Goal: Information Seeking & Learning: Compare options

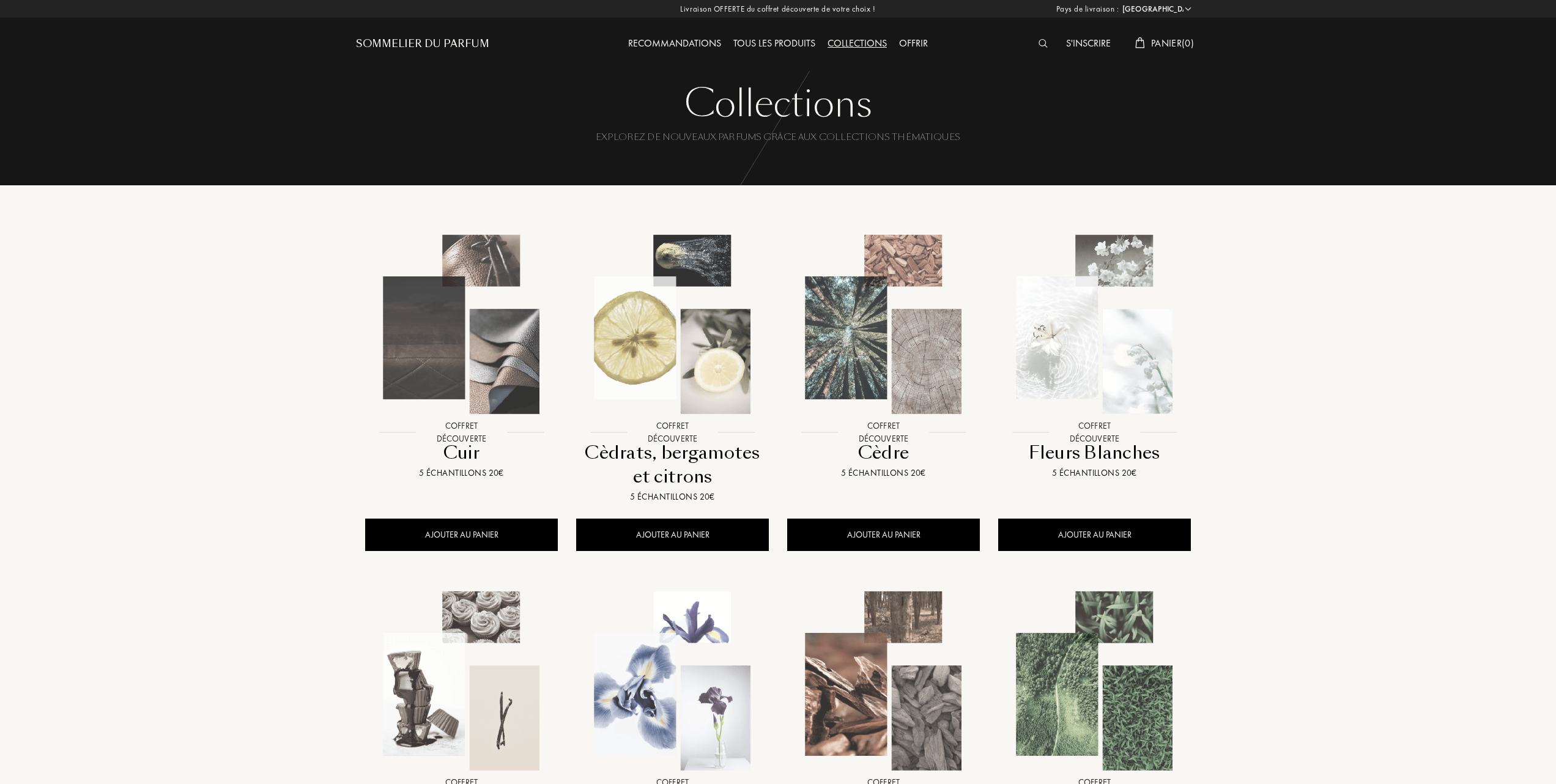
select select "FR"
click at [884, 359] on img at bounding box center [883, 324] width 190 height 190
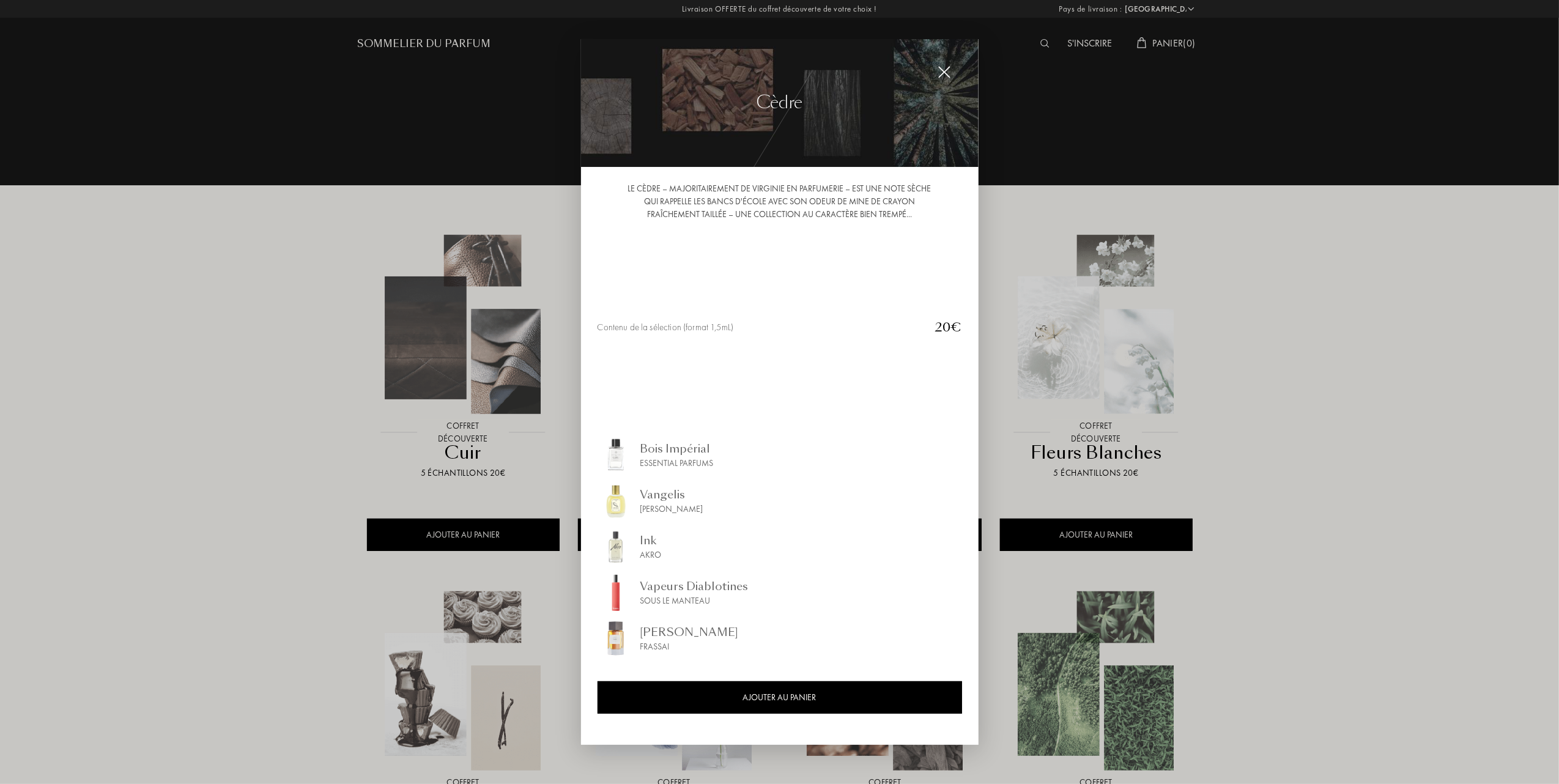
click at [208, 378] on div at bounding box center [779, 392] width 1559 height 784
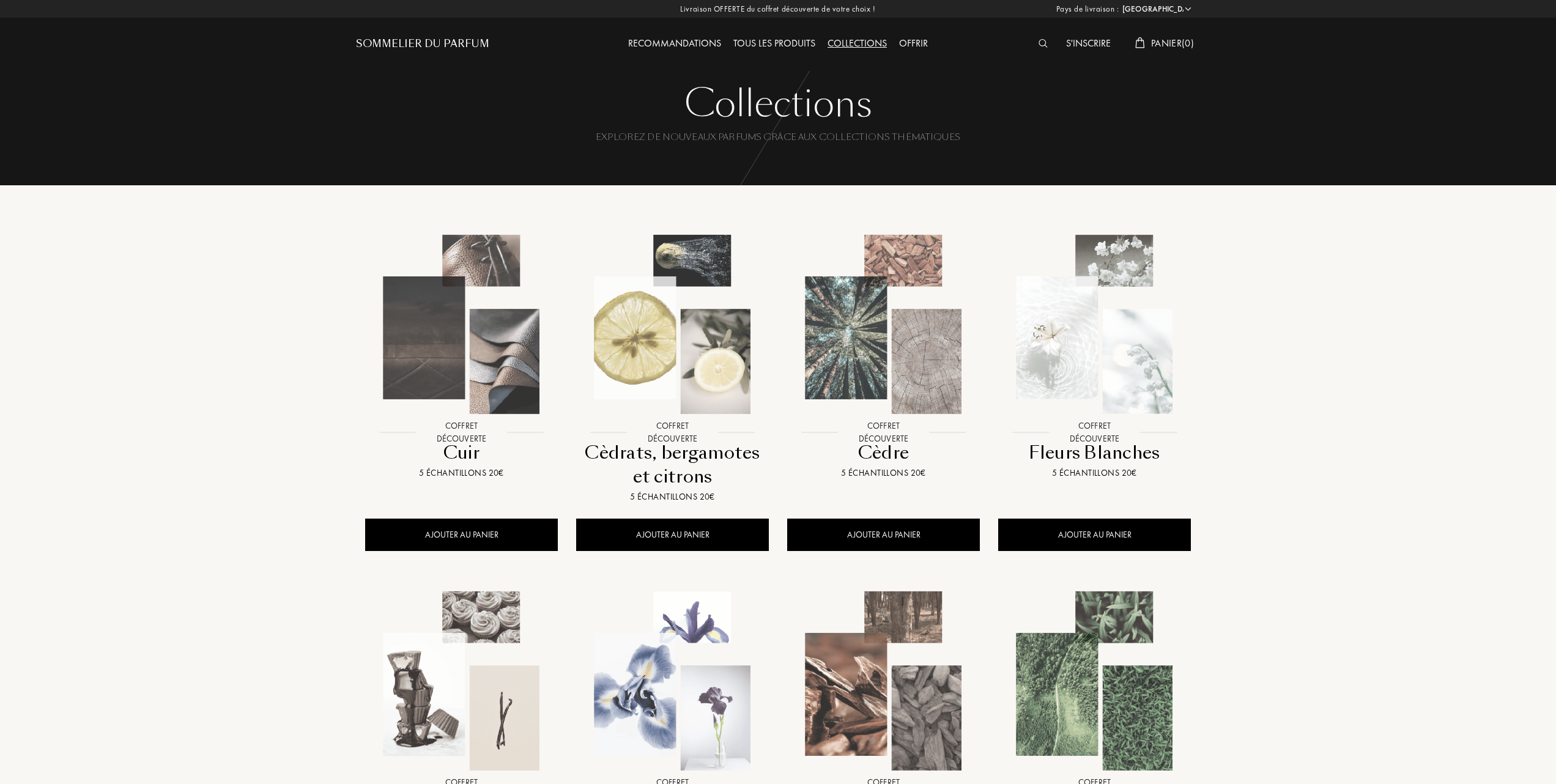
click at [666, 336] on img at bounding box center [672, 324] width 190 height 190
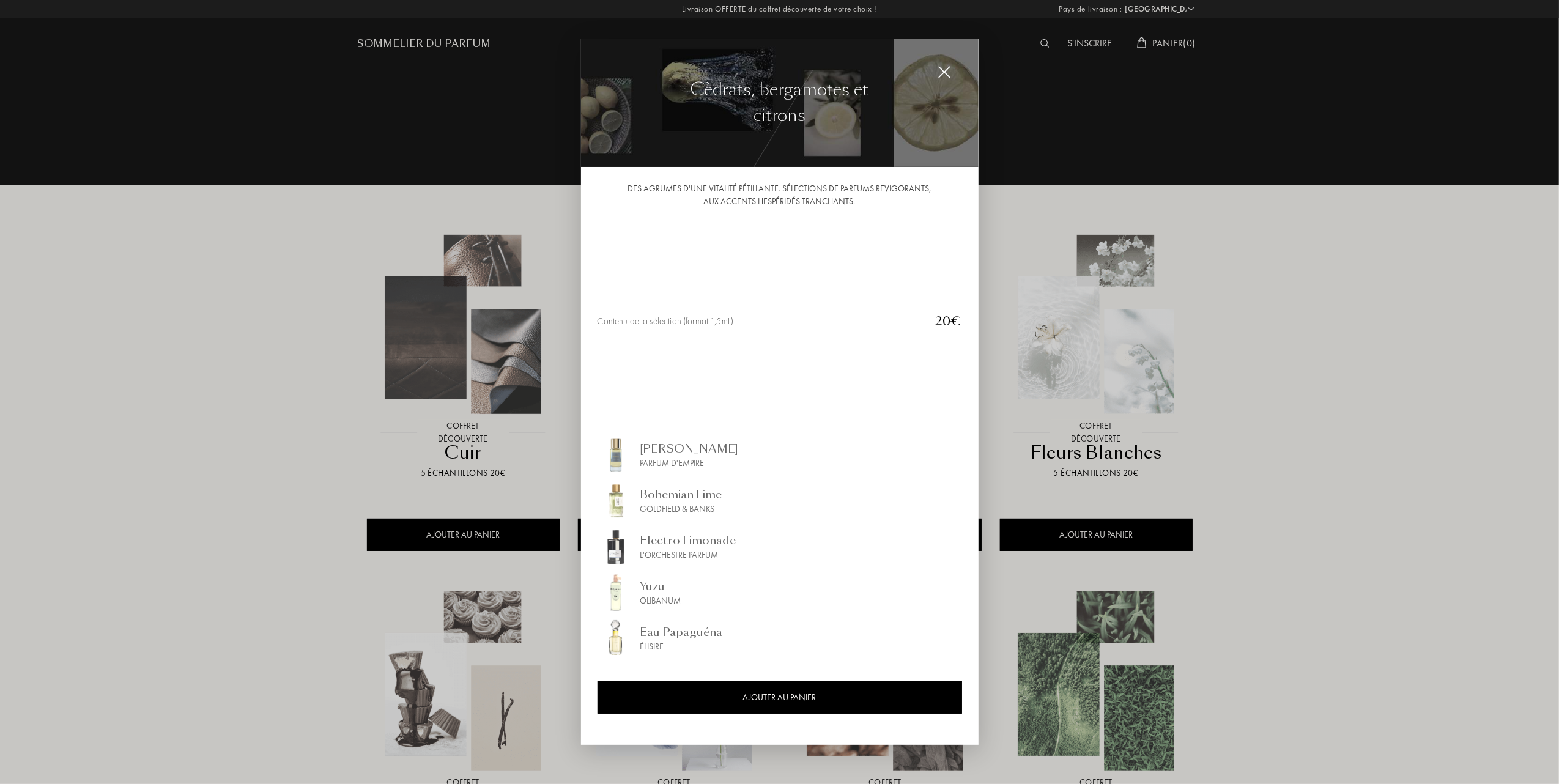
click at [154, 353] on div at bounding box center [779, 392] width 1559 height 784
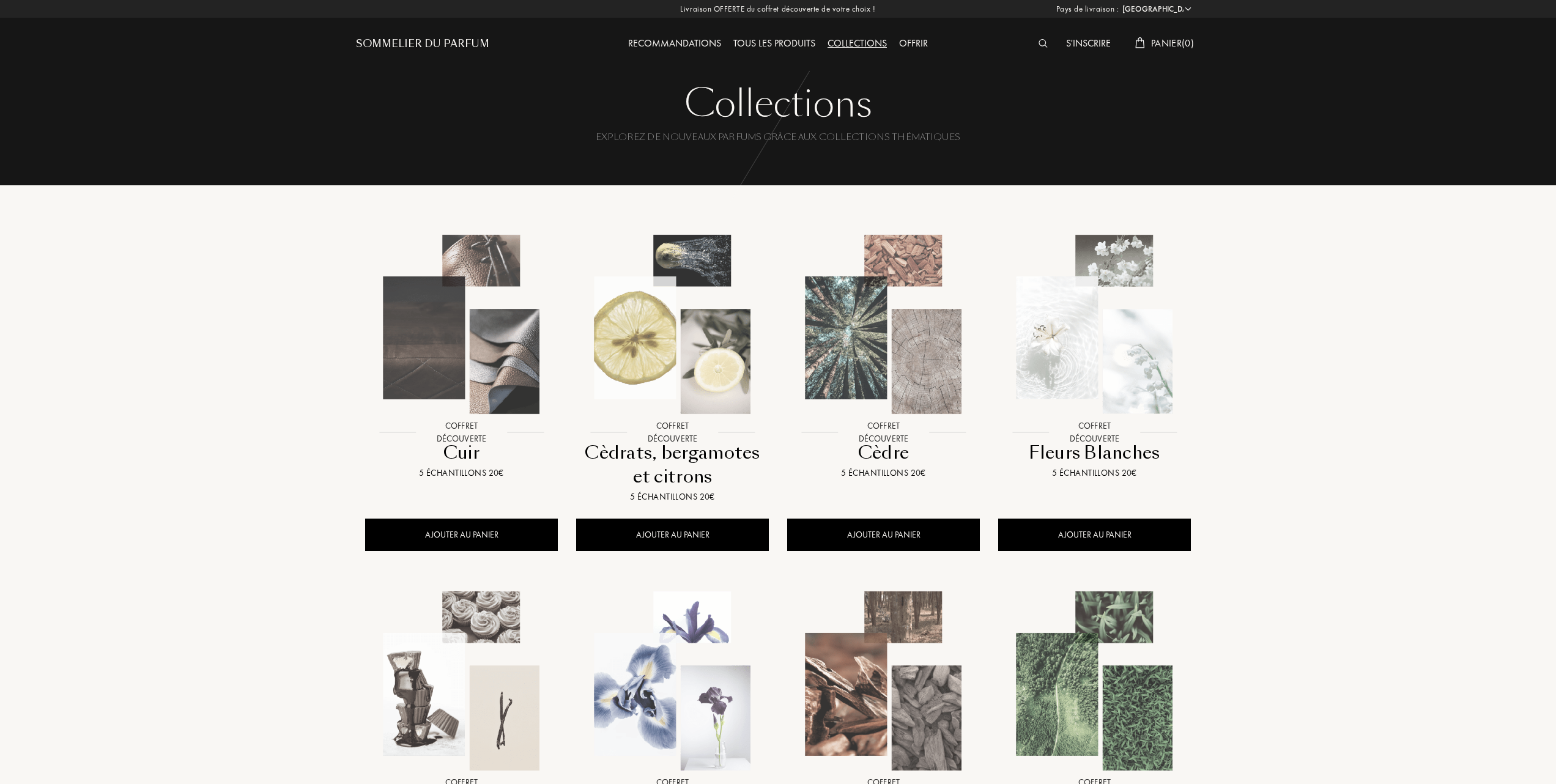
click at [667, 342] on img at bounding box center [672, 324] width 190 height 190
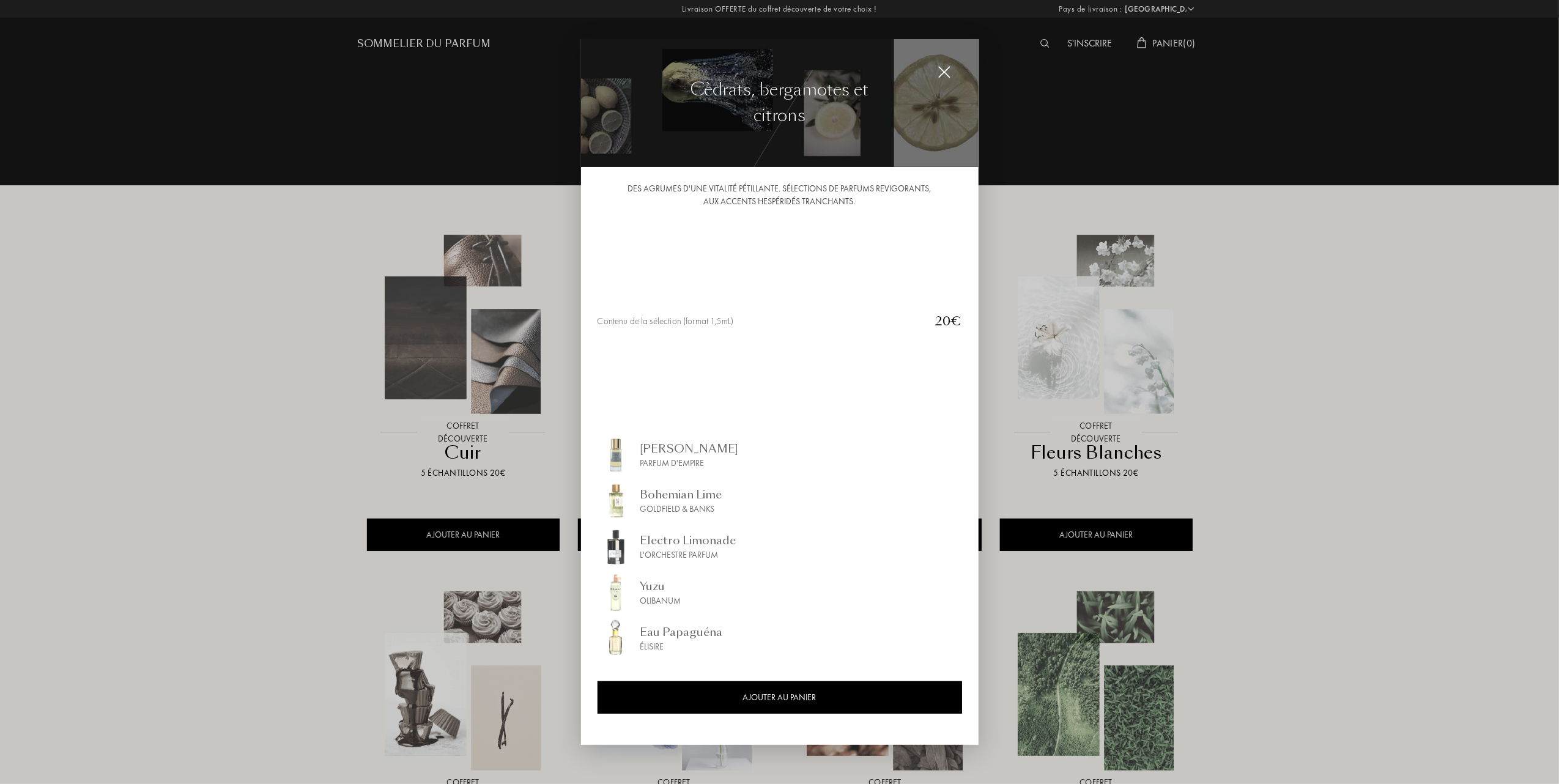
click at [145, 362] on div at bounding box center [779, 392] width 1559 height 784
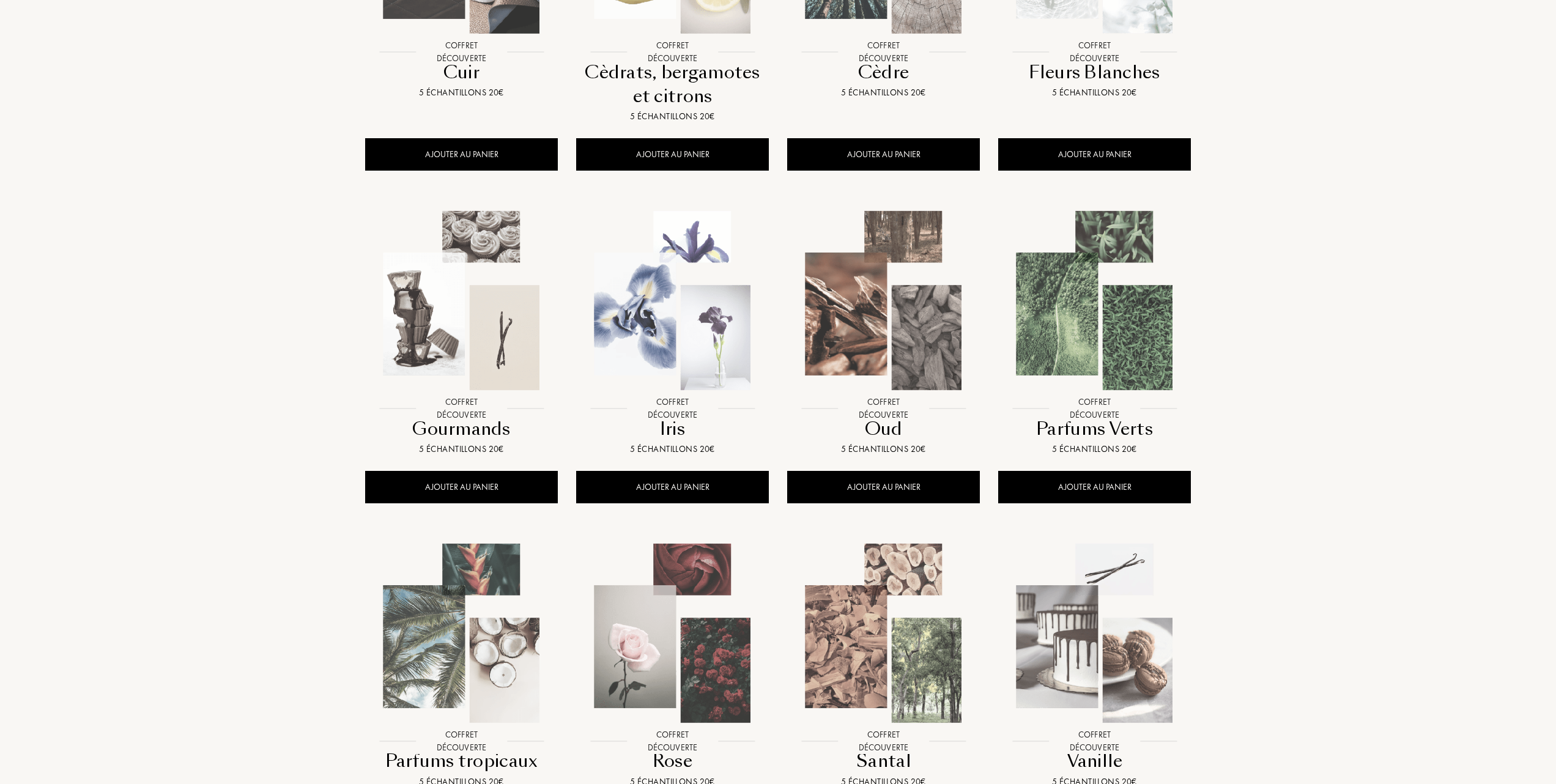
scroll to position [407, 0]
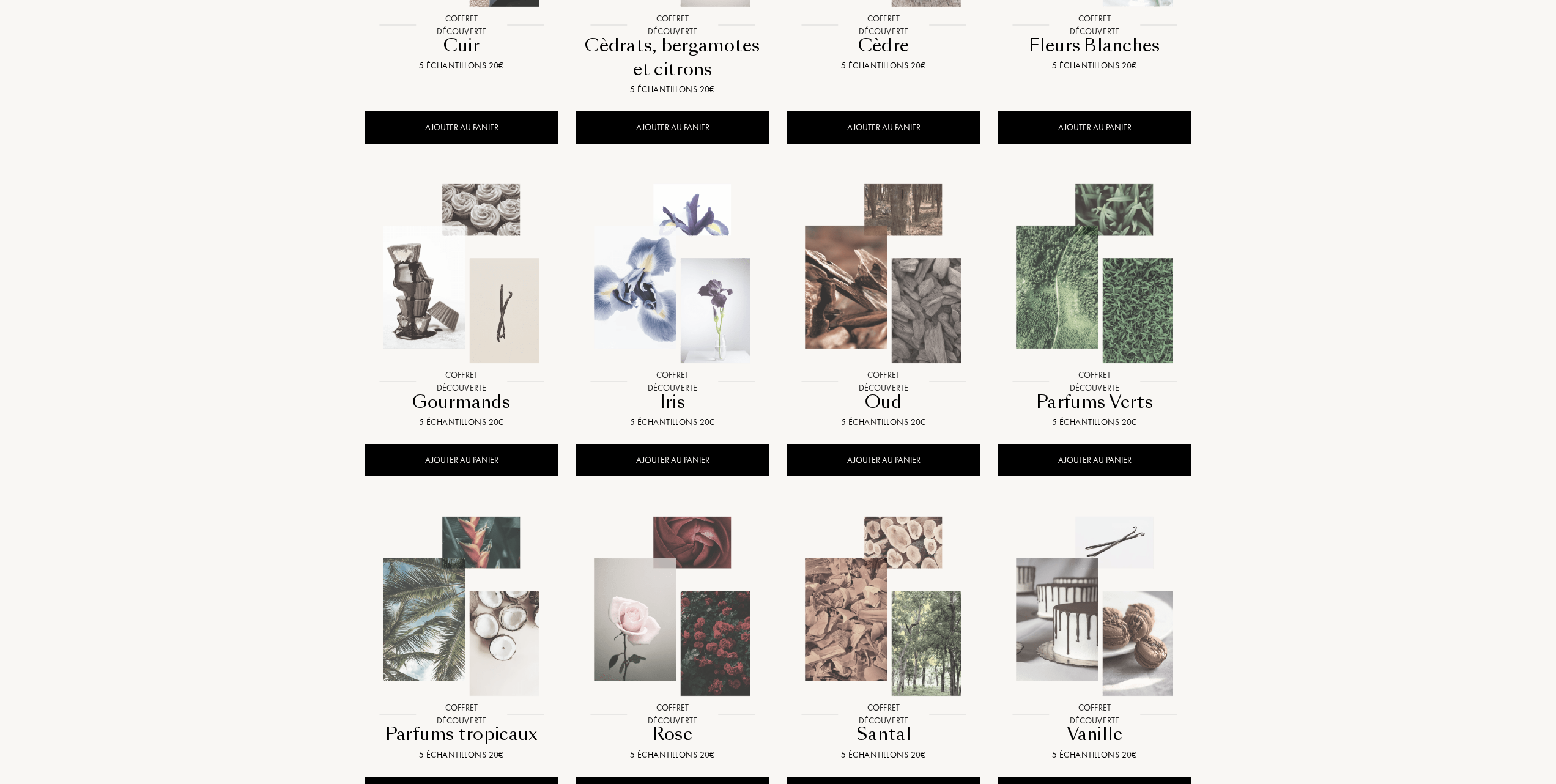
click at [470, 275] on img at bounding box center [461, 273] width 190 height 190
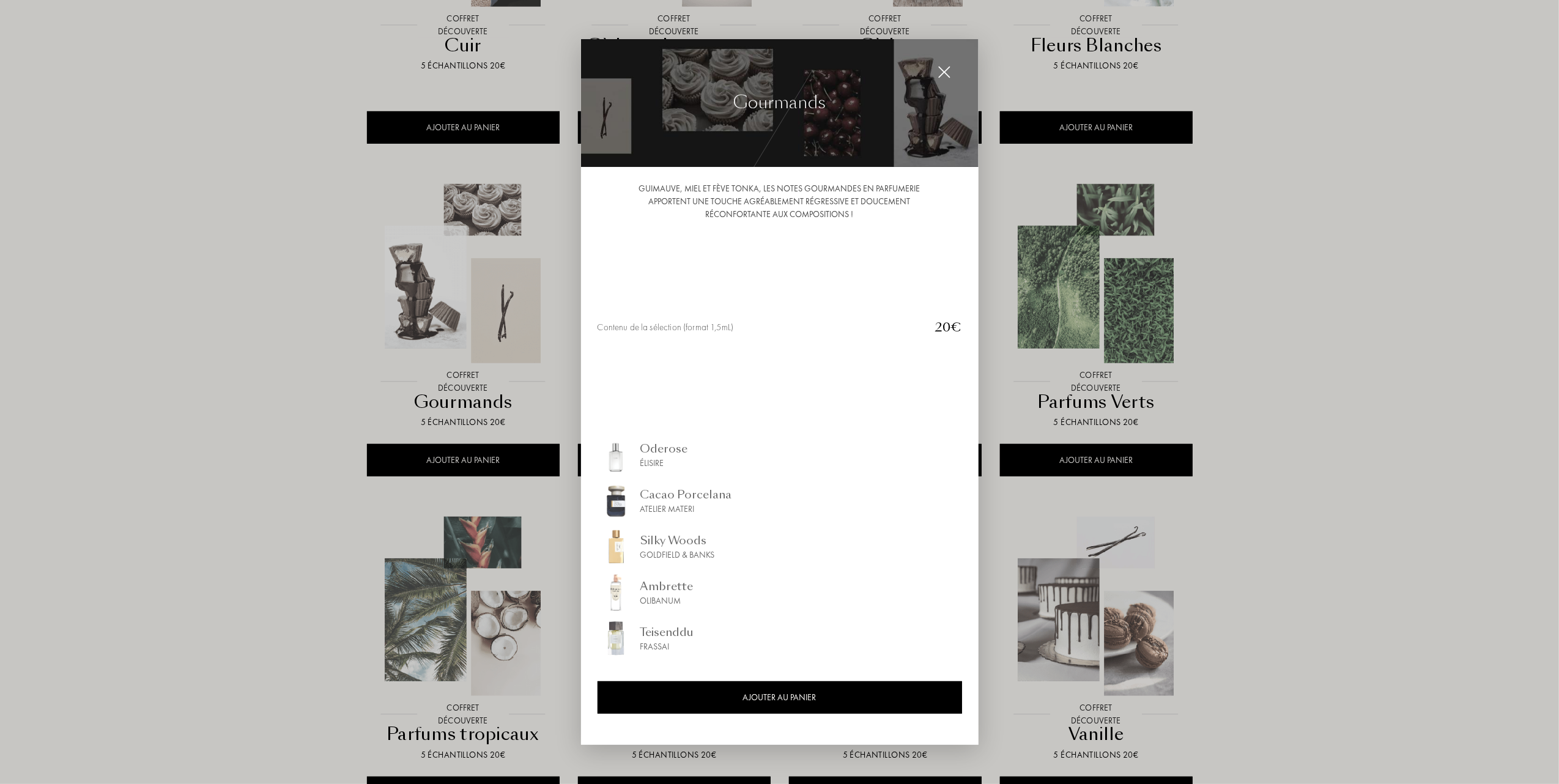
click at [203, 275] on div at bounding box center [779, 392] width 1559 height 784
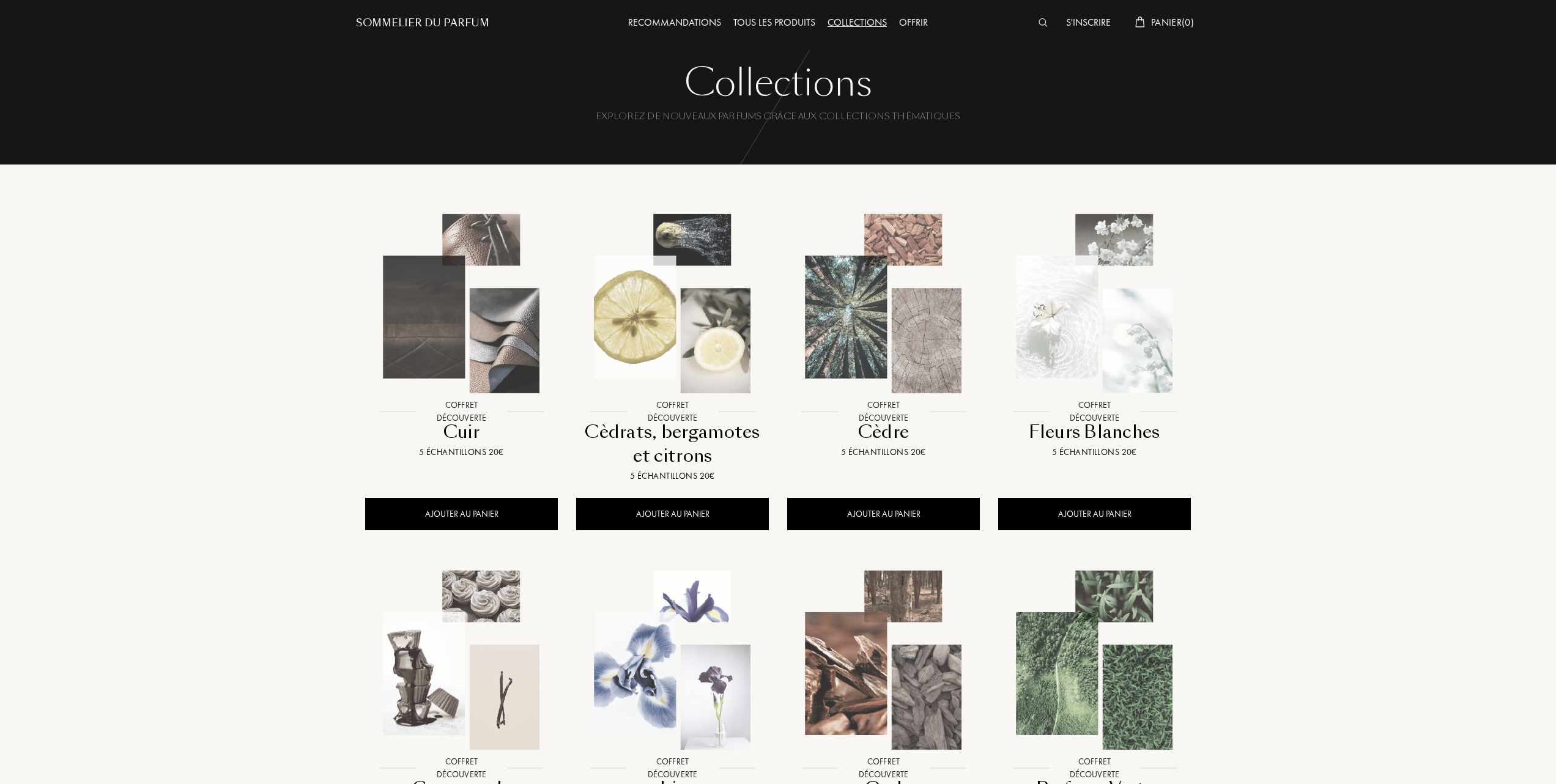
scroll to position [0, 0]
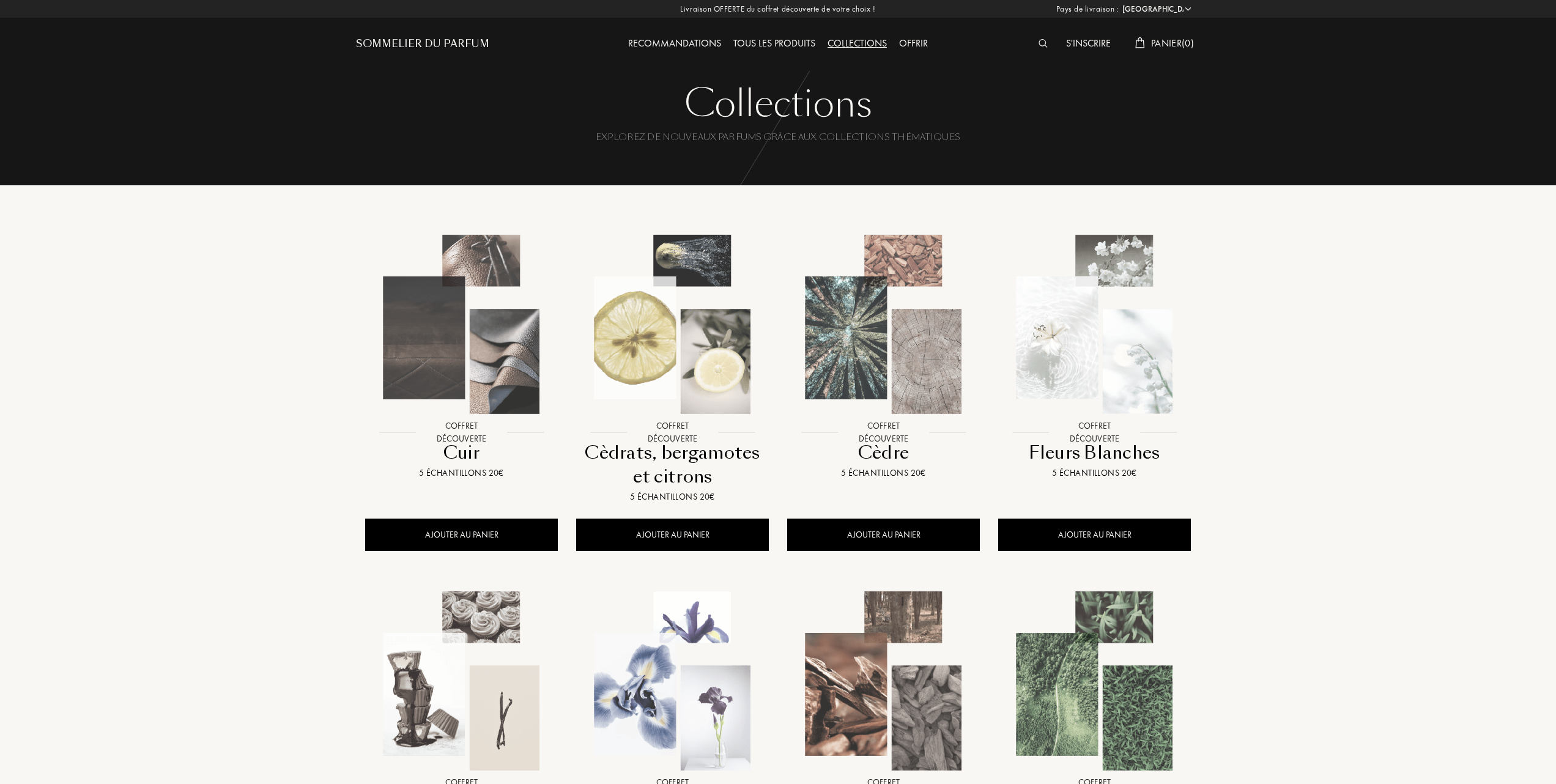
click at [1081, 342] on img at bounding box center [1094, 324] width 190 height 190
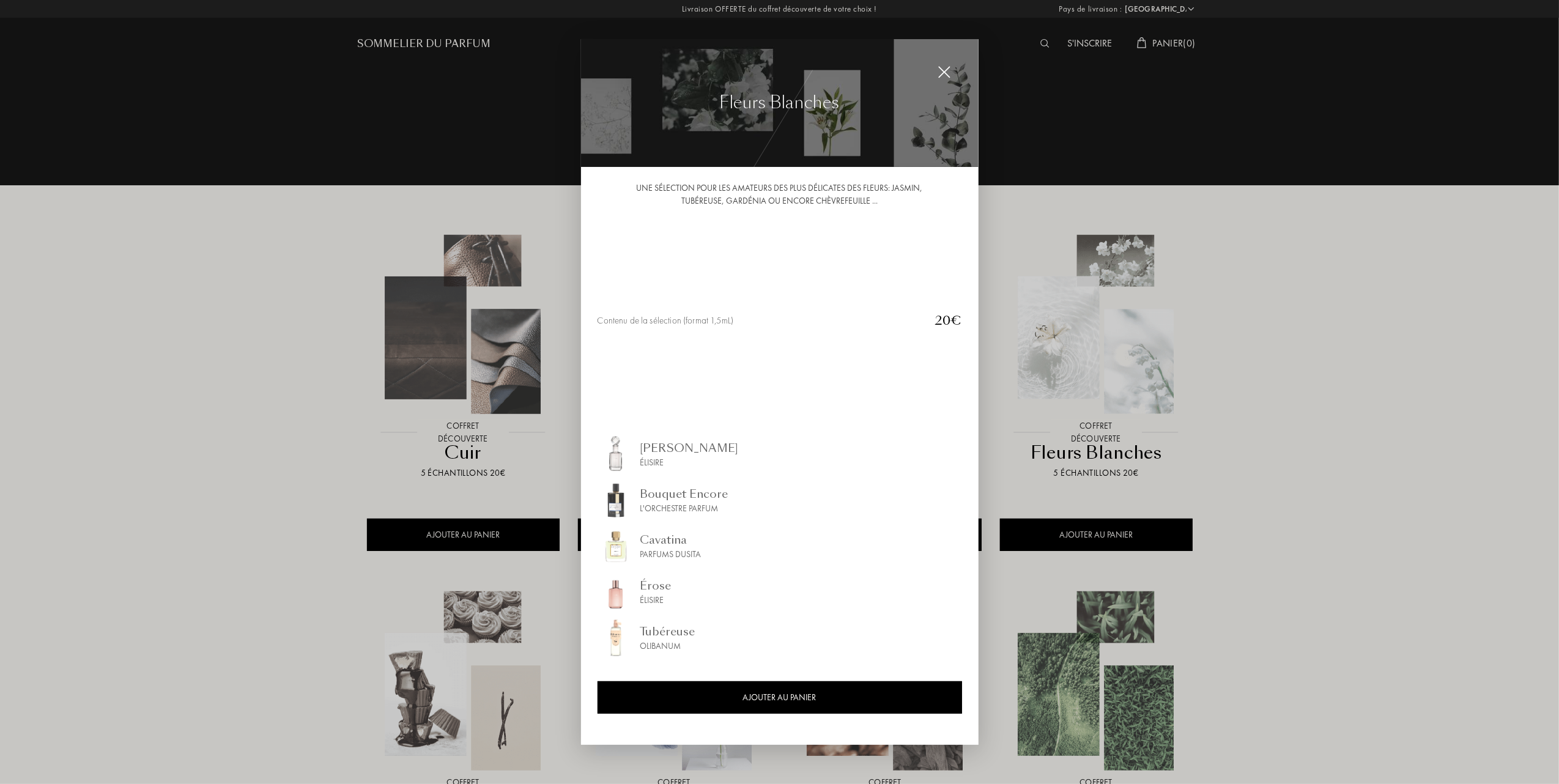
click at [214, 402] on div at bounding box center [779, 392] width 1559 height 784
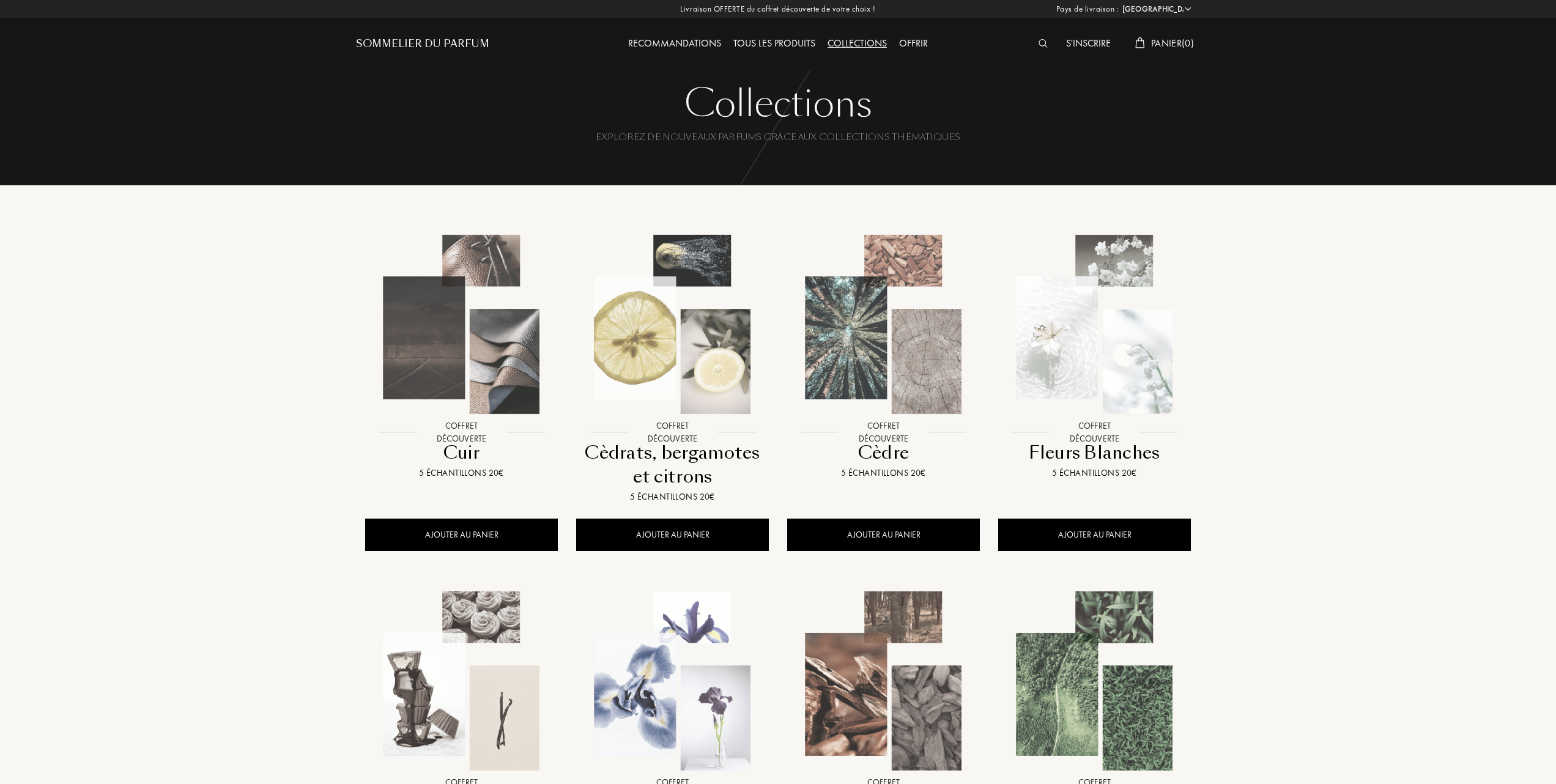
click at [681, 358] on img at bounding box center [672, 324] width 190 height 190
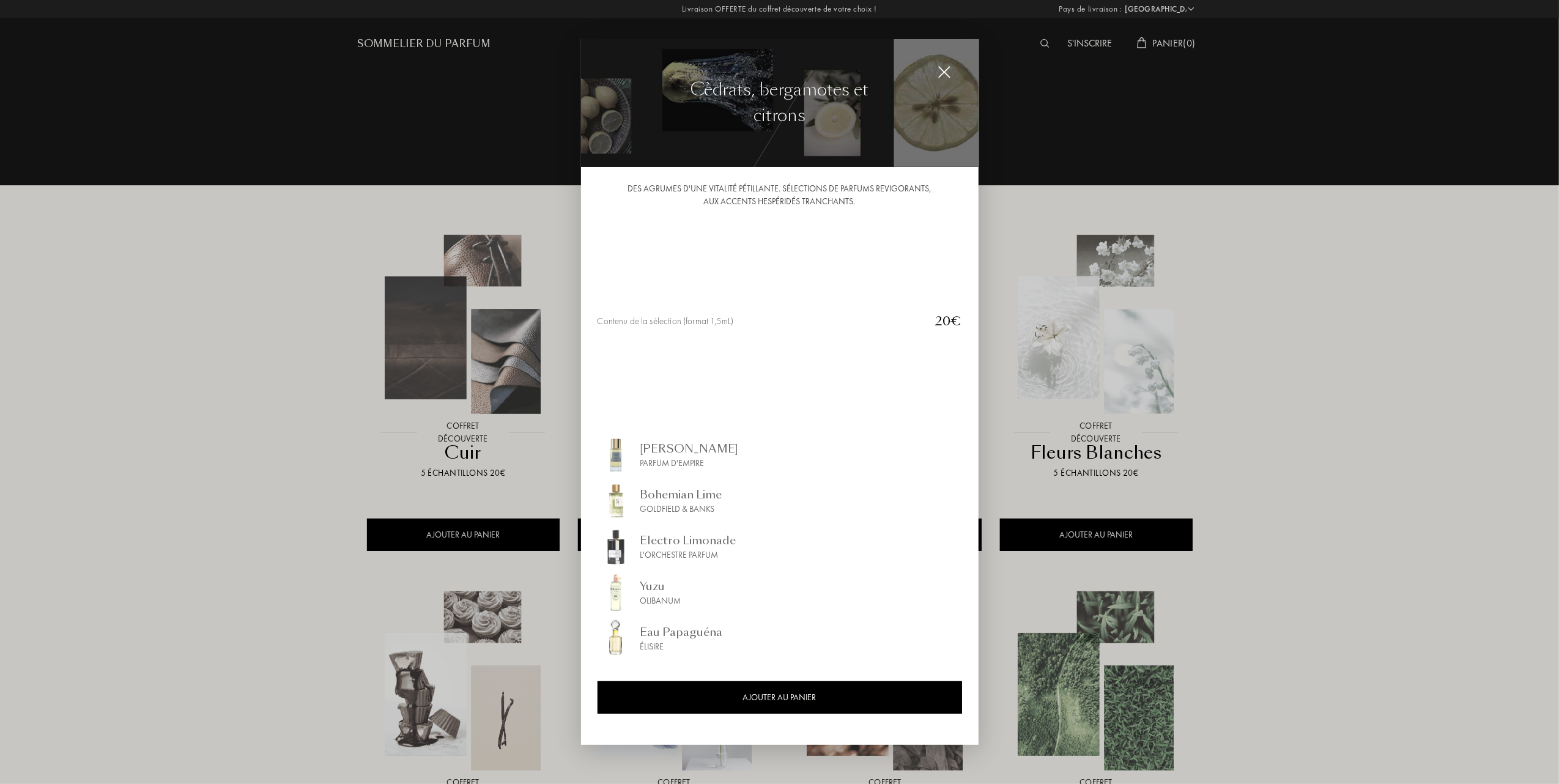
click at [131, 384] on div at bounding box center [779, 392] width 1559 height 784
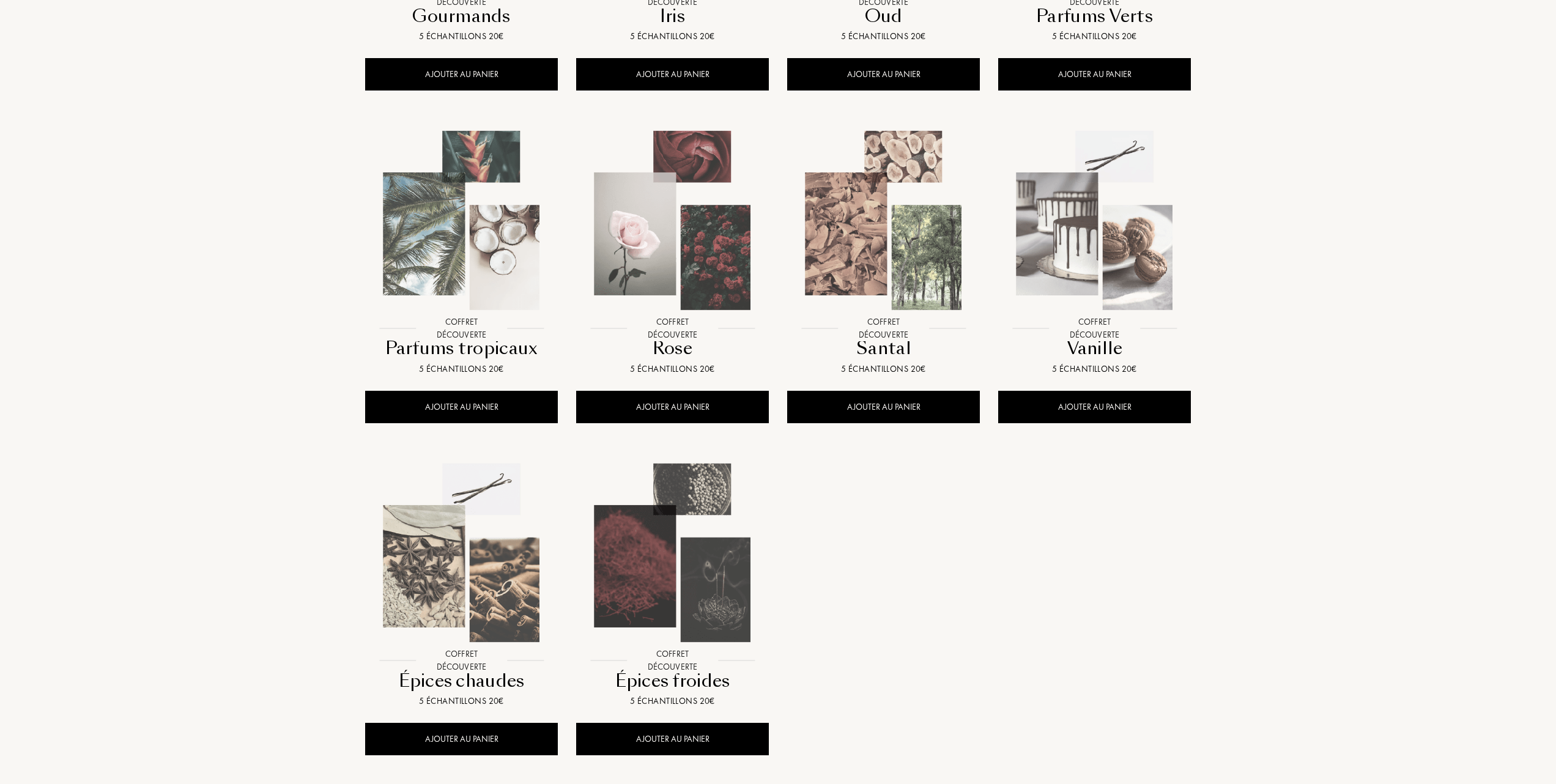
scroll to position [815, 0]
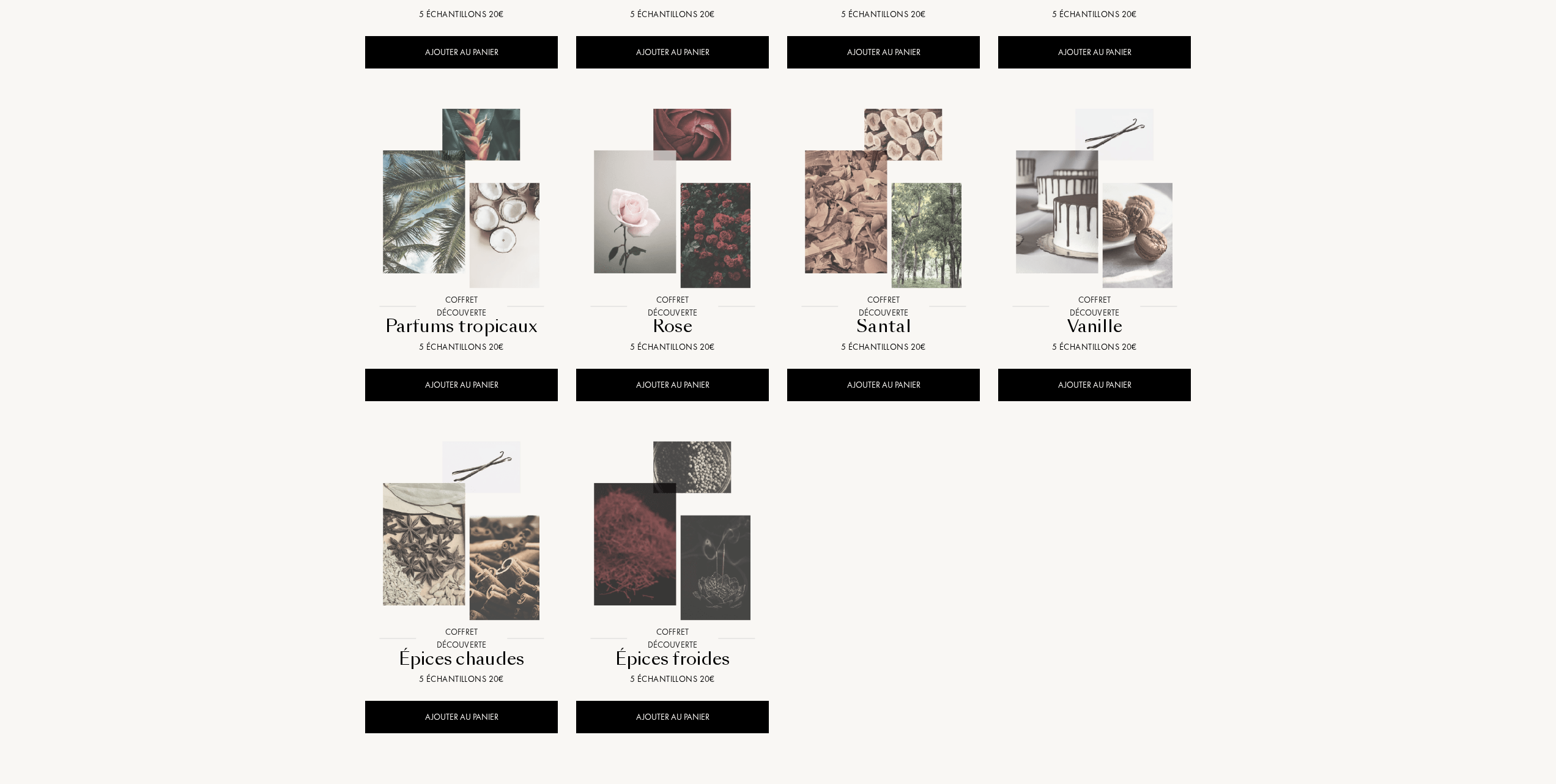
click at [450, 193] on img at bounding box center [461, 198] width 190 height 190
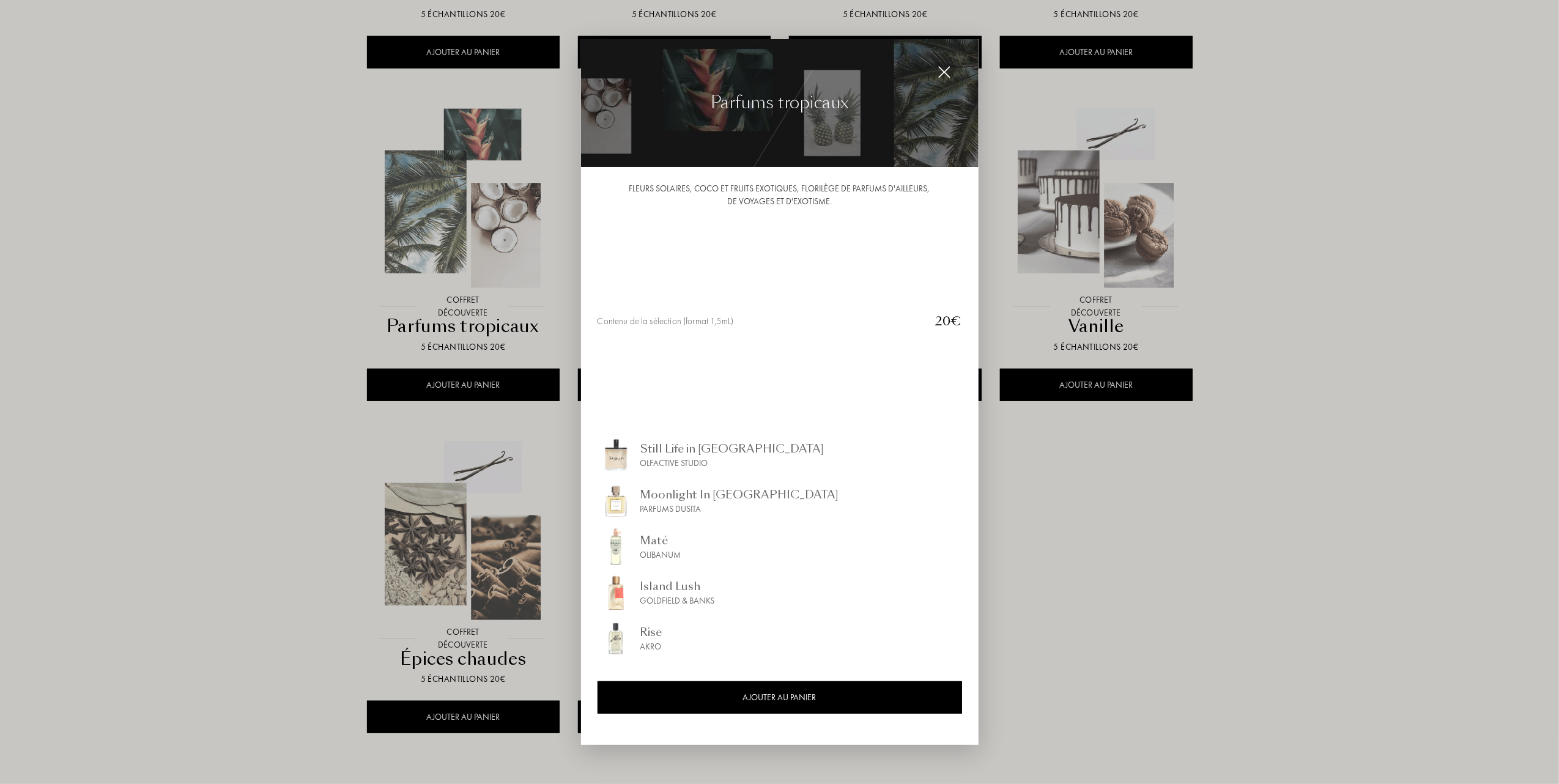
click at [209, 204] on div at bounding box center [779, 392] width 1559 height 784
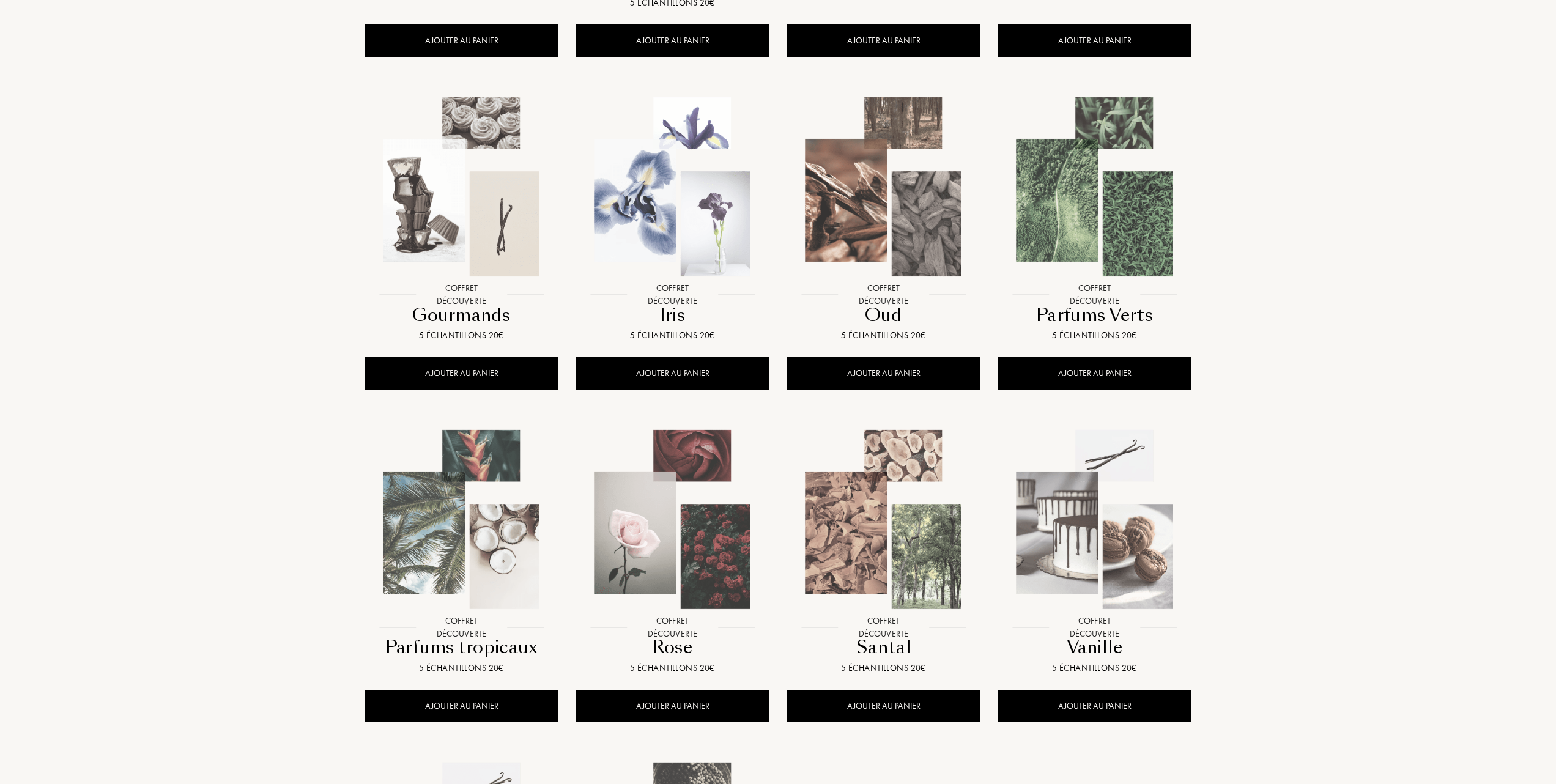
scroll to position [407, 0]
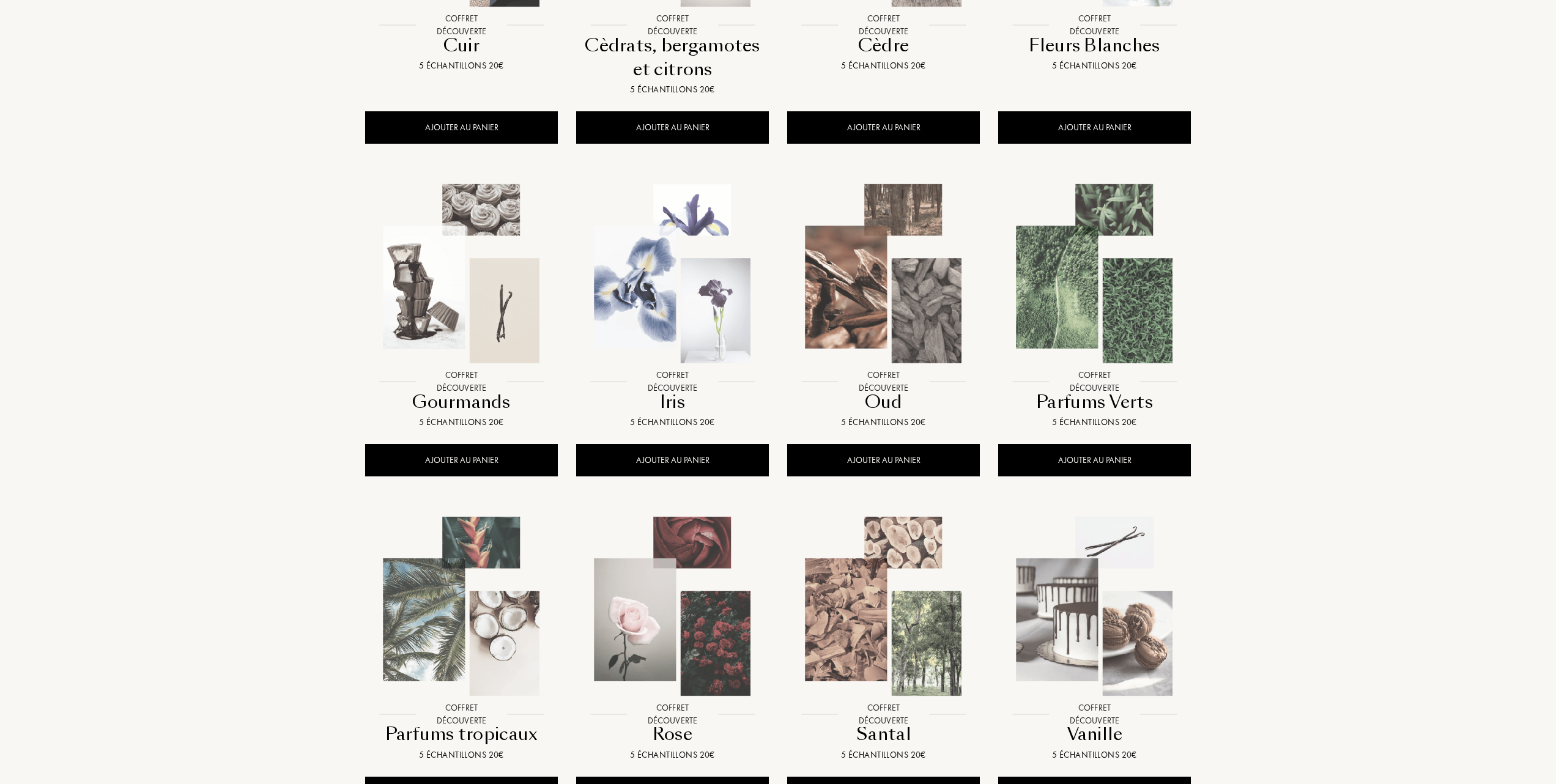
click at [1096, 275] on img at bounding box center [1094, 273] width 190 height 190
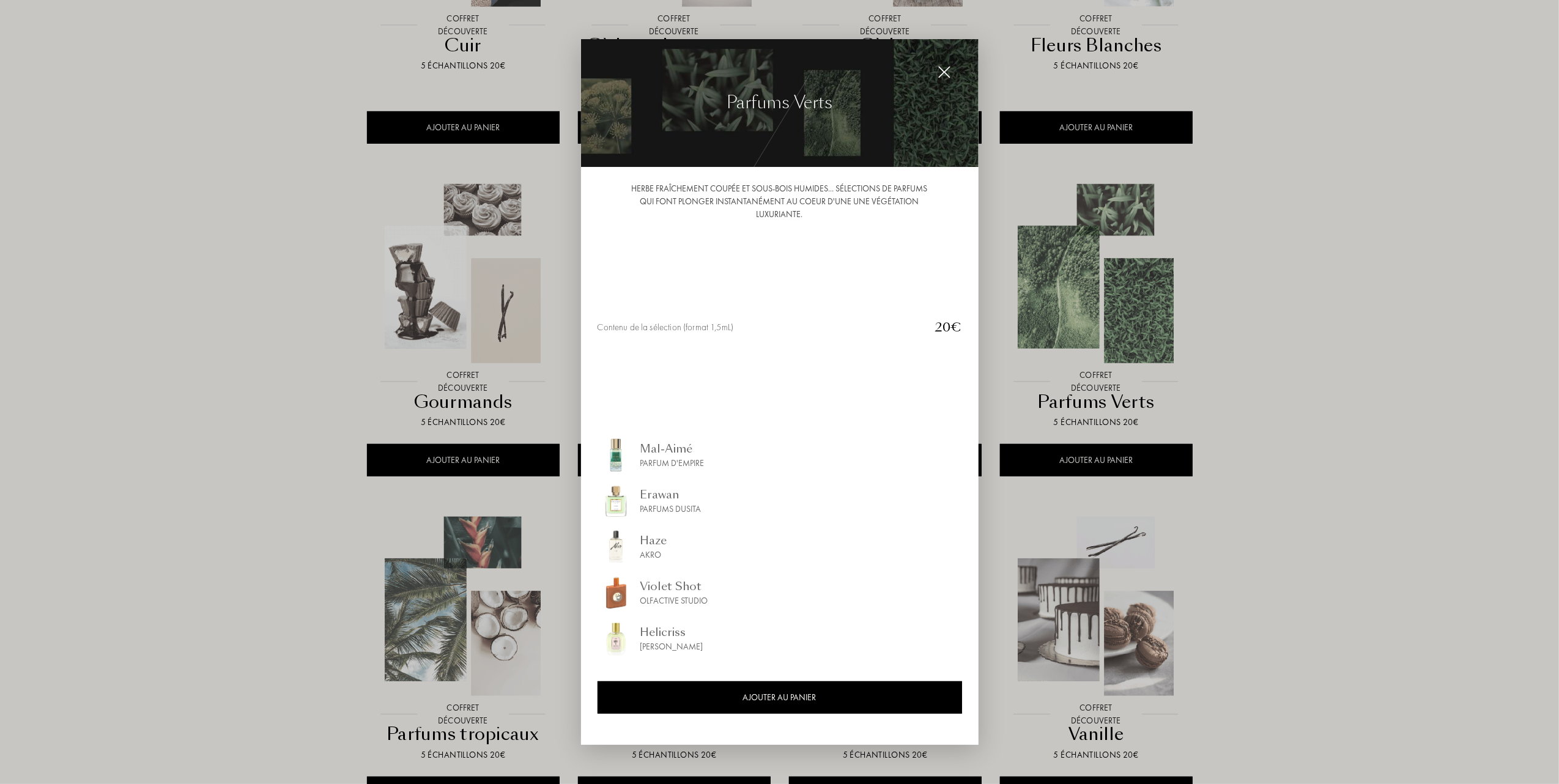
click at [233, 448] on div at bounding box center [779, 392] width 1559 height 784
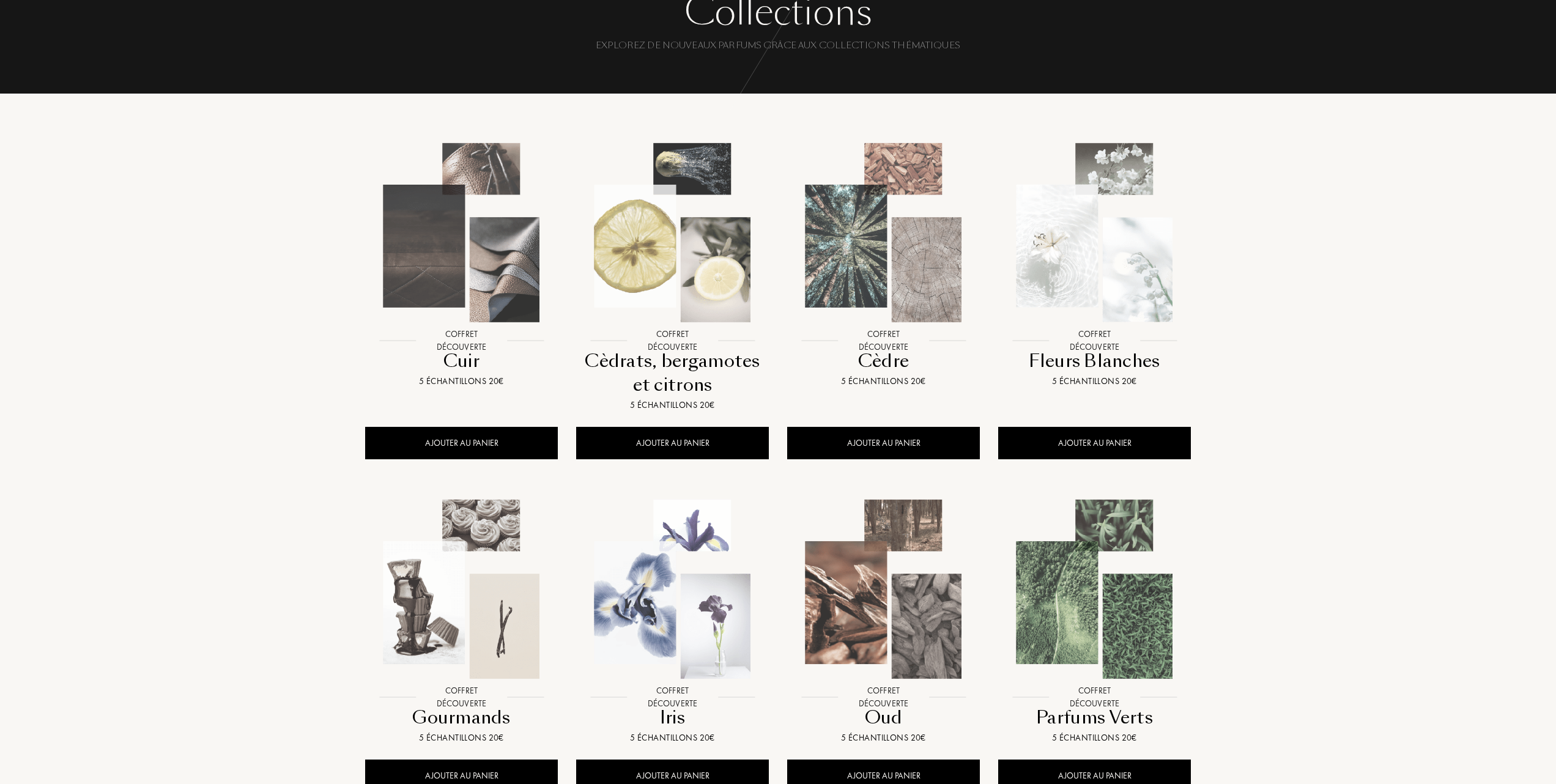
scroll to position [81, 0]
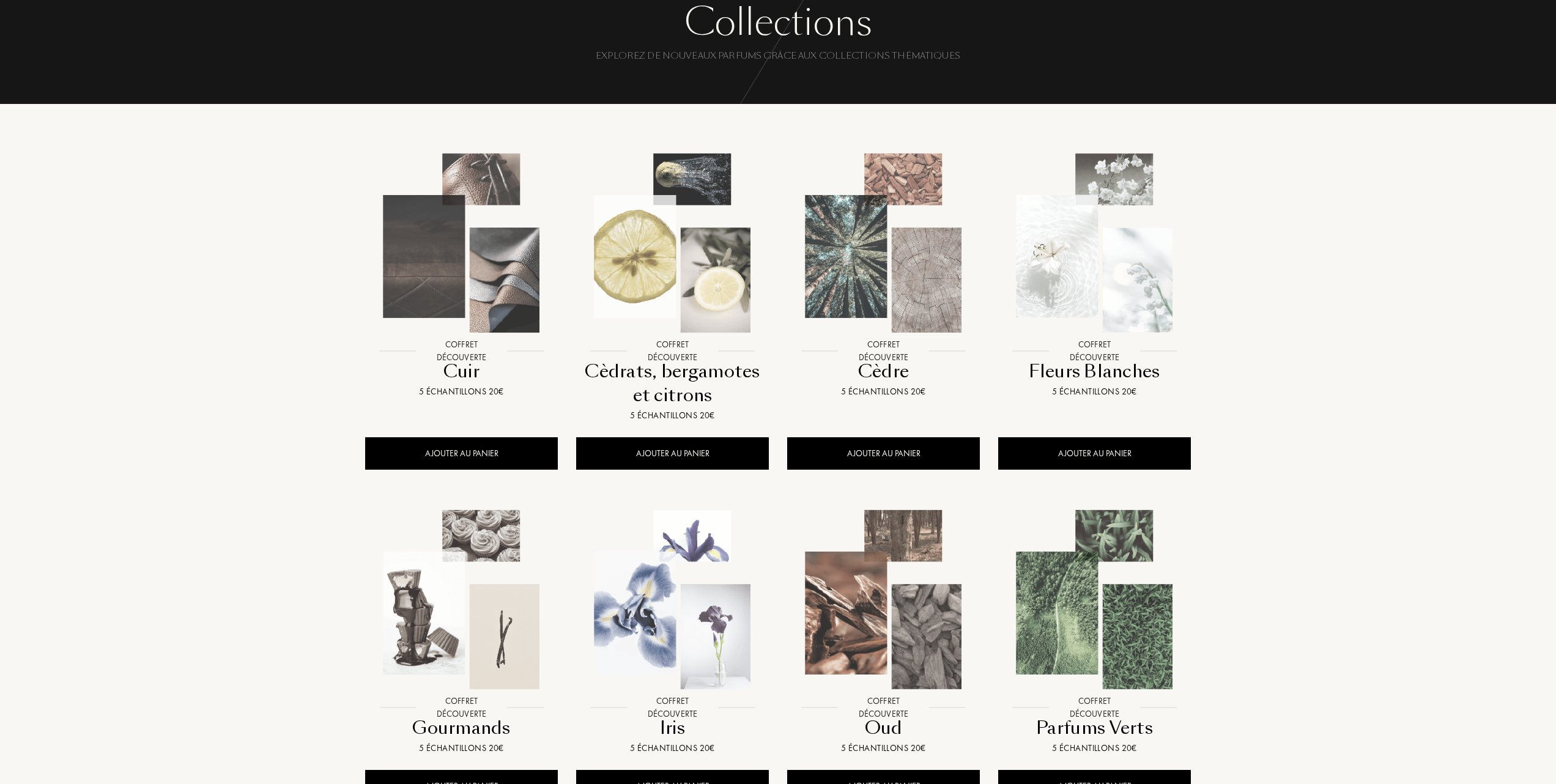
click at [662, 307] on img at bounding box center [672, 243] width 190 height 190
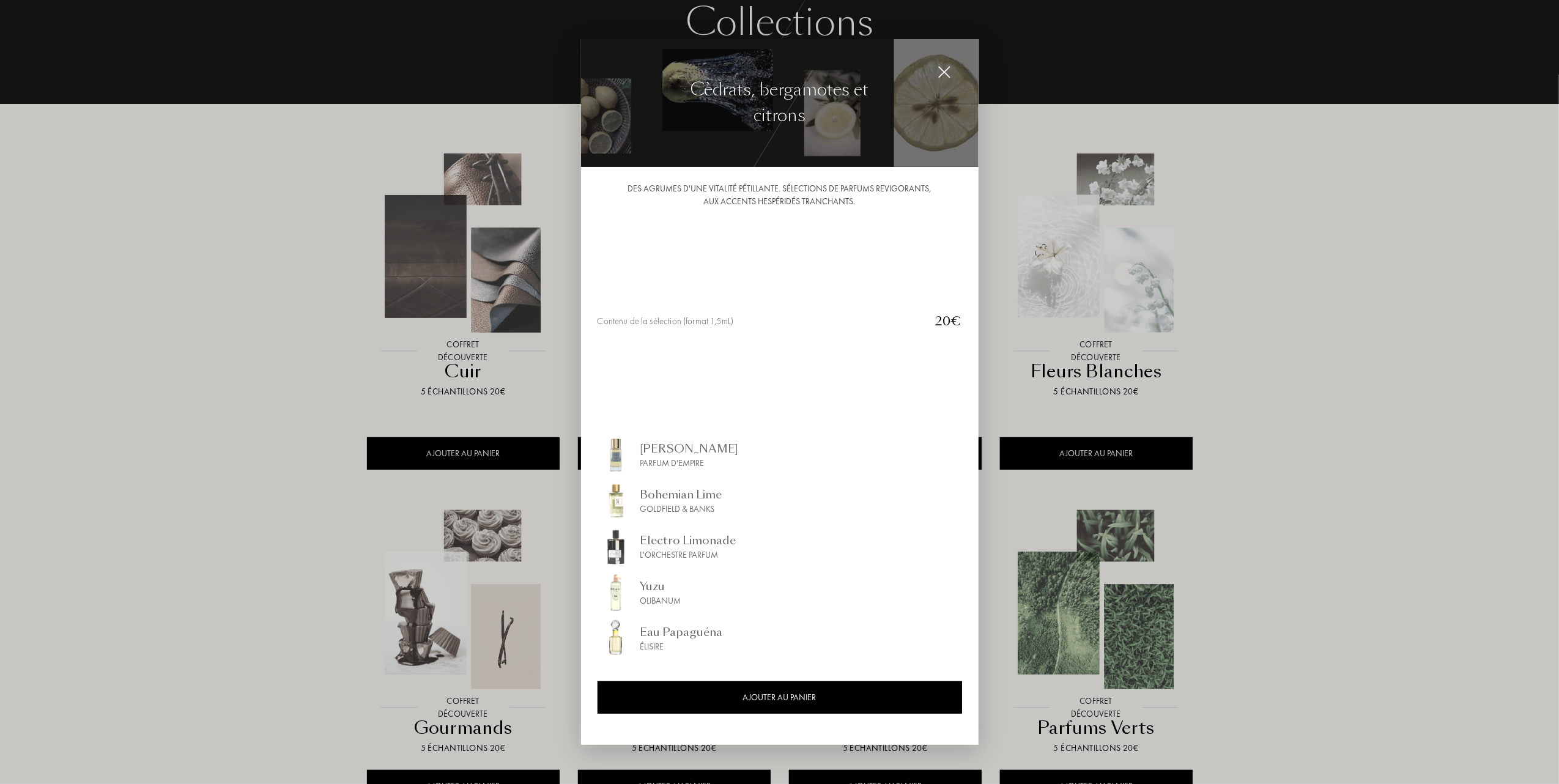
click at [189, 362] on div at bounding box center [779, 392] width 1559 height 784
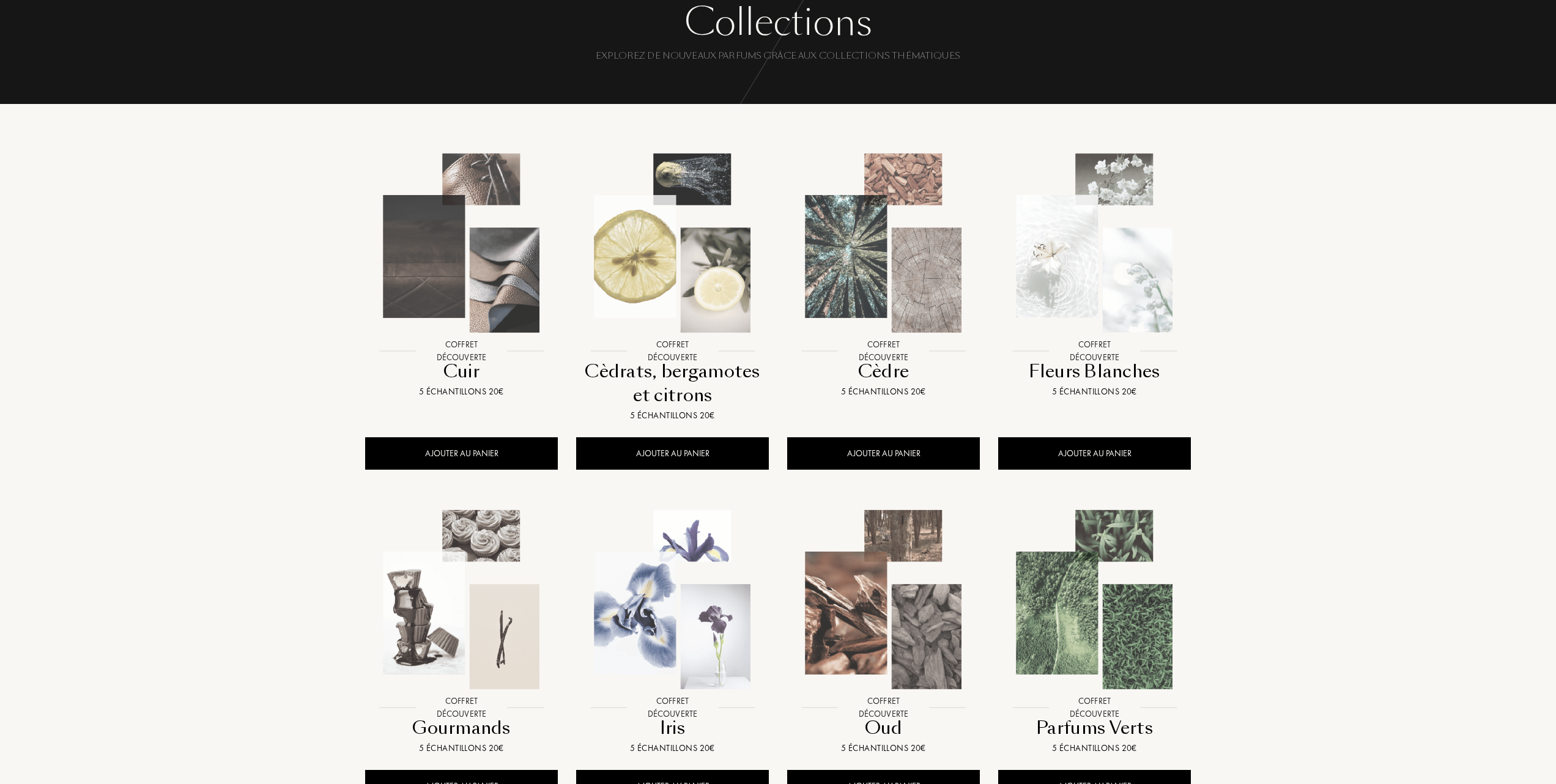
click at [701, 311] on img at bounding box center [672, 243] width 190 height 190
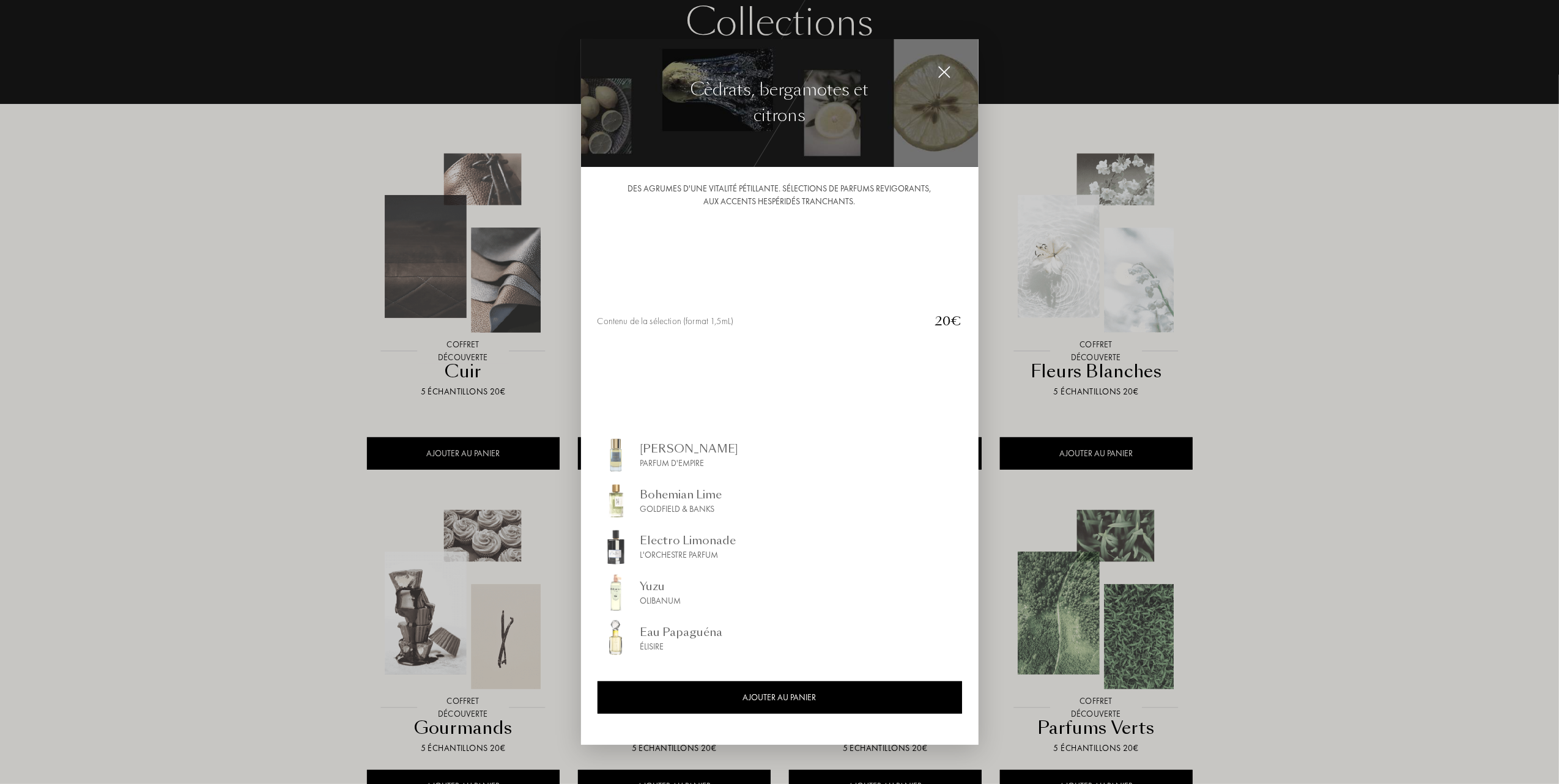
click at [1303, 446] on div at bounding box center [779, 392] width 1559 height 784
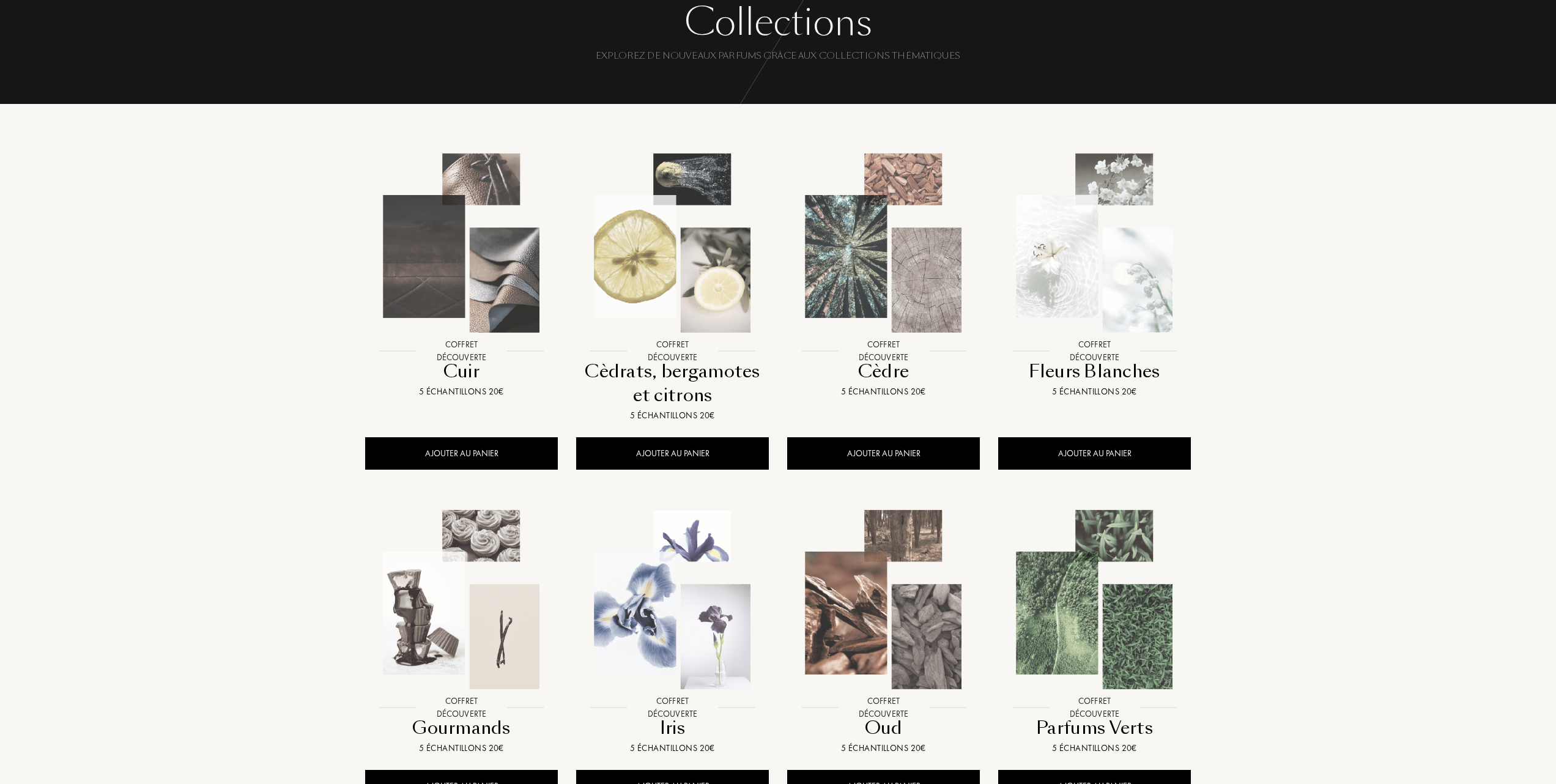
click at [451, 265] on img at bounding box center [461, 243] width 190 height 190
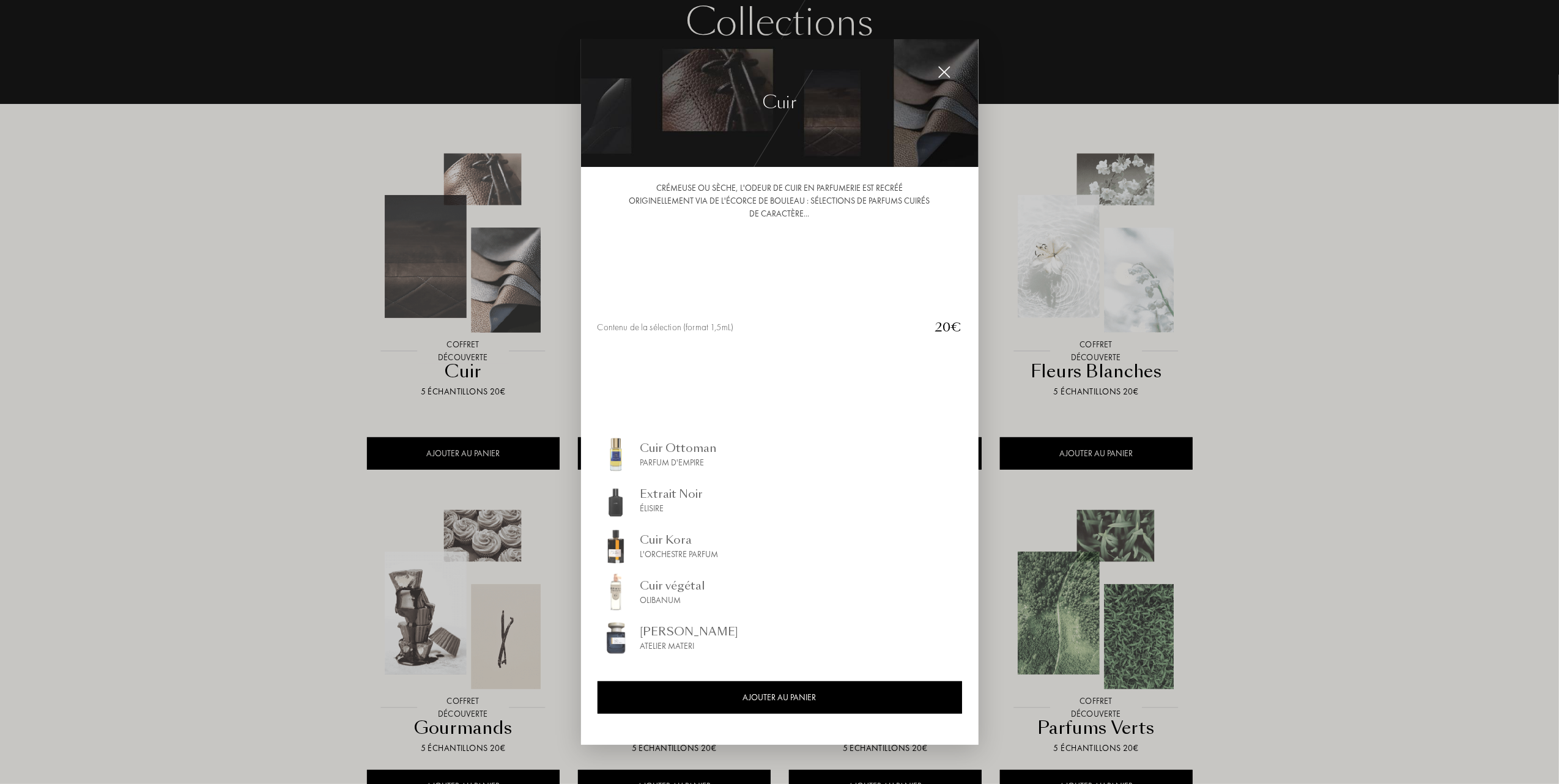
click at [164, 333] on div at bounding box center [779, 392] width 1559 height 784
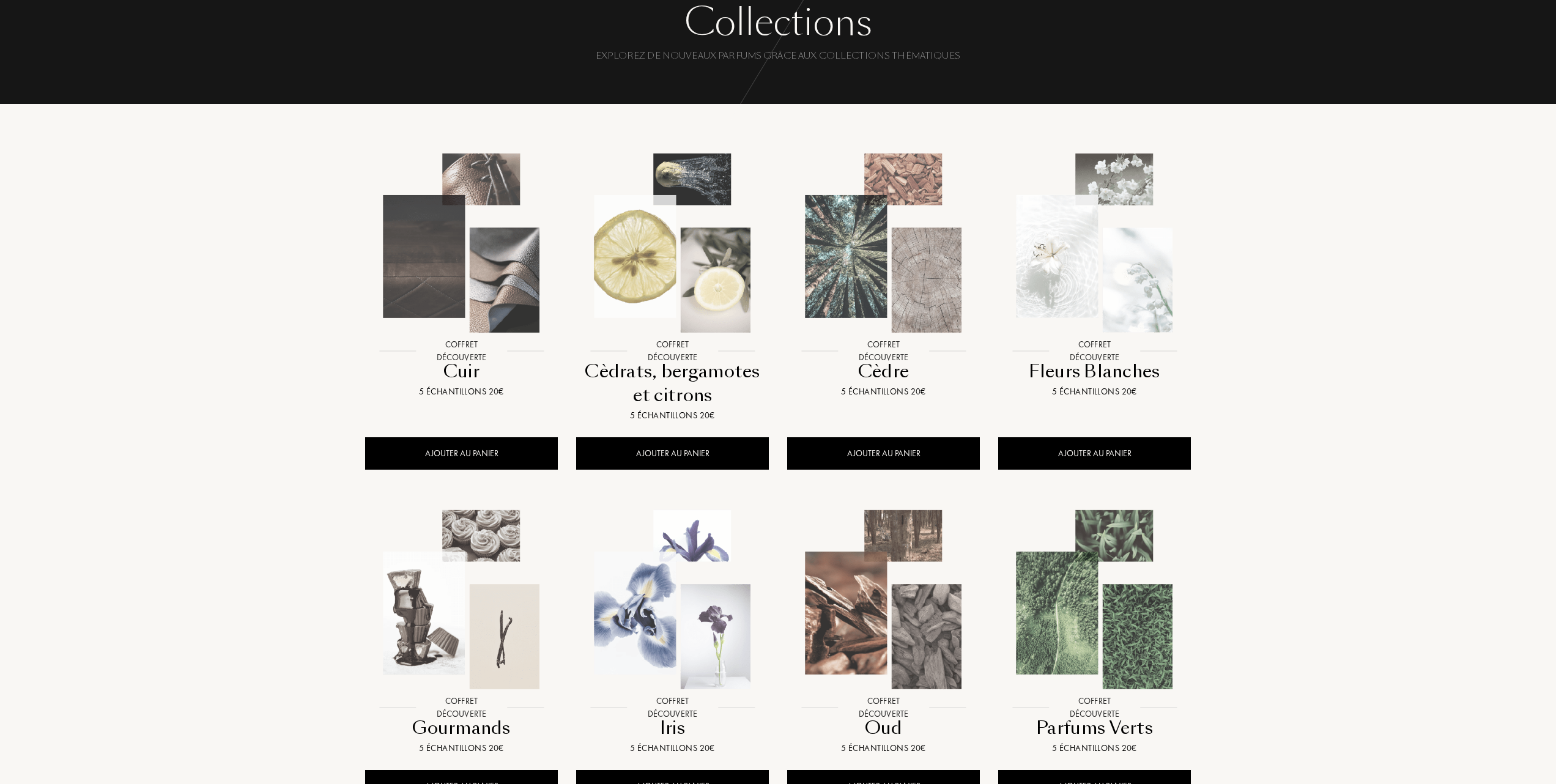
click at [1099, 274] on img at bounding box center [1094, 243] width 190 height 190
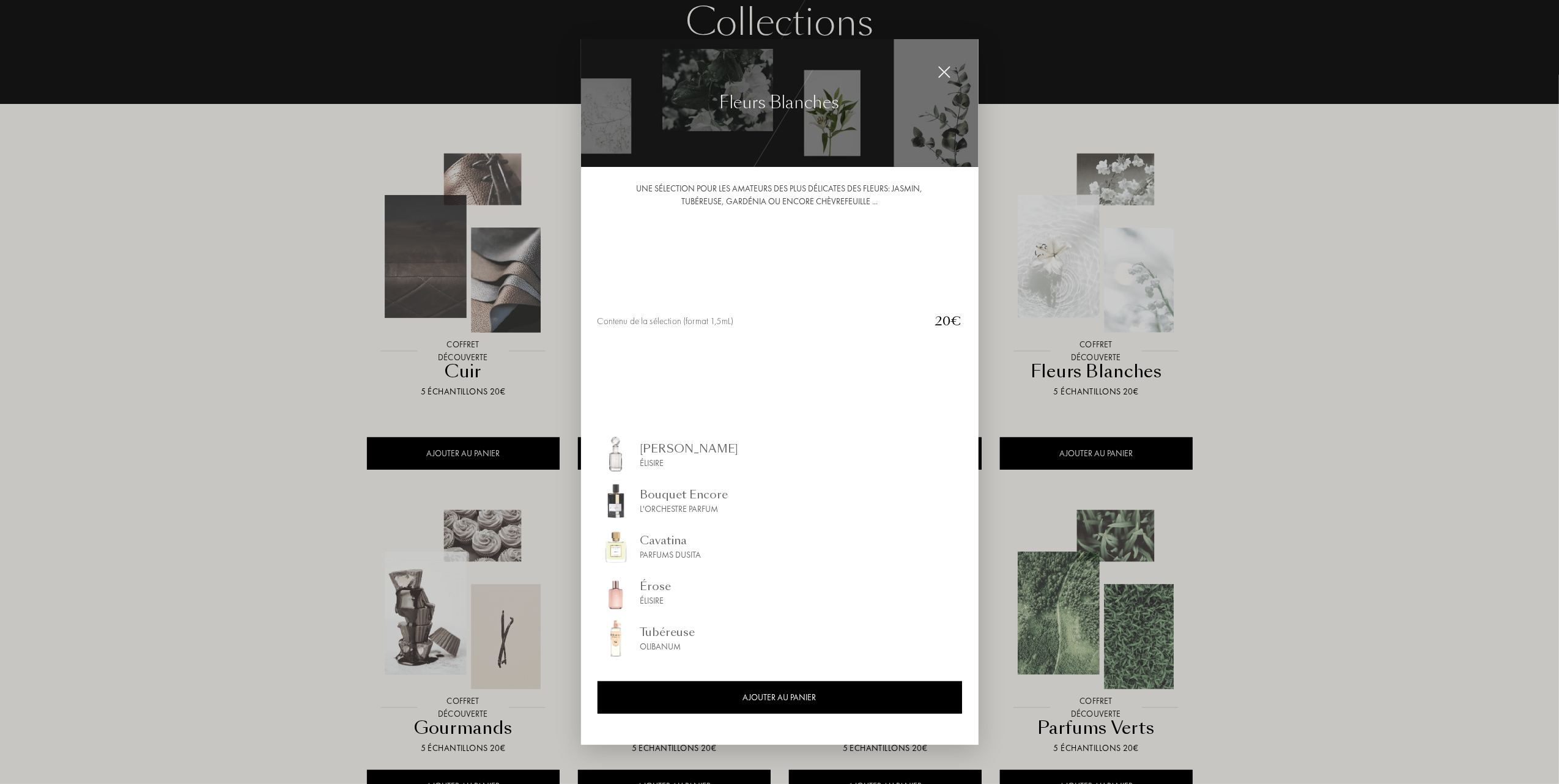
click at [247, 285] on div at bounding box center [779, 392] width 1559 height 784
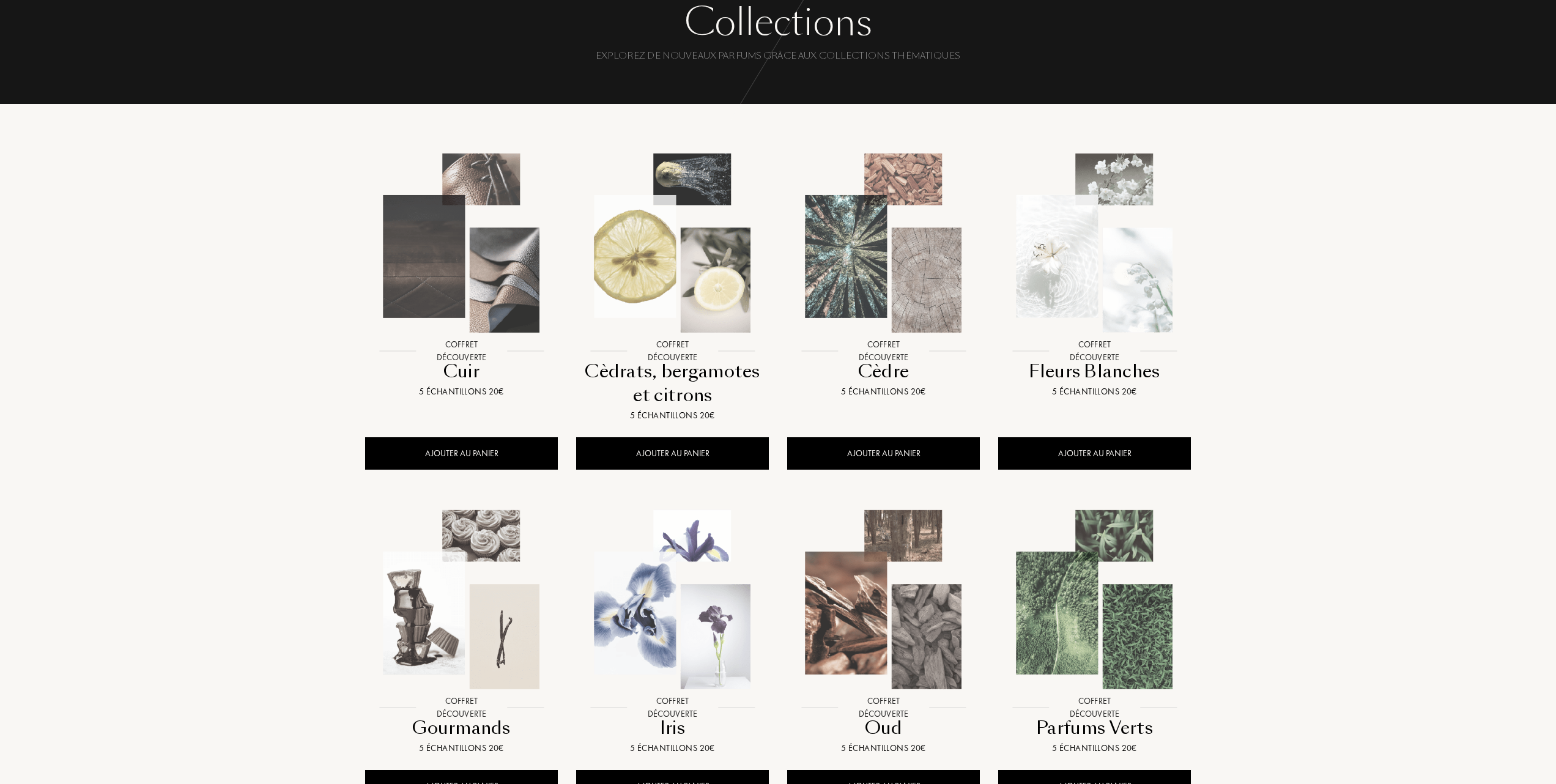
click at [876, 273] on img at bounding box center [883, 243] width 190 height 190
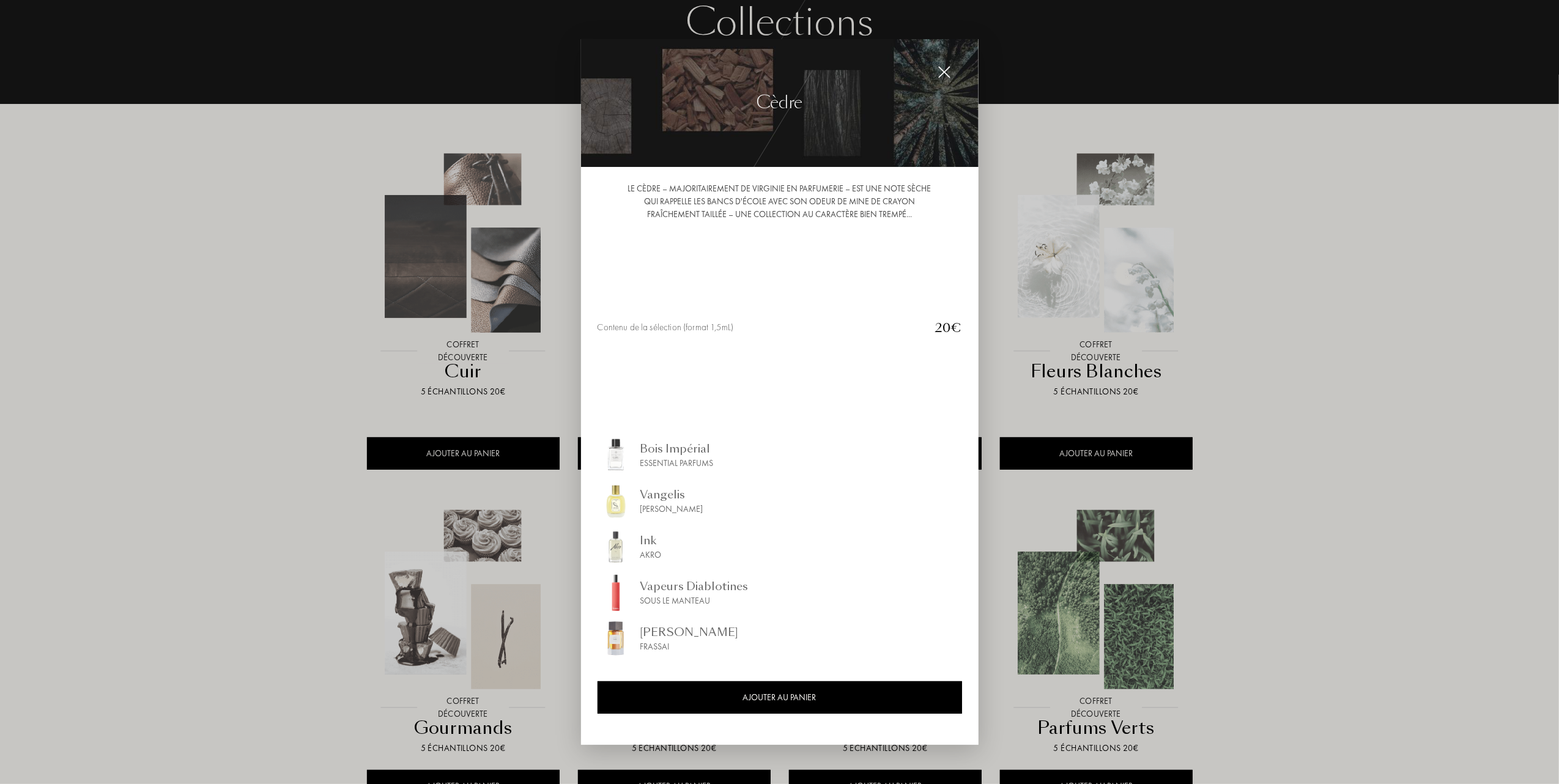
click at [876, 273] on div "Le cèdre – majoritairement de Virginie en parfumerie – est une note sèche qui r…" at bounding box center [780, 456] width 398 height 577
click at [1135, 276] on div at bounding box center [779, 392] width 1559 height 784
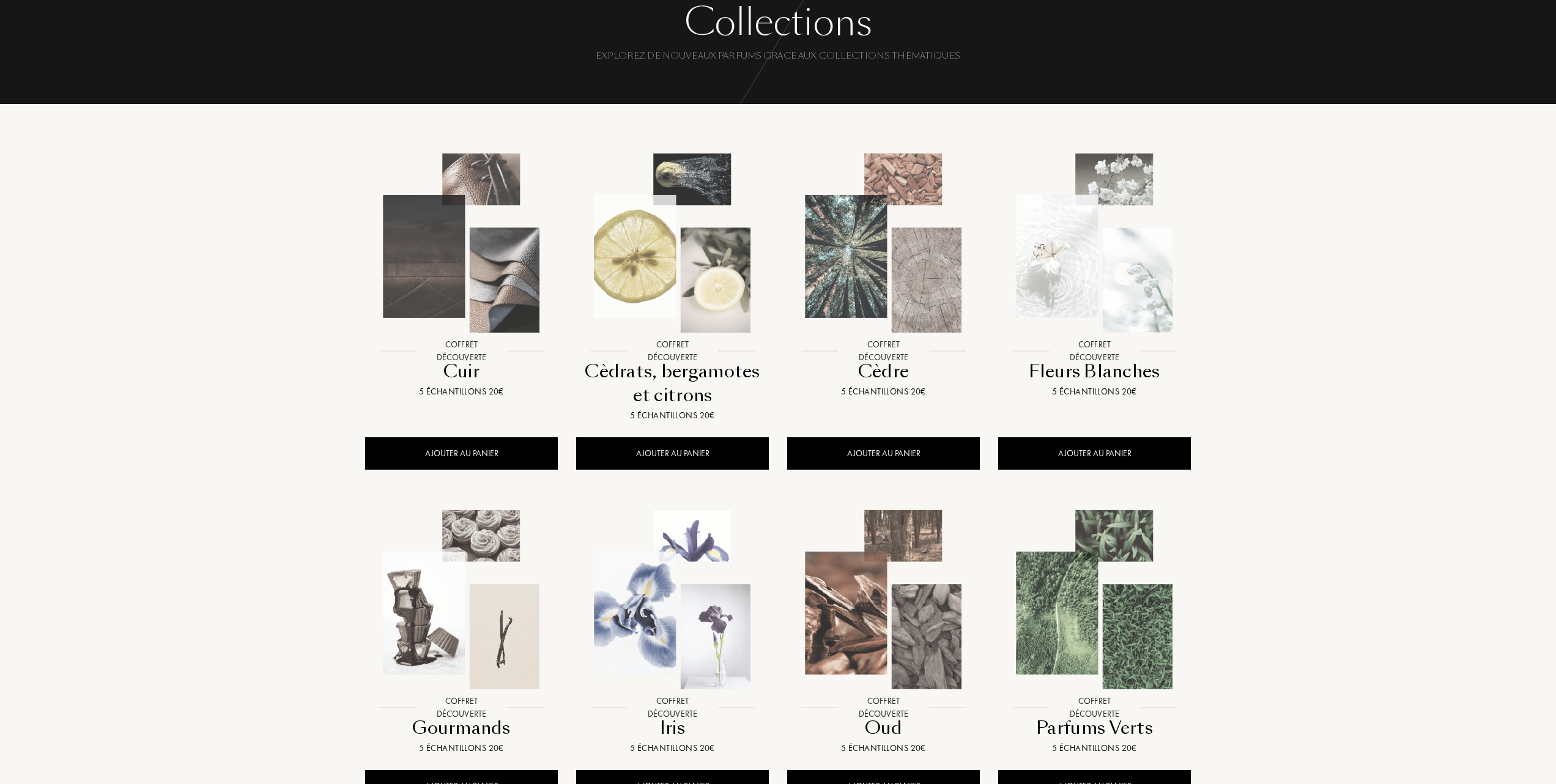
click at [1104, 276] on img at bounding box center [1094, 243] width 190 height 190
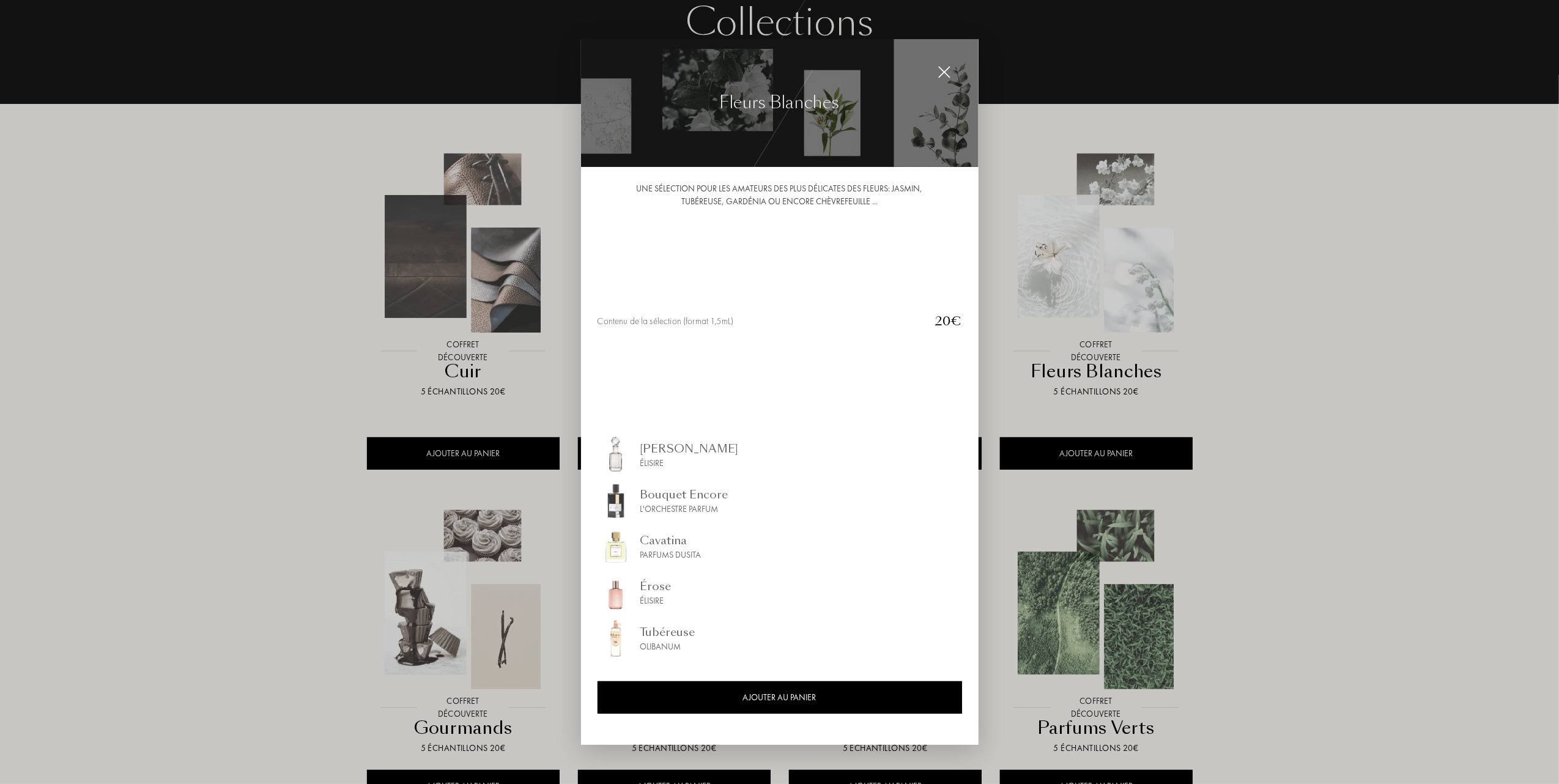
click at [1104, 276] on div at bounding box center [779, 392] width 1559 height 784
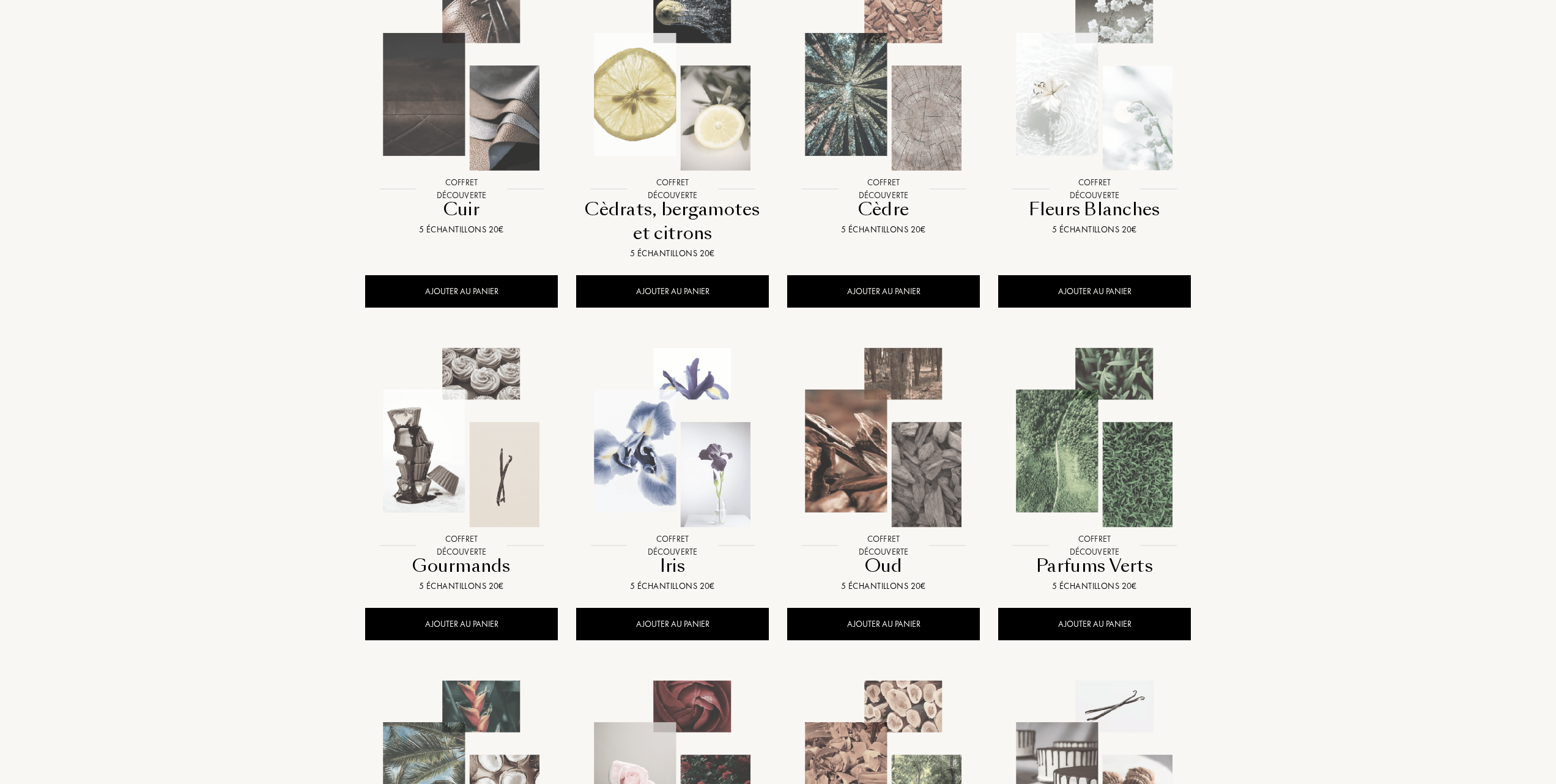
scroll to position [244, 0]
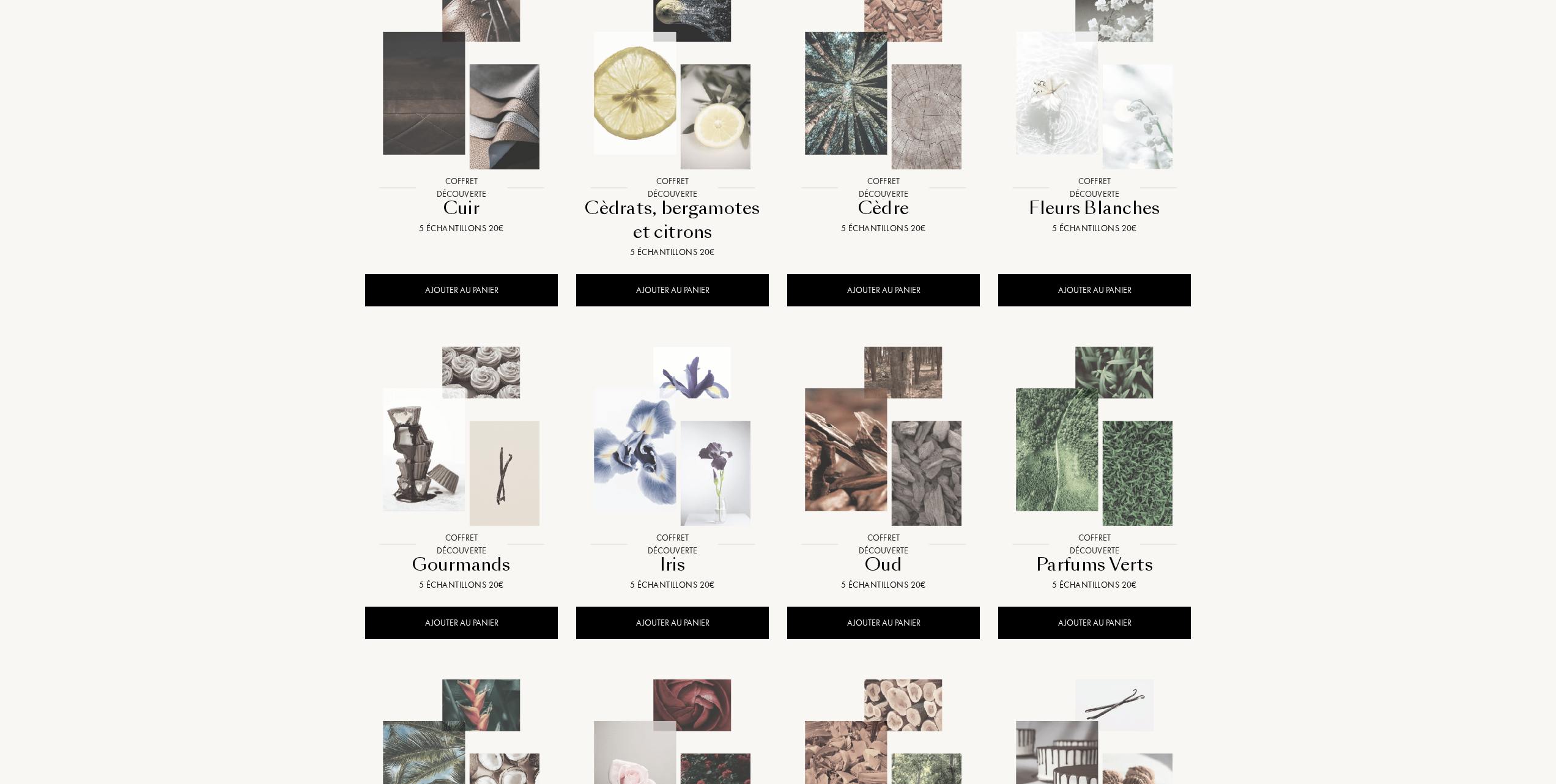
click at [483, 443] on img at bounding box center [461, 436] width 190 height 190
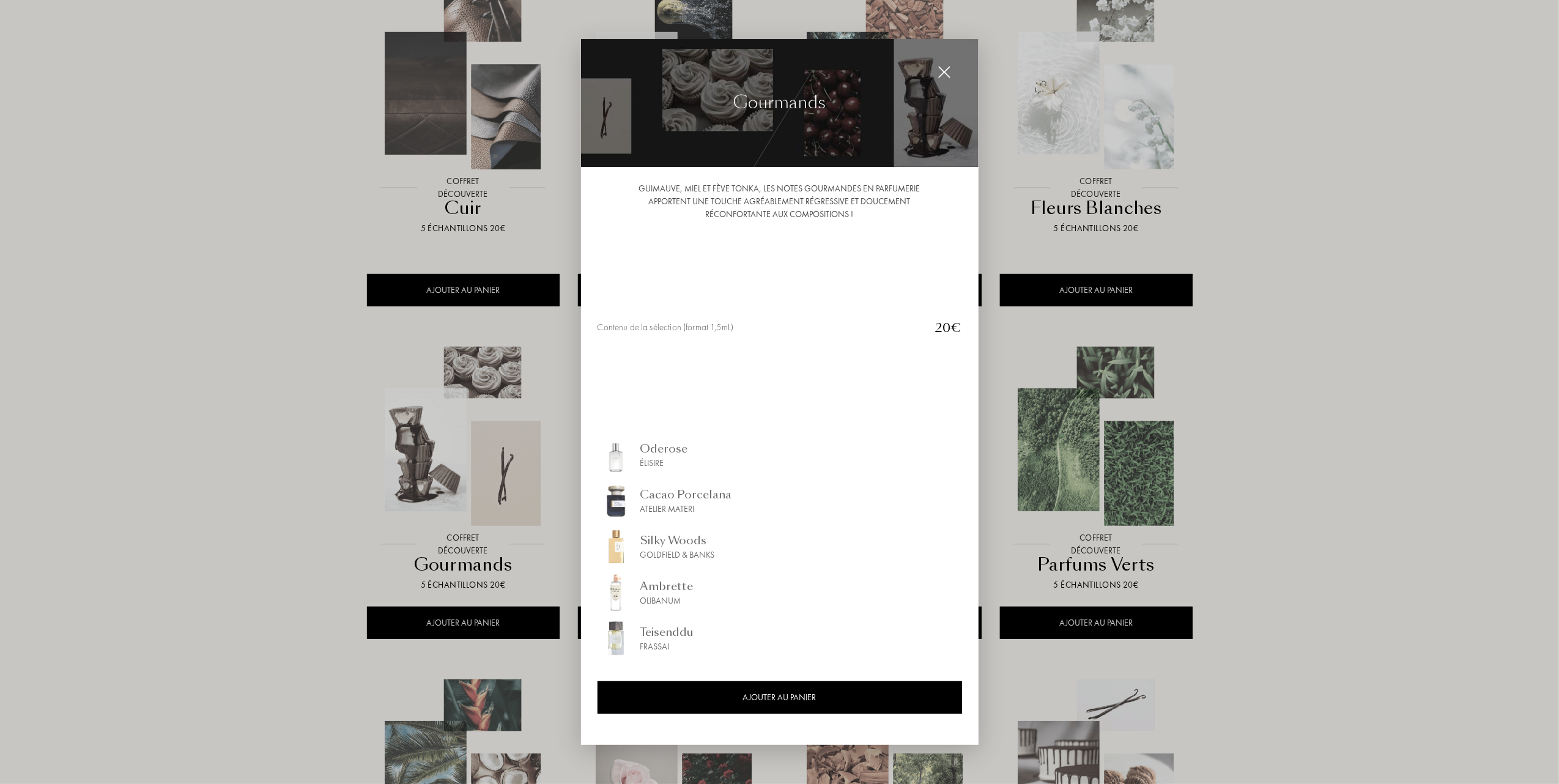
click at [466, 497] on div at bounding box center [779, 392] width 1559 height 784
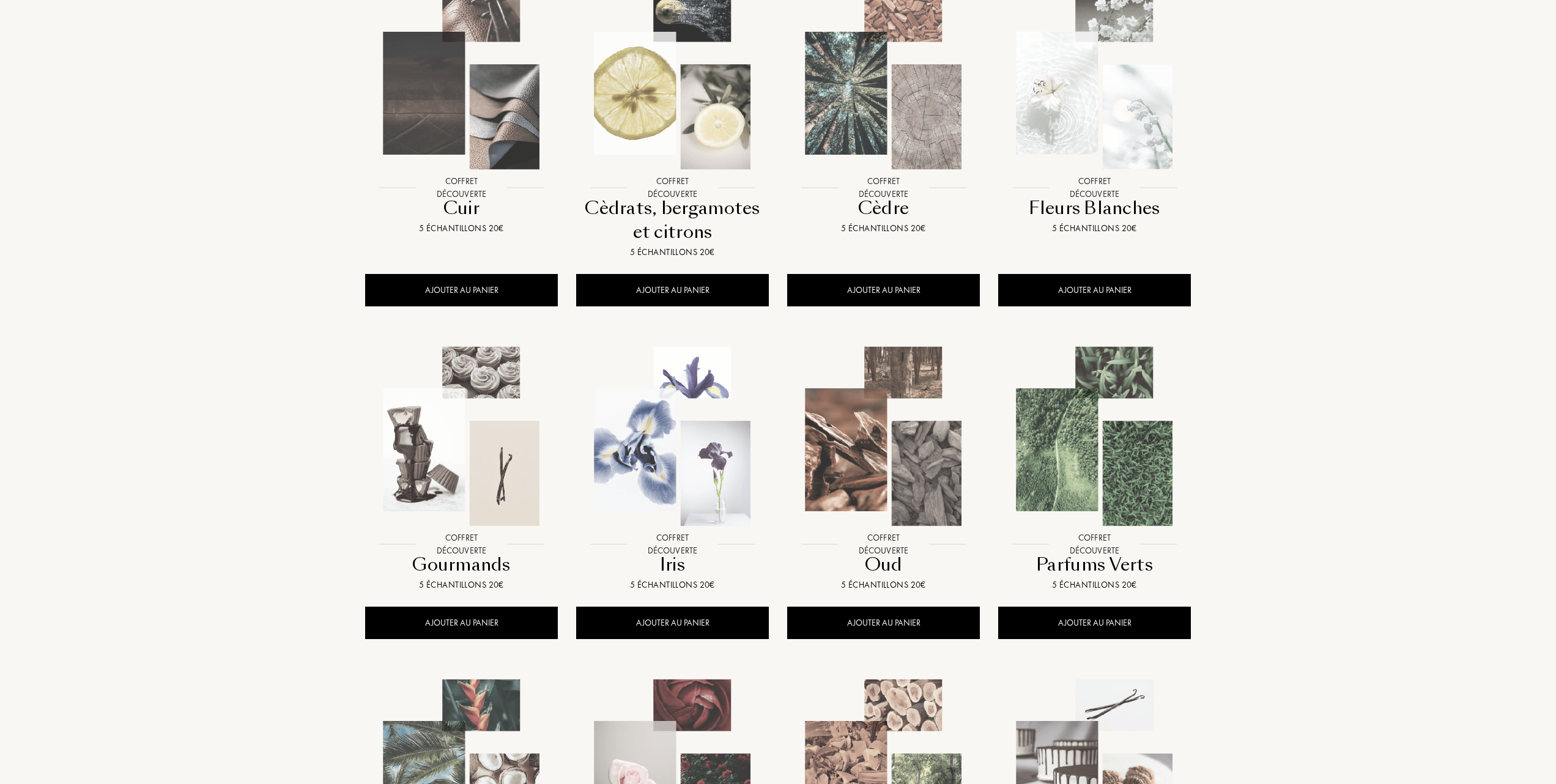
click at [657, 459] on img at bounding box center [672, 436] width 190 height 190
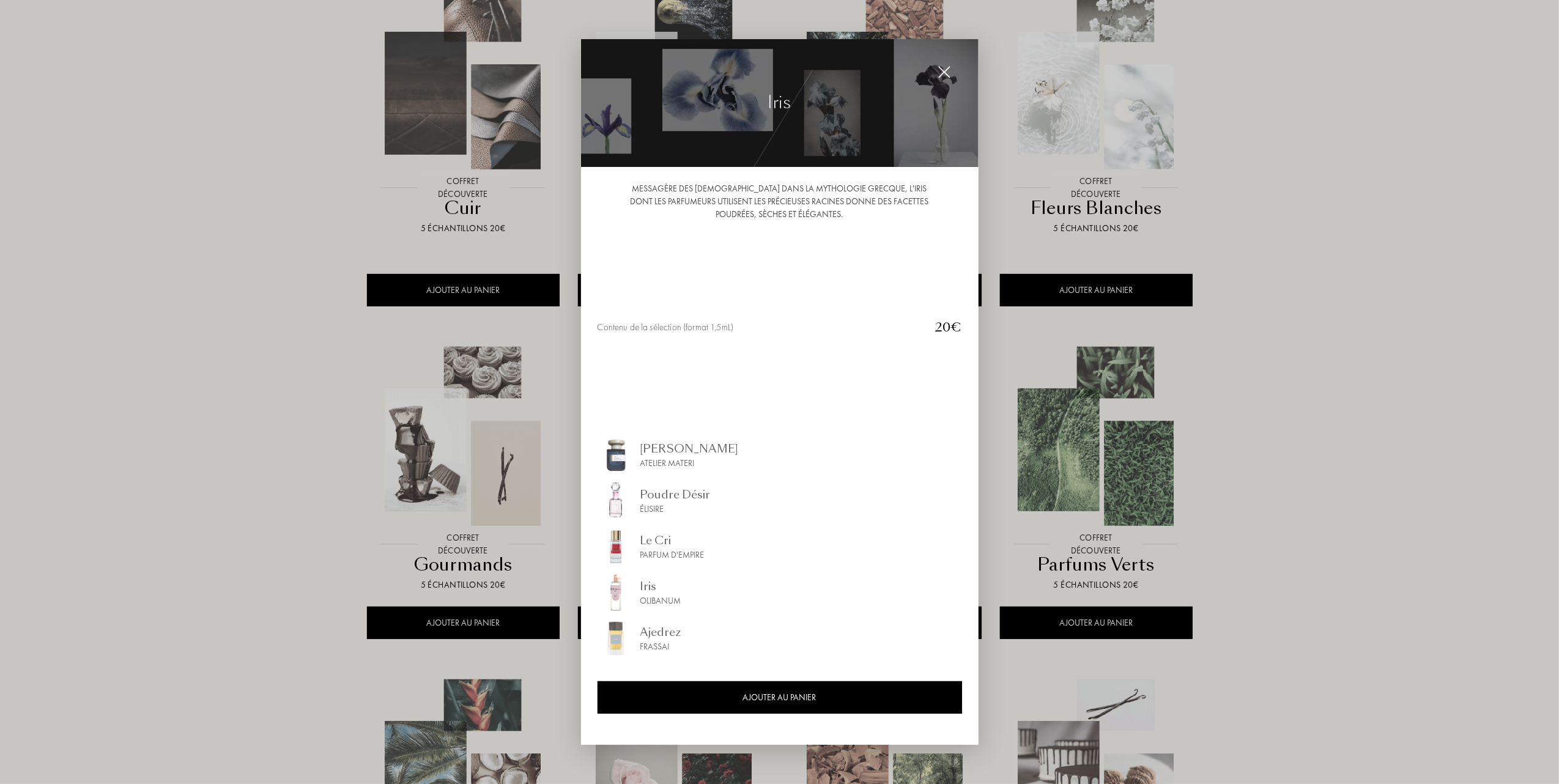
click at [483, 477] on div at bounding box center [779, 392] width 1559 height 784
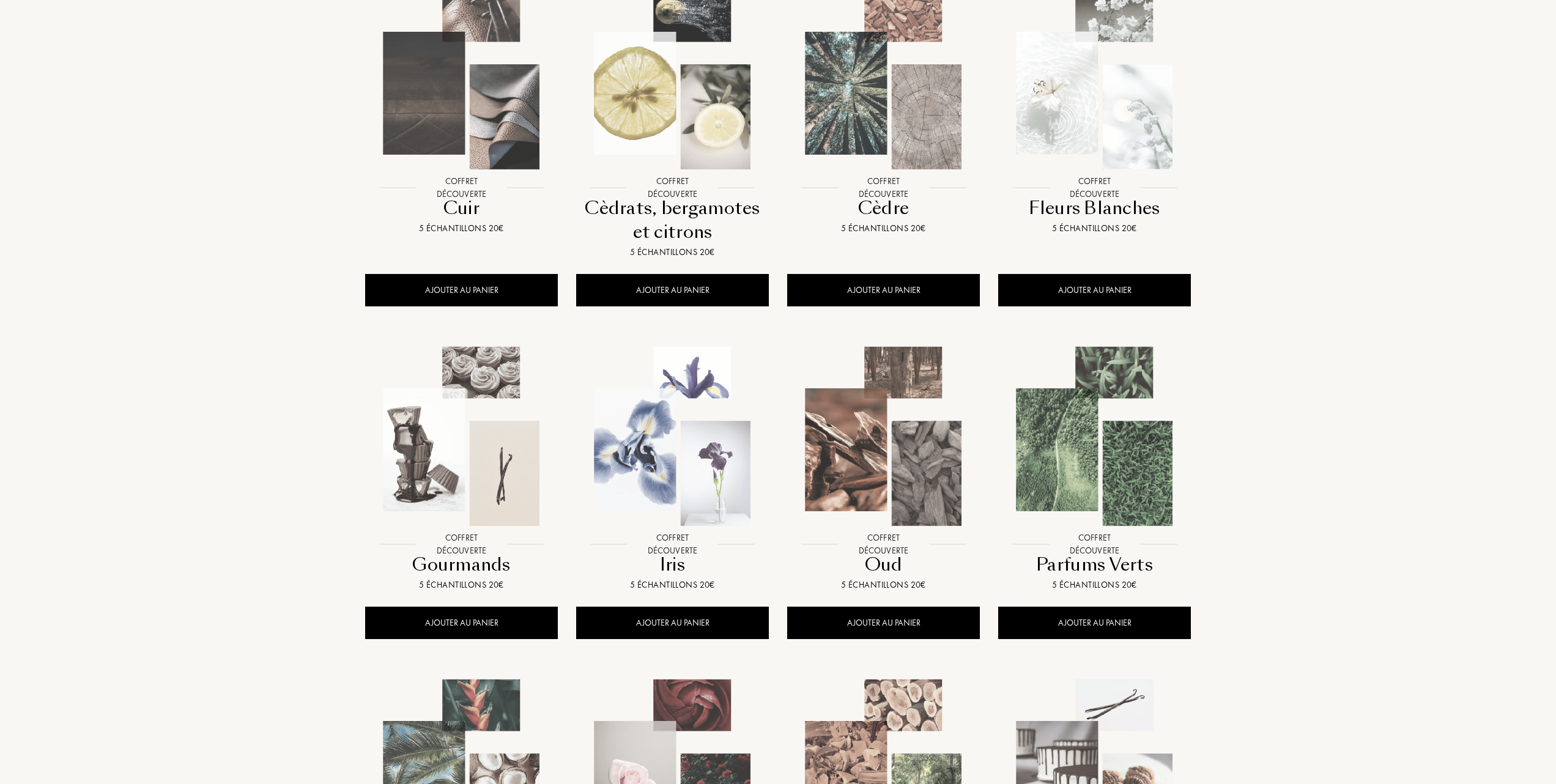
click at [852, 451] on img at bounding box center [883, 436] width 190 height 190
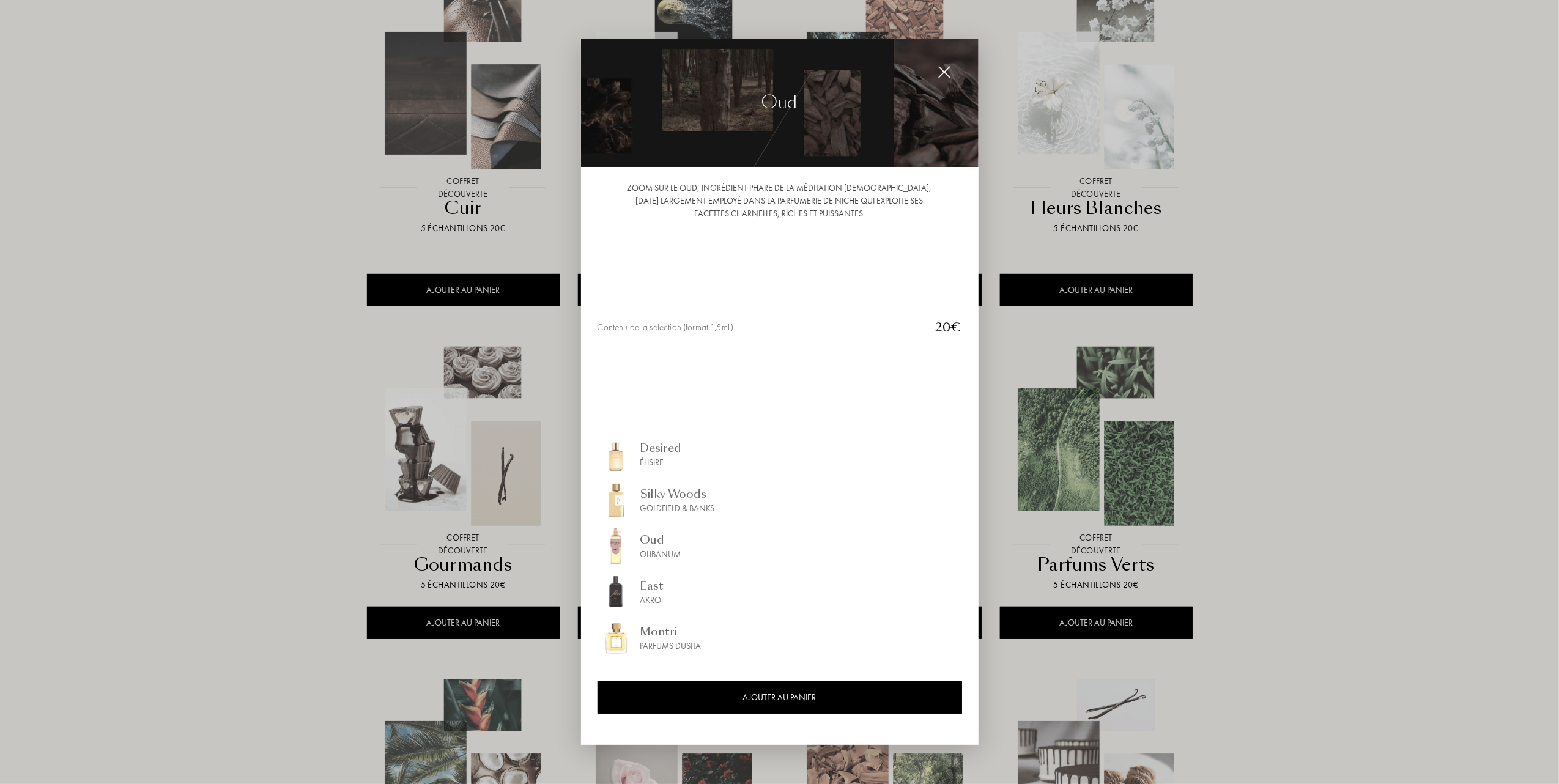
click at [1079, 453] on div at bounding box center [779, 392] width 1559 height 784
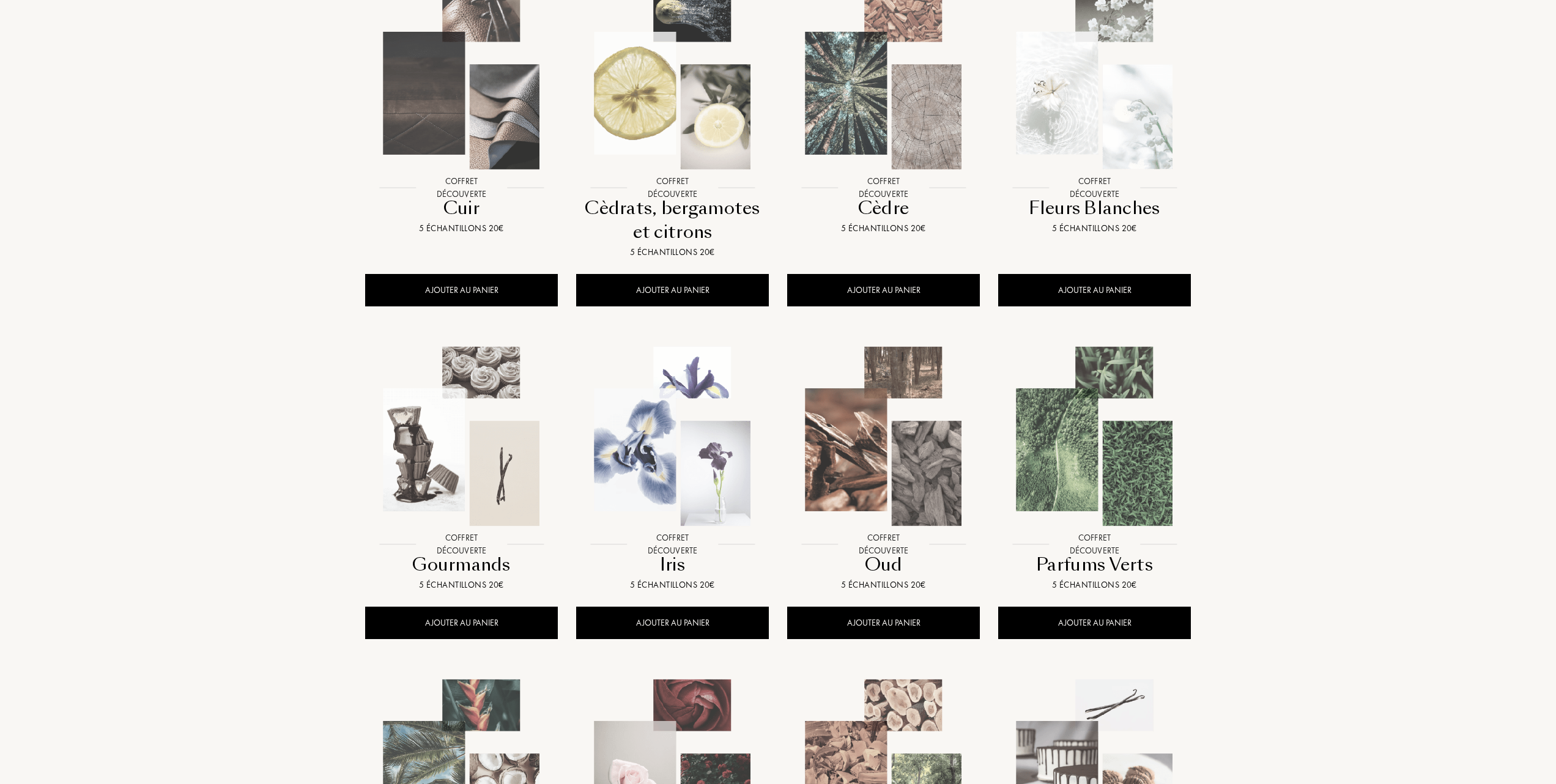
click at [1079, 453] on img at bounding box center [1094, 436] width 190 height 190
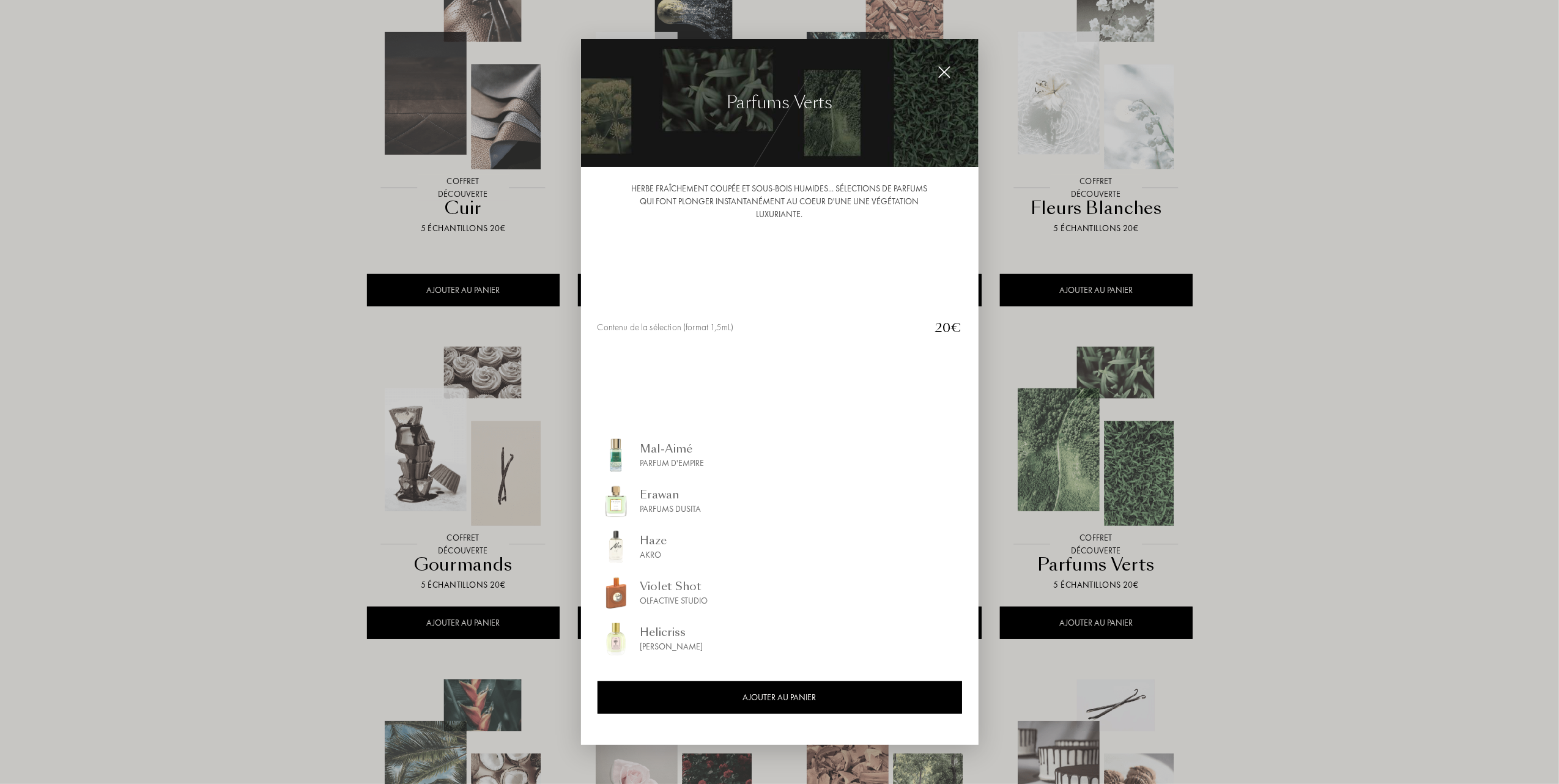
click at [880, 465] on div "Mal-Aimé Parfum d'Empire" at bounding box center [780, 455] width 365 height 37
click at [135, 348] on div at bounding box center [779, 392] width 1559 height 784
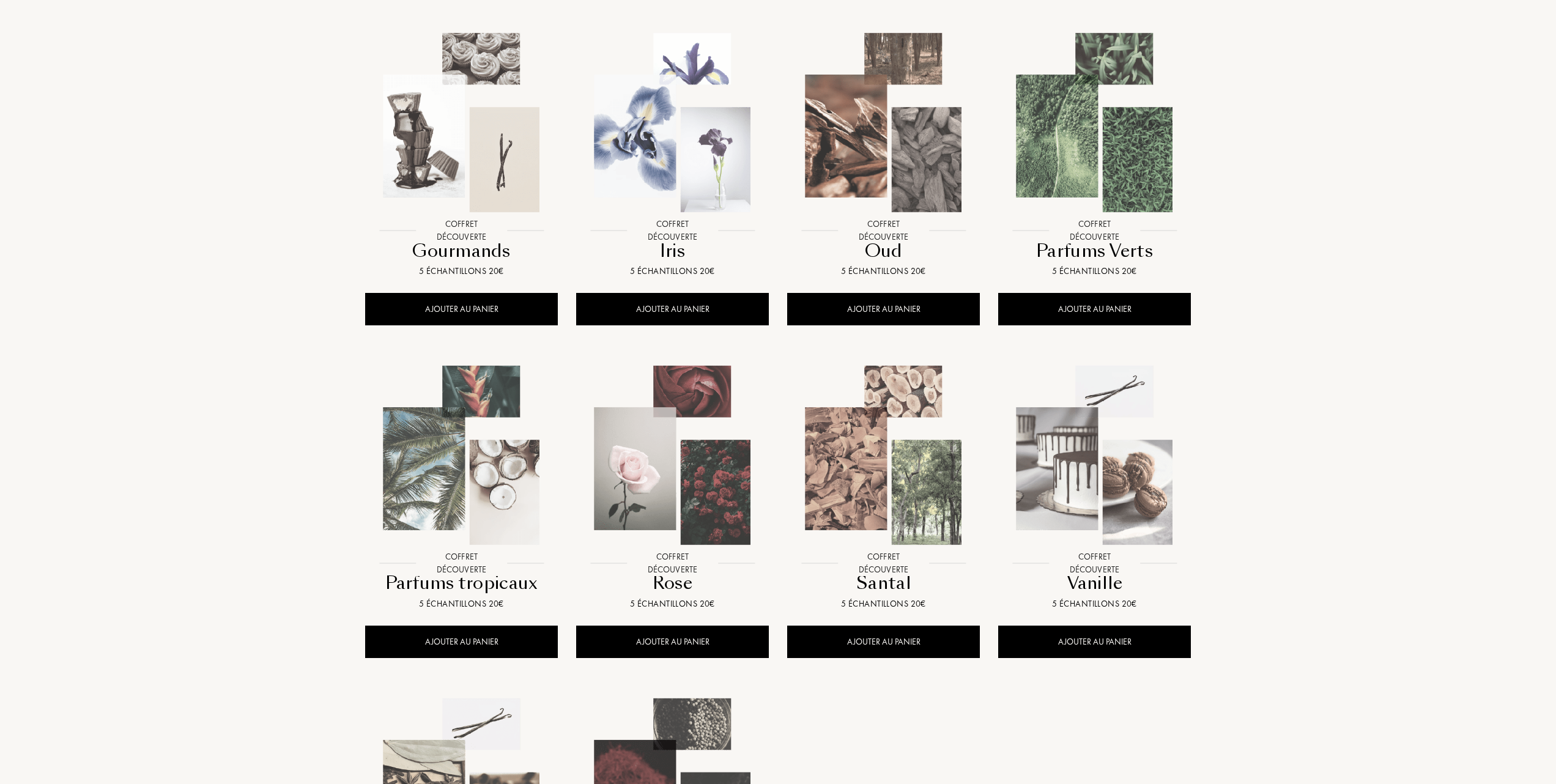
scroll to position [652, 0]
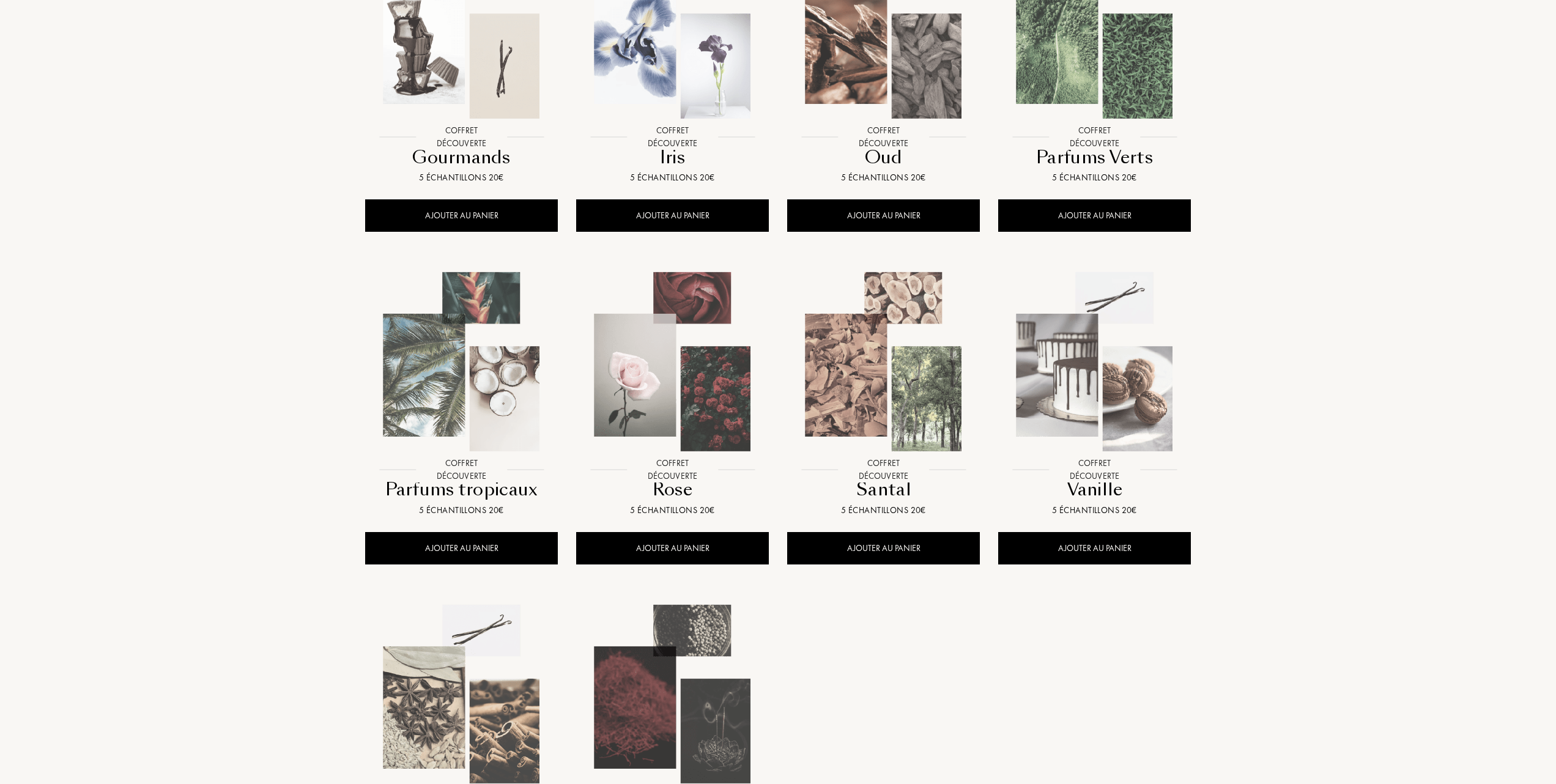
click at [461, 387] on img at bounding box center [461, 362] width 190 height 190
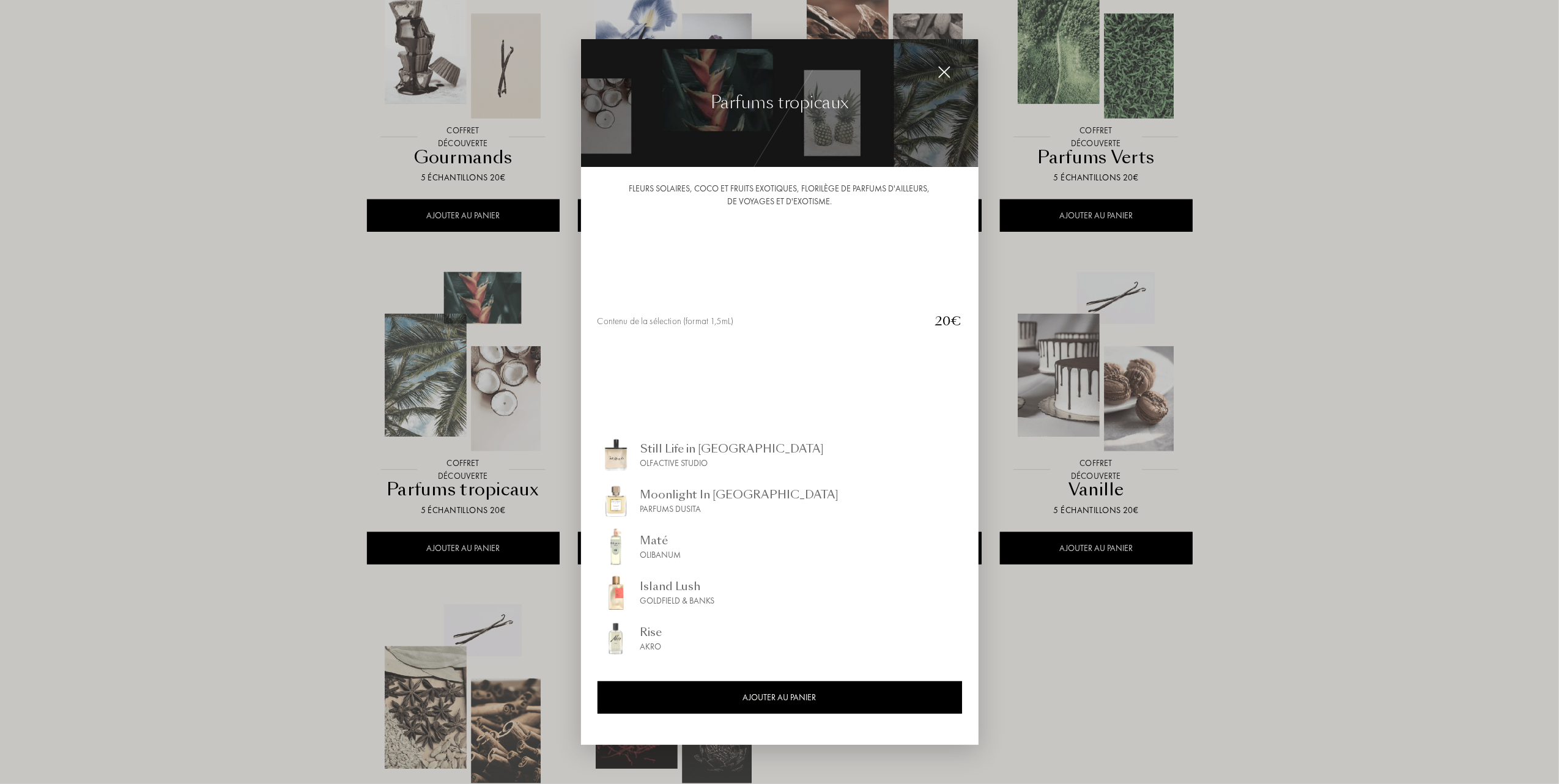
click at [172, 352] on div at bounding box center [779, 392] width 1559 height 784
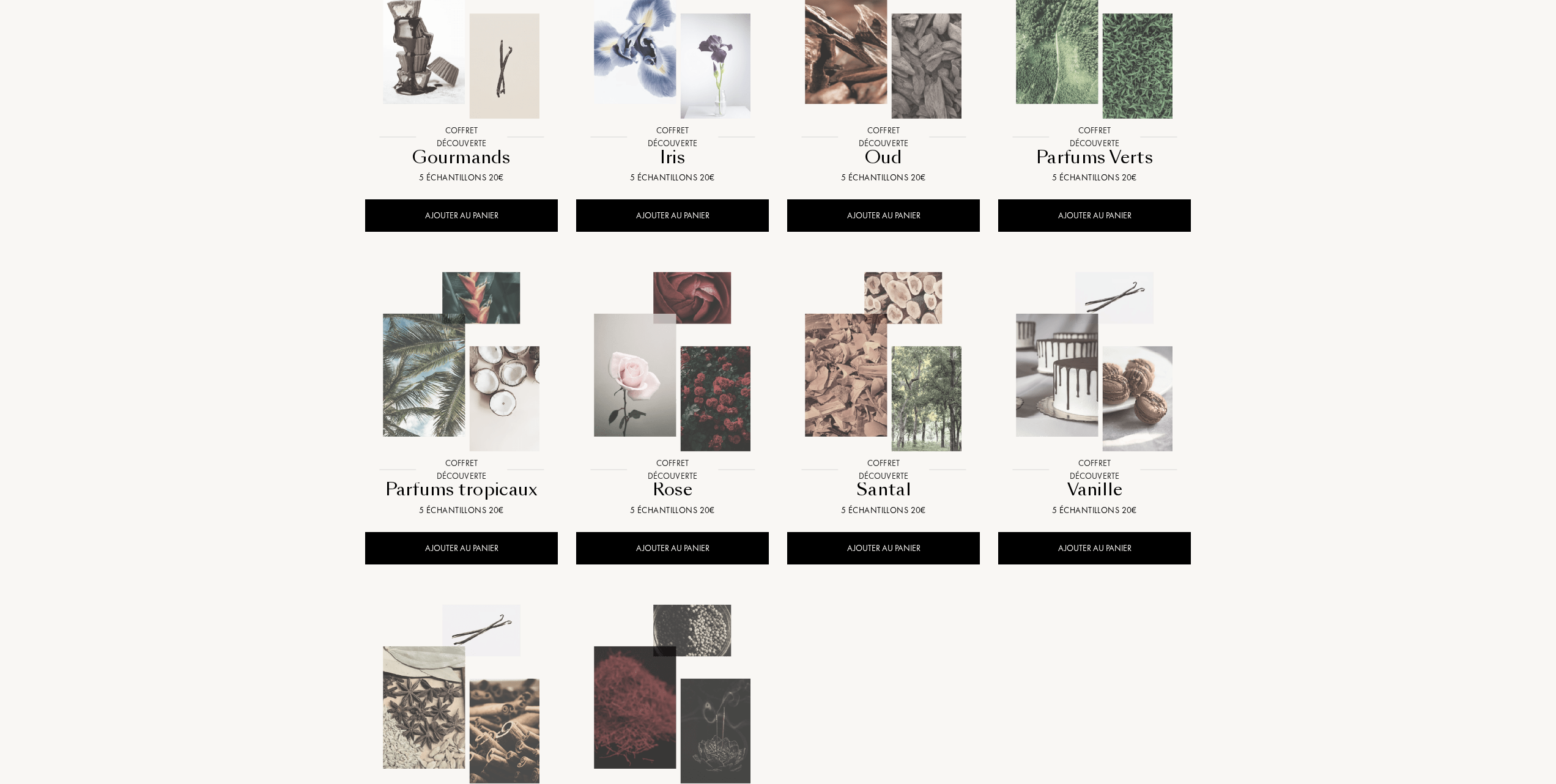
click at [664, 354] on img at bounding box center [672, 362] width 190 height 190
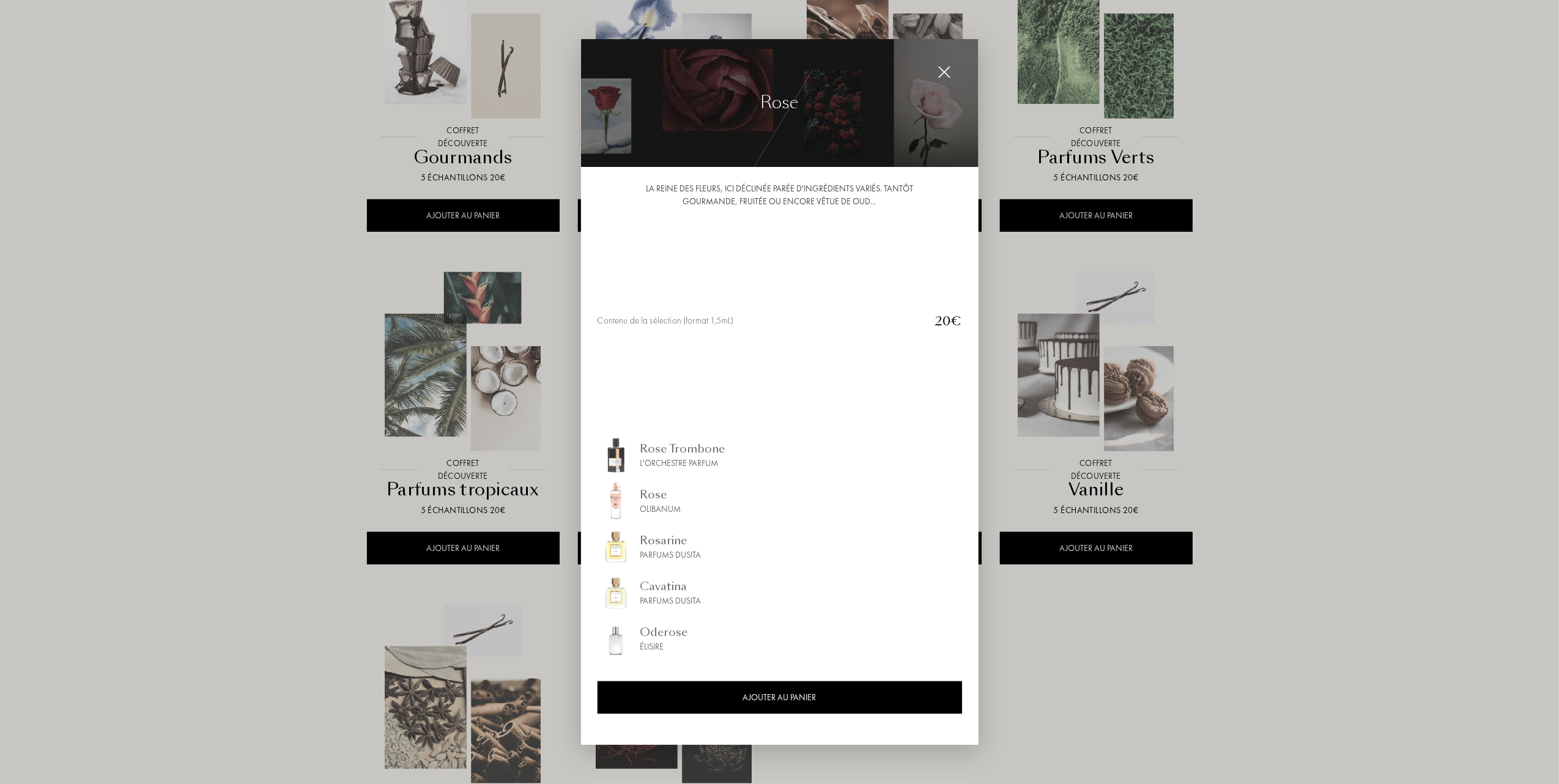
click at [260, 354] on div at bounding box center [779, 392] width 1559 height 784
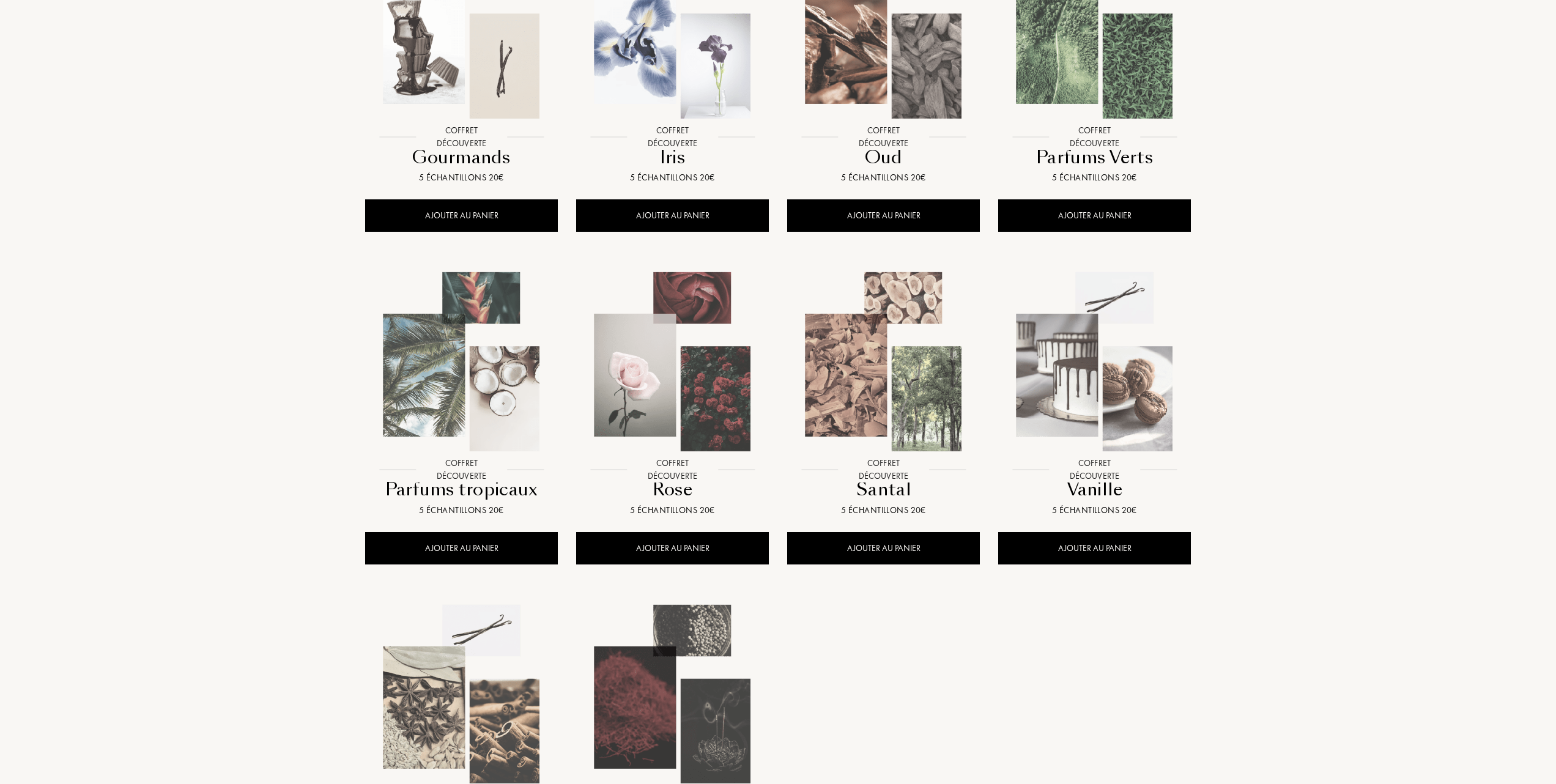
click at [881, 358] on img at bounding box center [883, 362] width 190 height 190
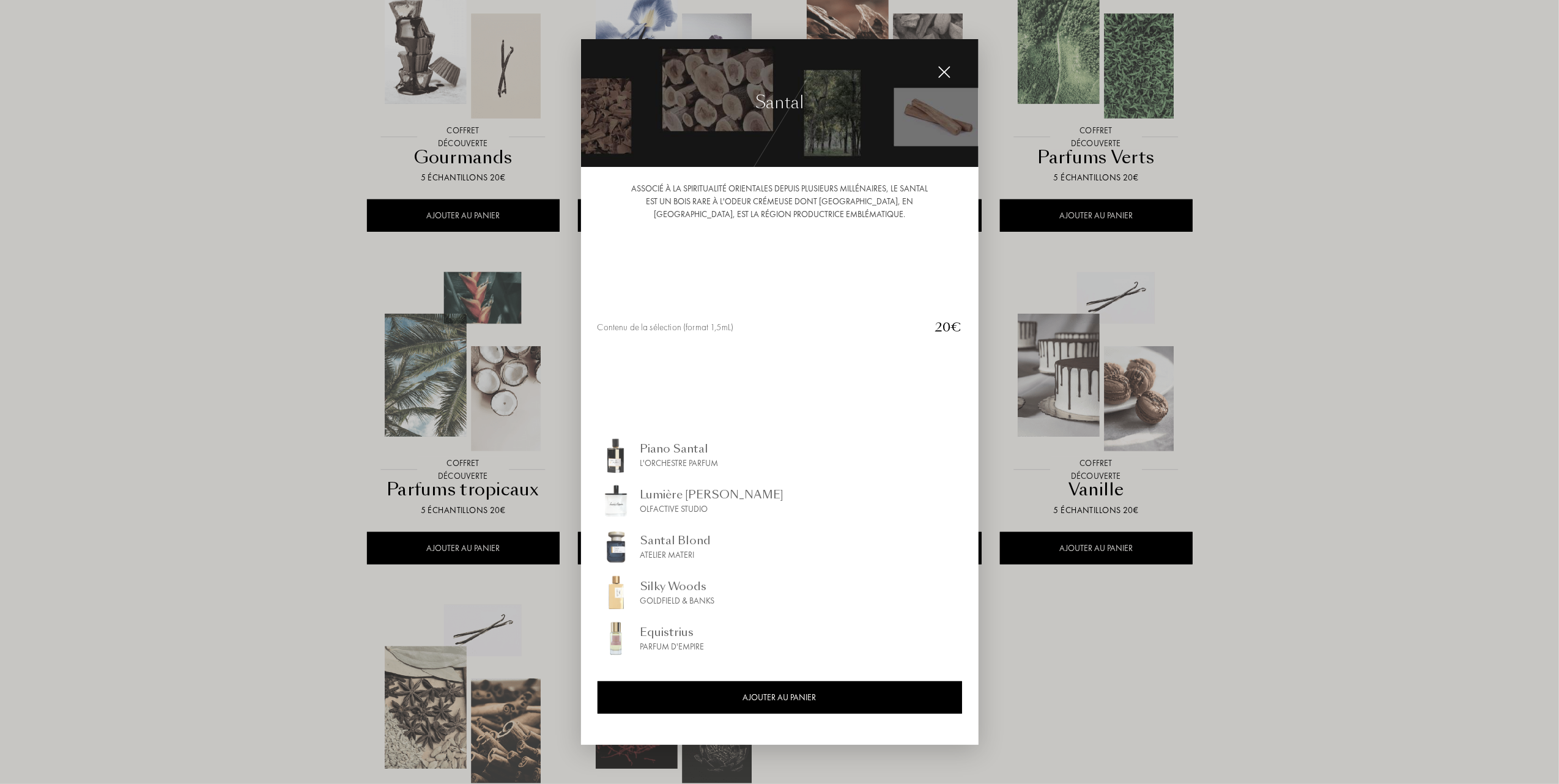
click at [365, 373] on div at bounding box center [779, 392] width 1559 height 784
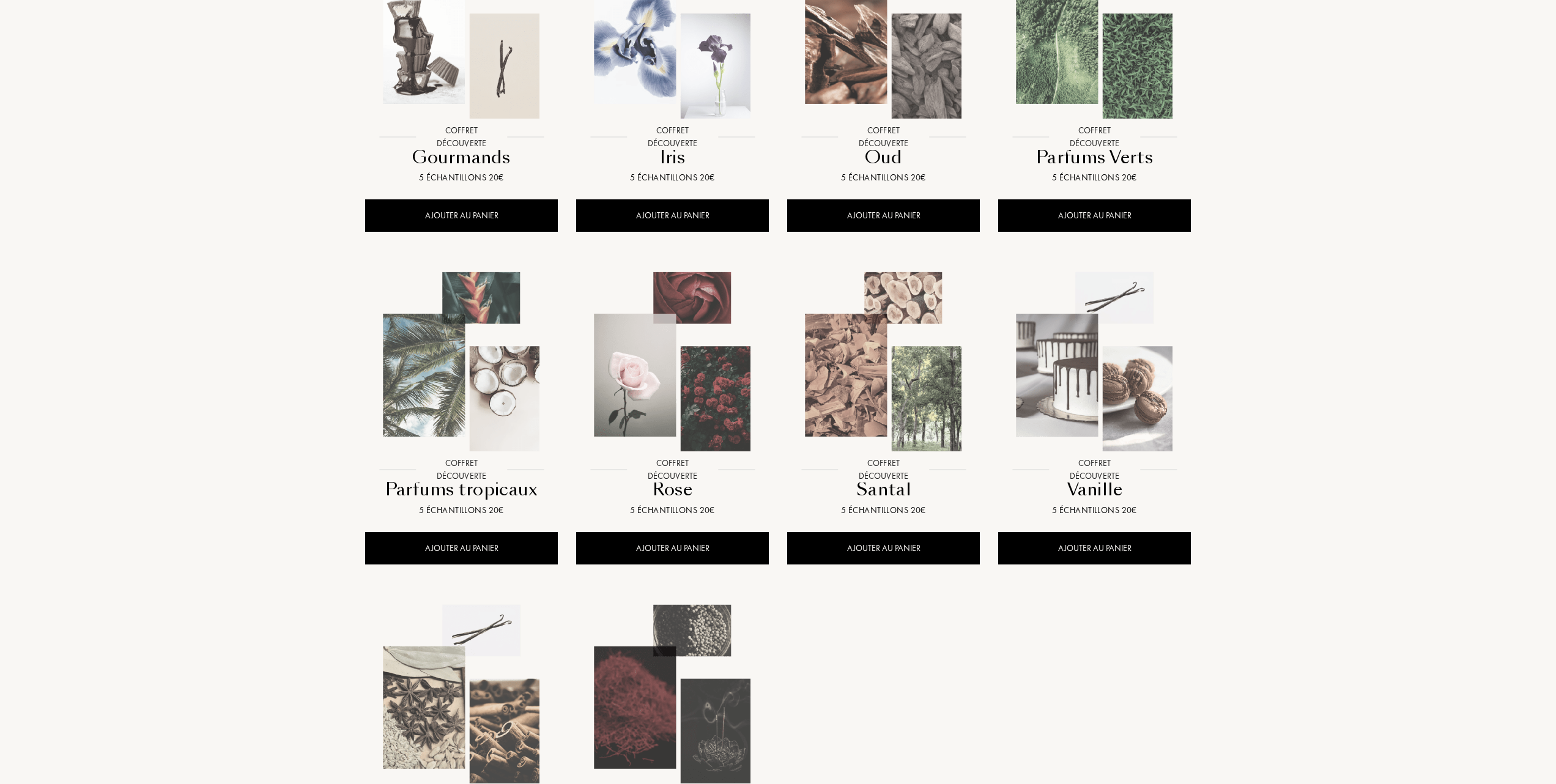
click at [1087, 380] on img at bounding box center [1094, 362] width 190 height 190
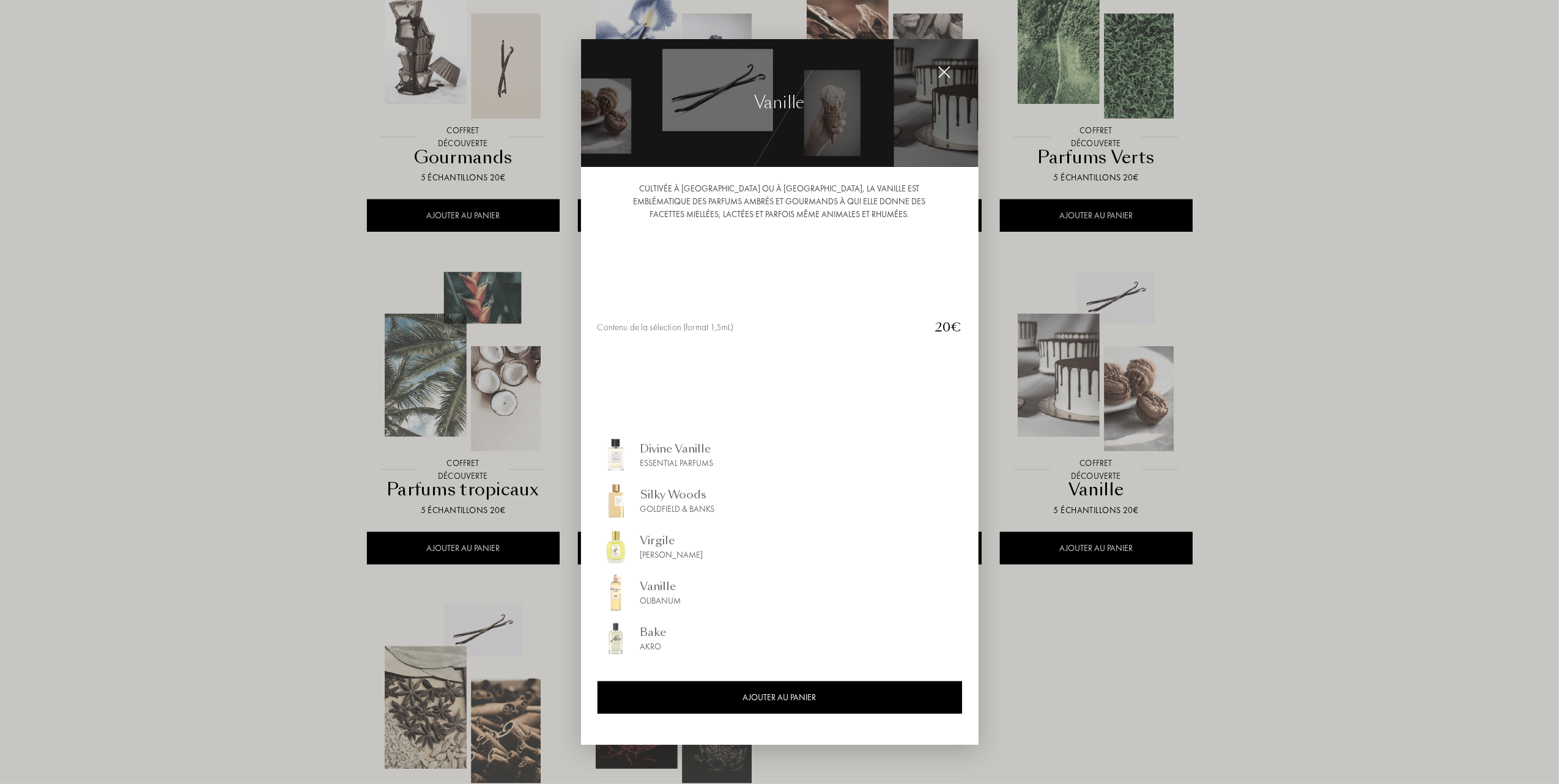
click at [286, 405] on div at bounding box center [779, 392] width 1559 height 784
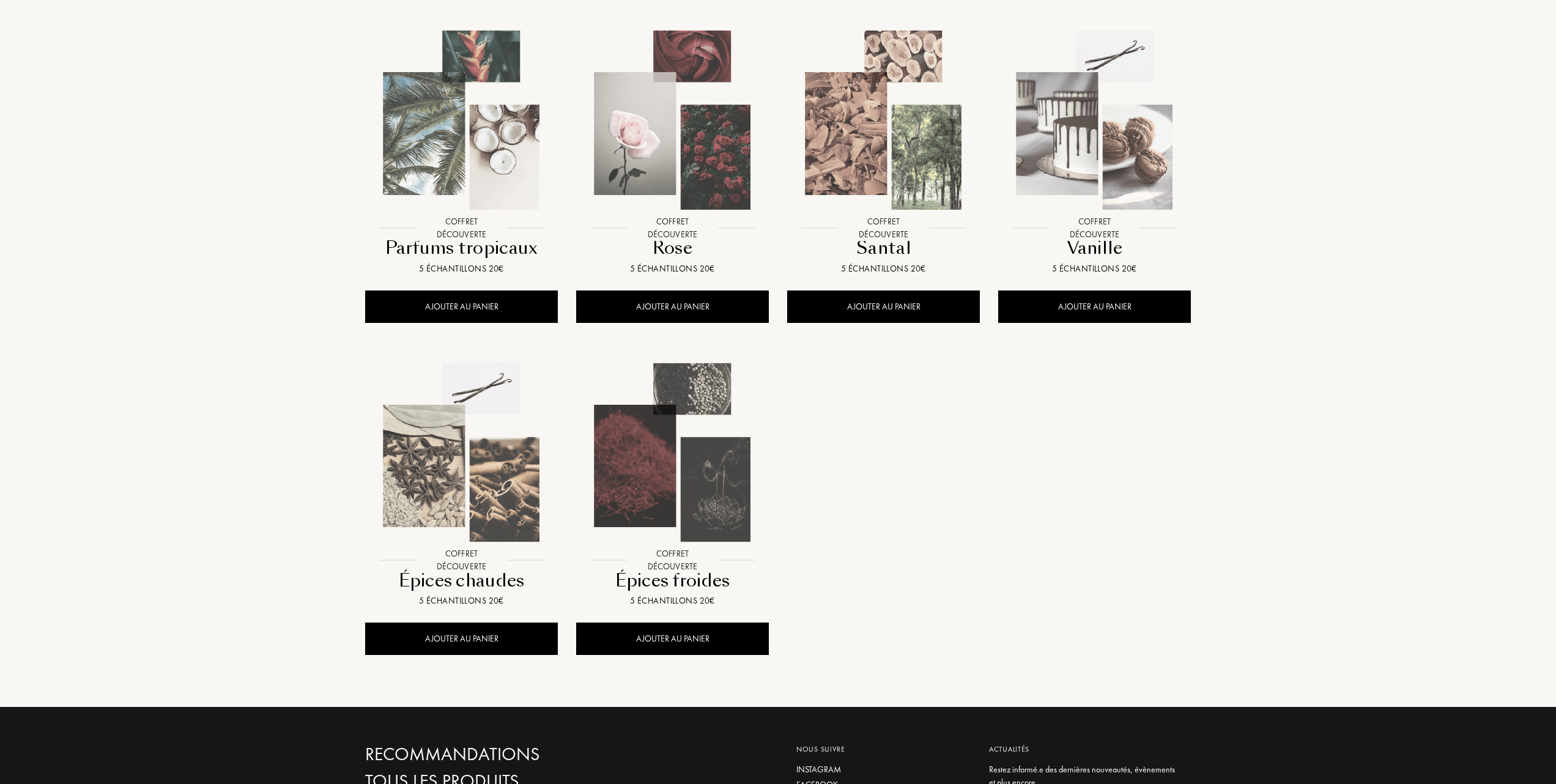
scroll to position [897, 0]
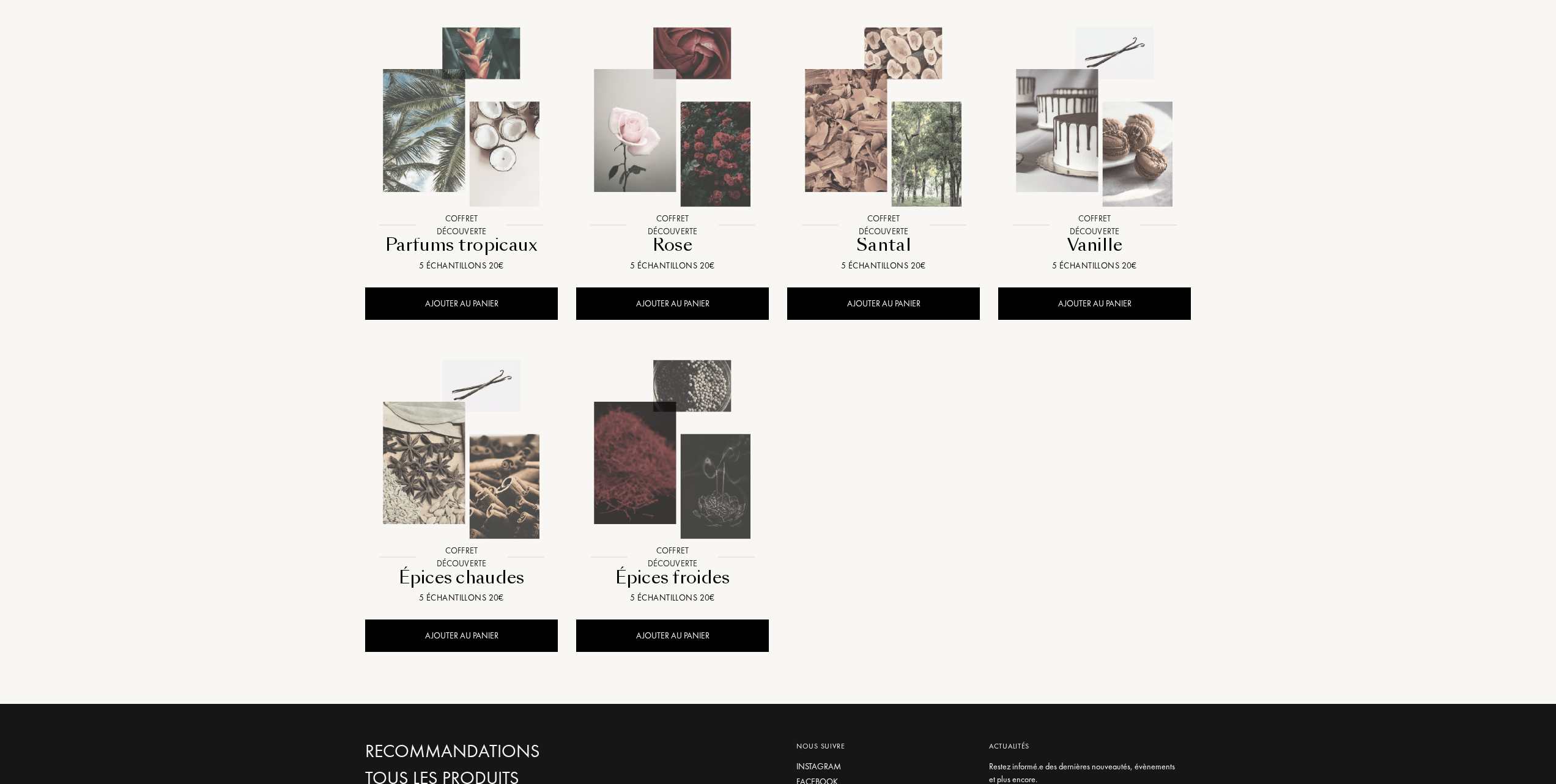
click at [457, 480] on img at bounding box center [461, 449] width 190 height 190
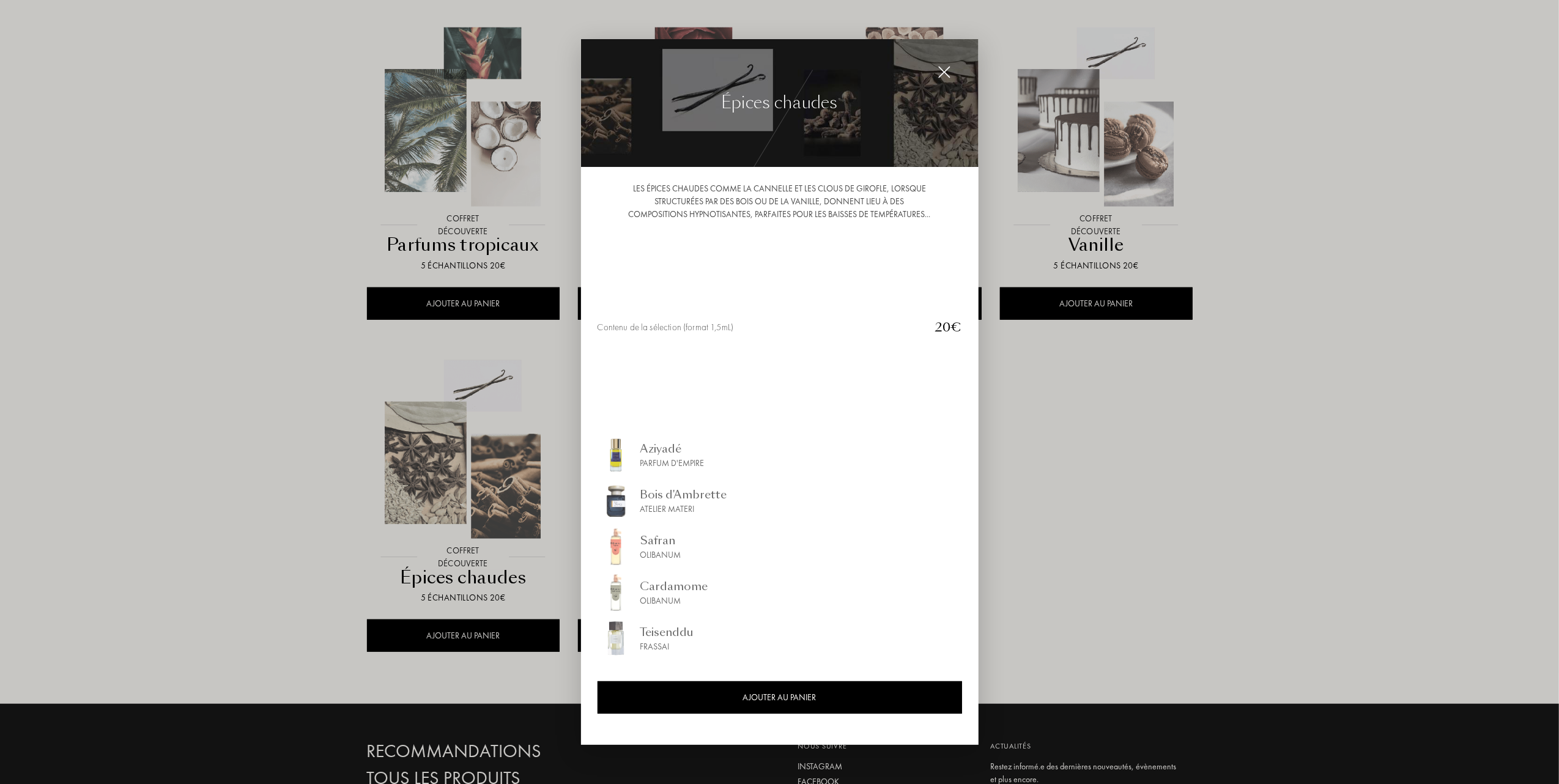
click at [195, 474] on div at bounding box center [779, 392] width 1559 height 784
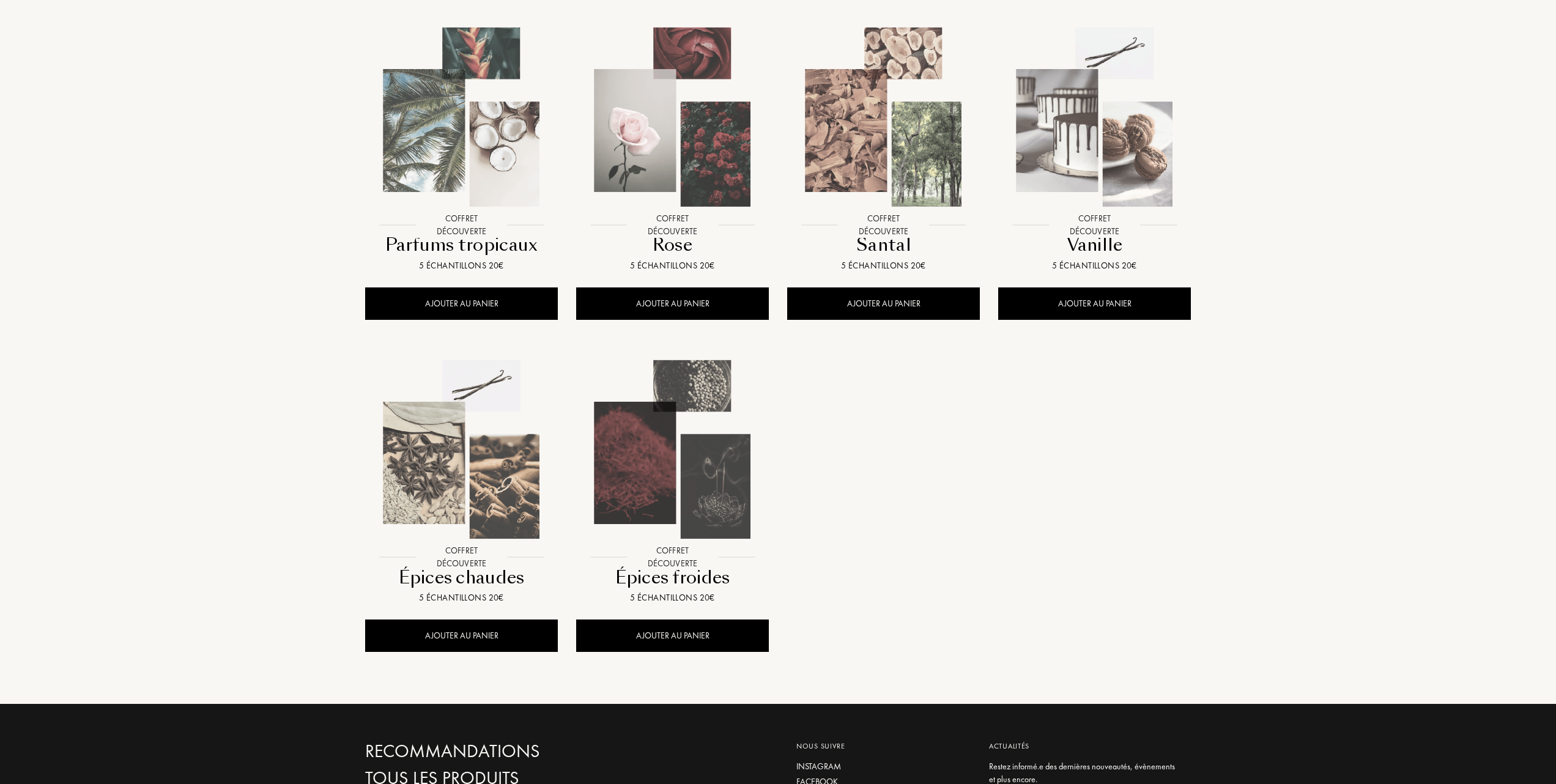
click at [662, 461] on img at bounding box center [672, 449] width 190 height 190
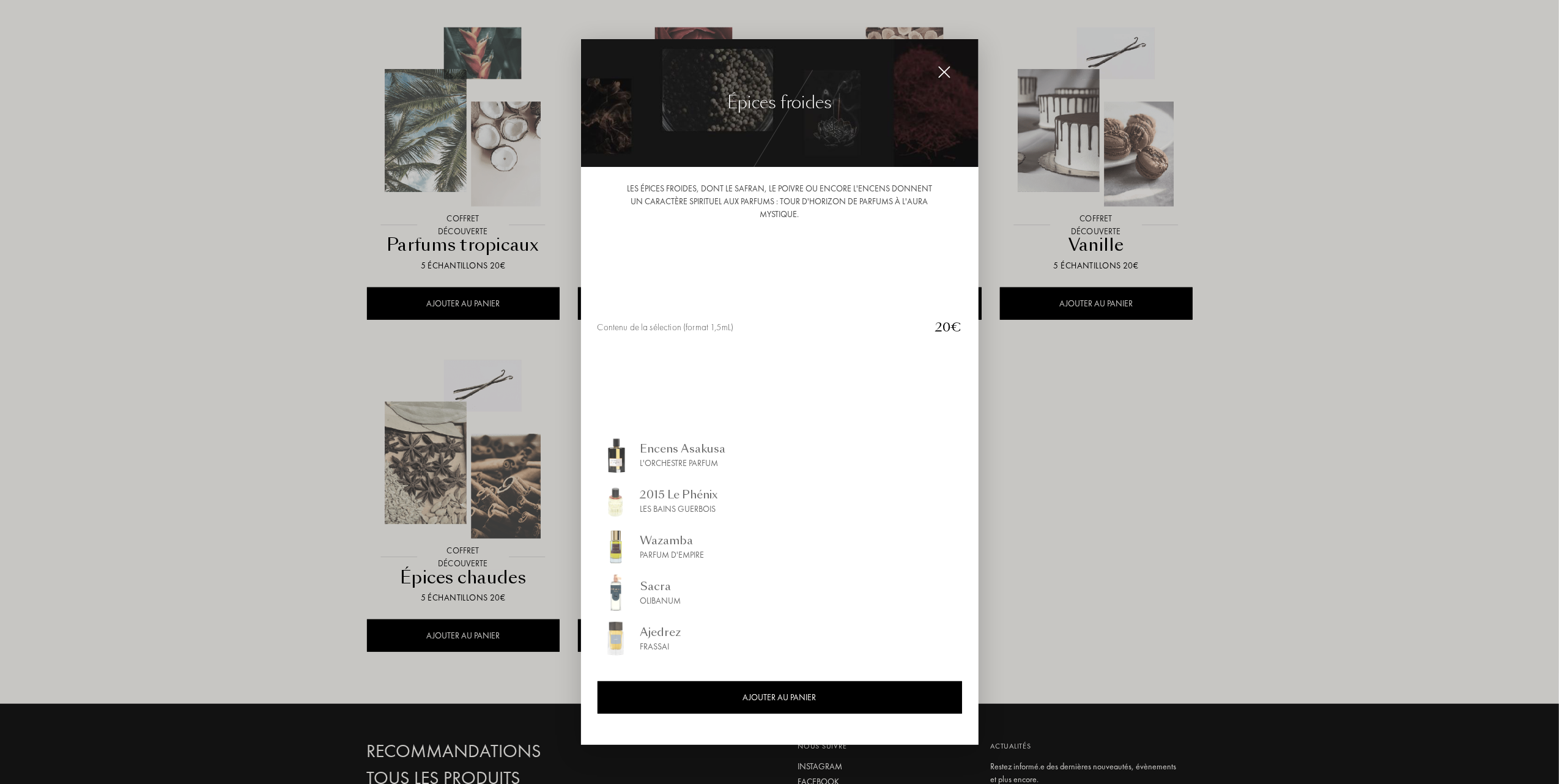
click at [659, 500] on div "2015 Le Phénix" at bounding box center [679, 494] width 78 height 17
click at [940, 69] on img at bounding box center [944, 72] width 14 height 14
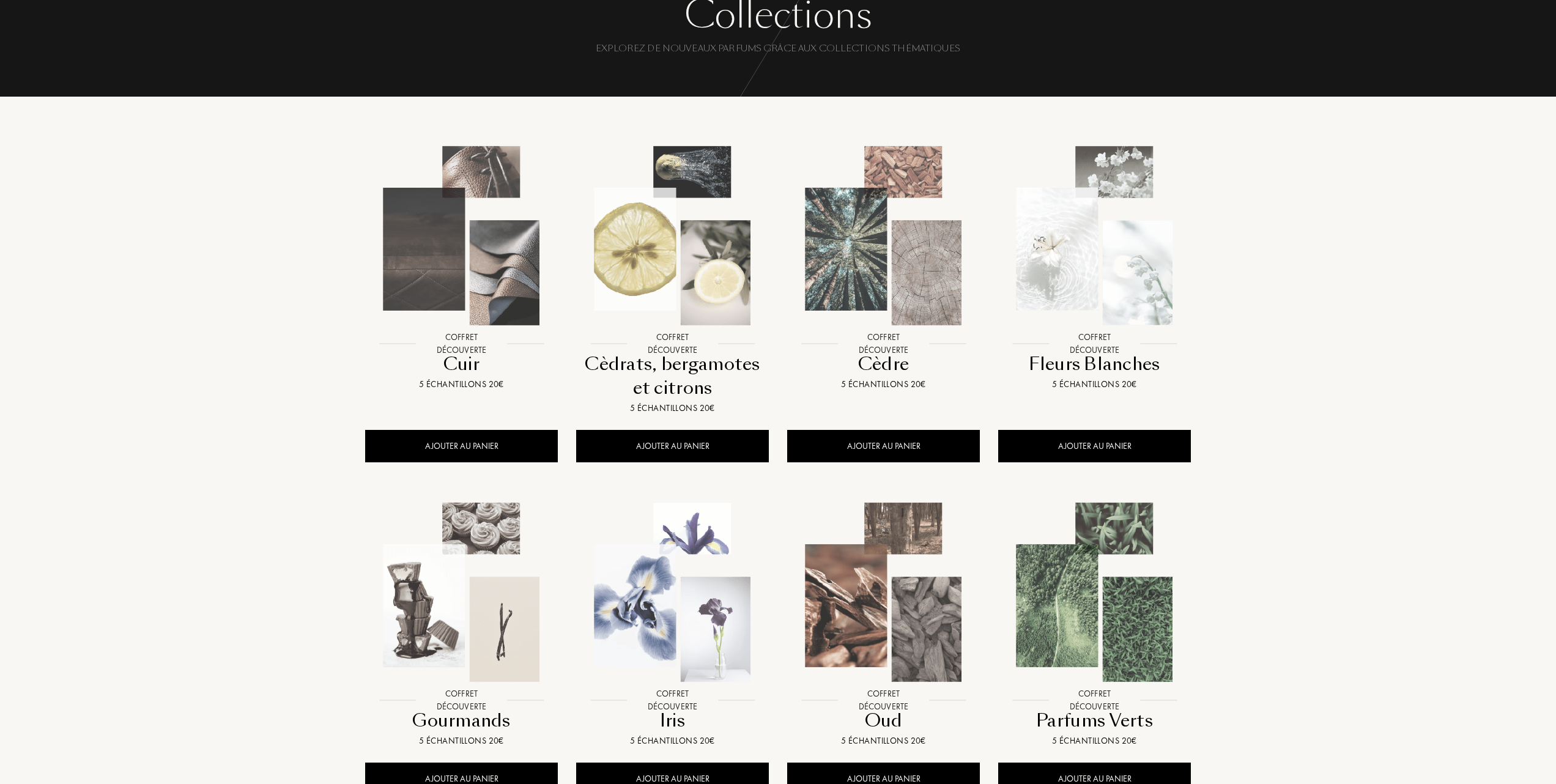
scroll to position [81, 0]
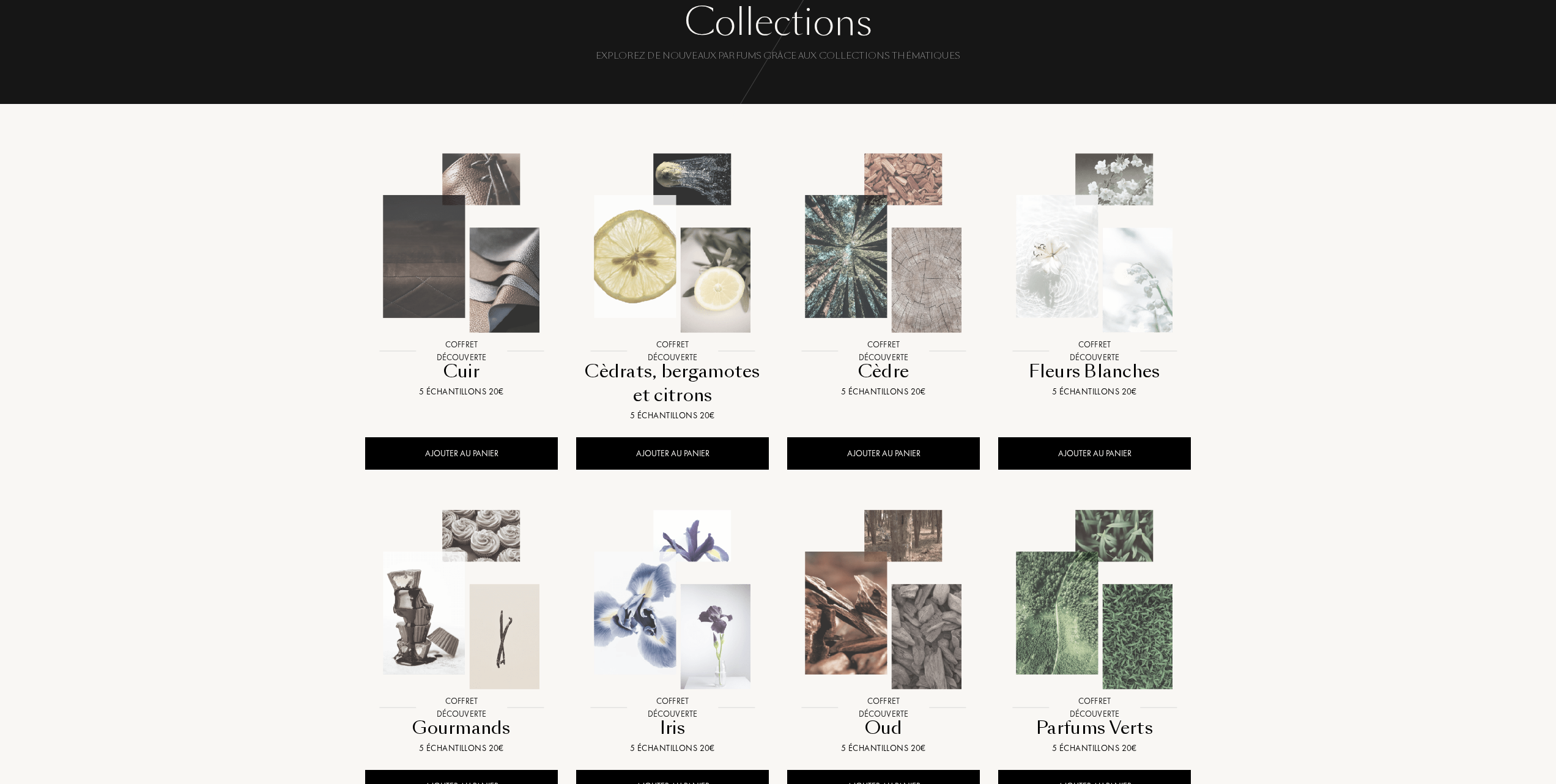
click at [655, 294] on img at bounding box center [672, 243] width 190 height 190
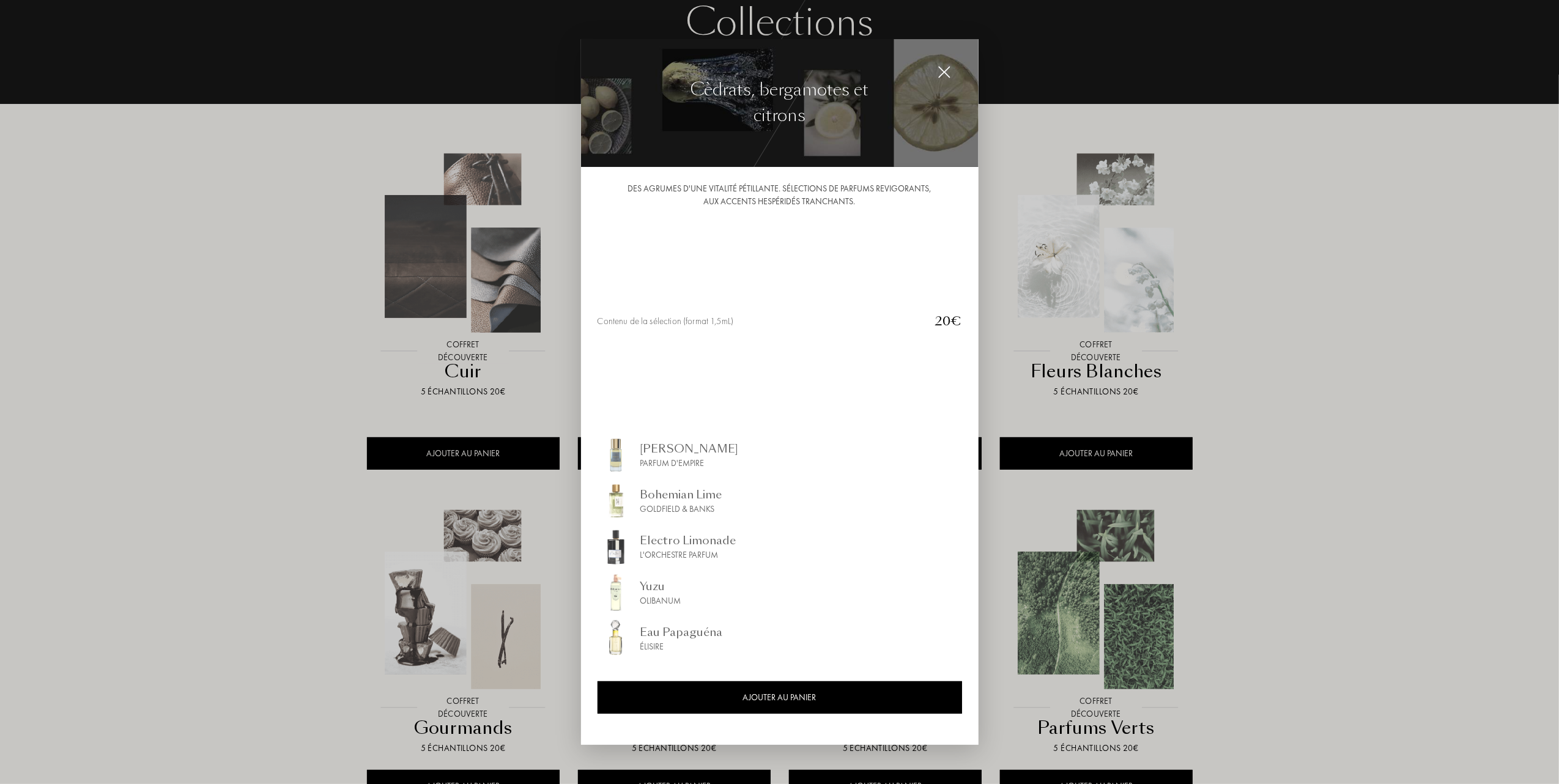
click at [228, 344] on div at bounding box center [779, 392] width 1559 height 784
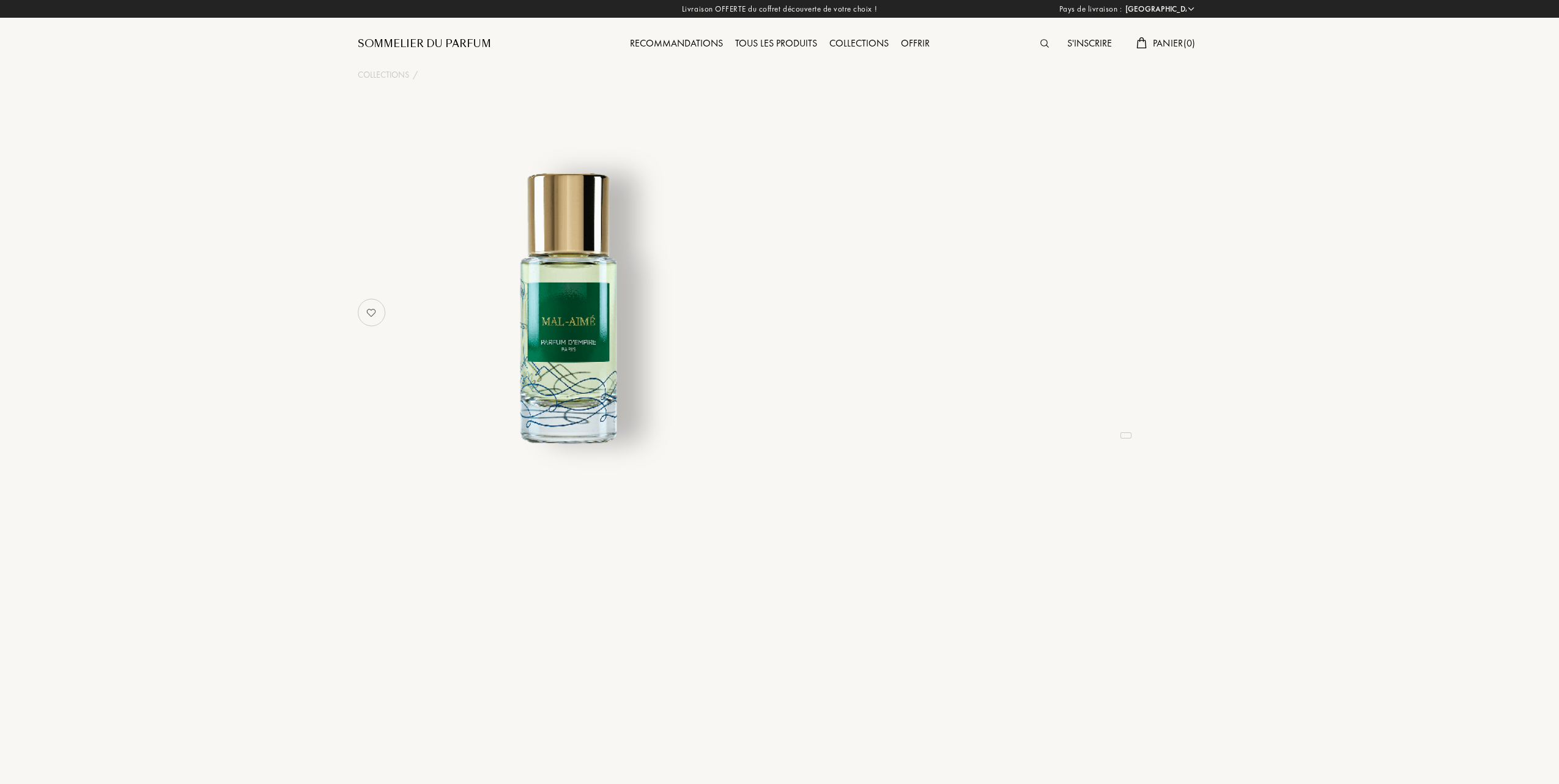
select select "FR"
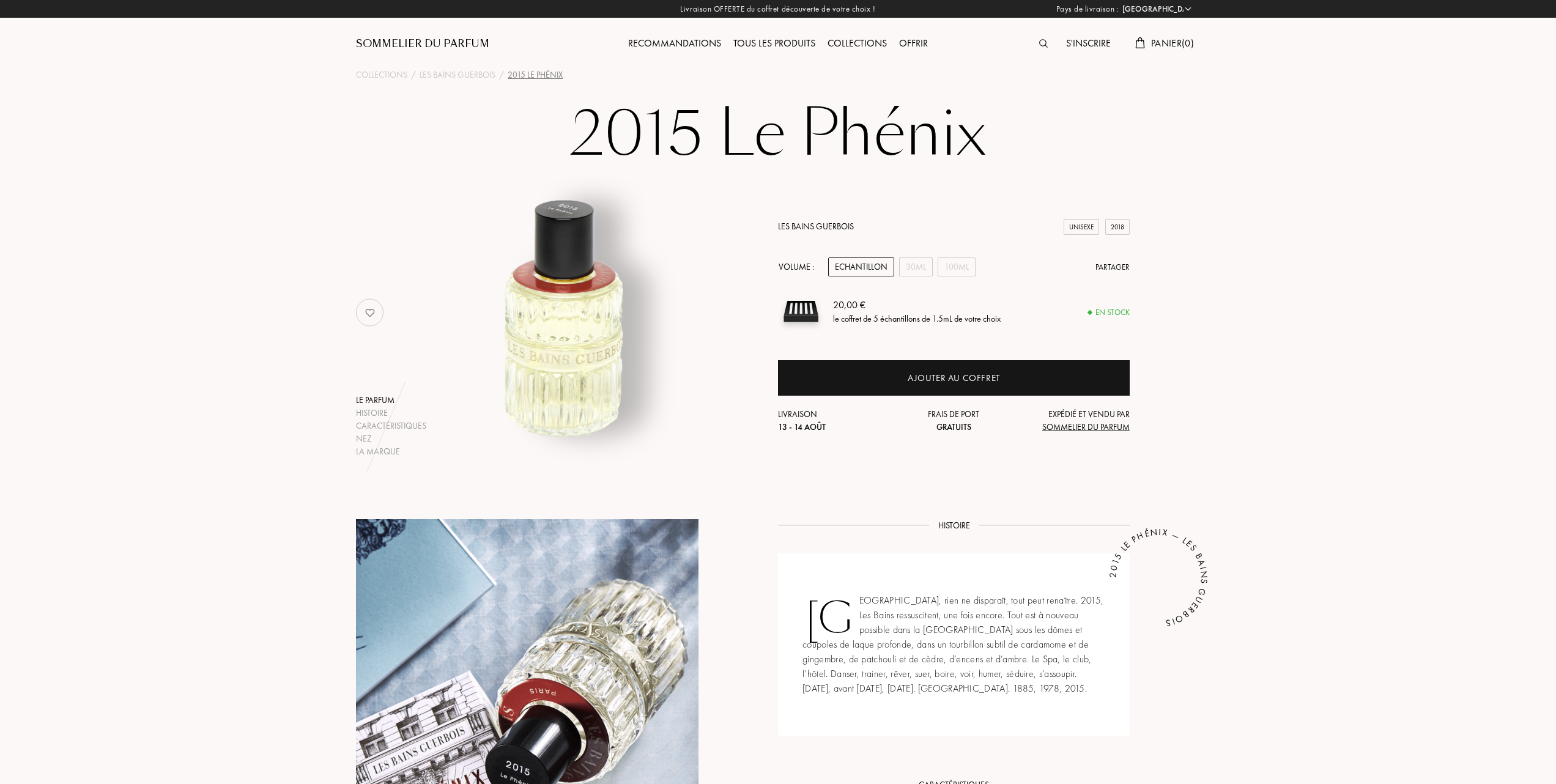
select select "FR"
click at [911, 265] on div "30mL" at bounding box center [916, 267] width 34 height 19
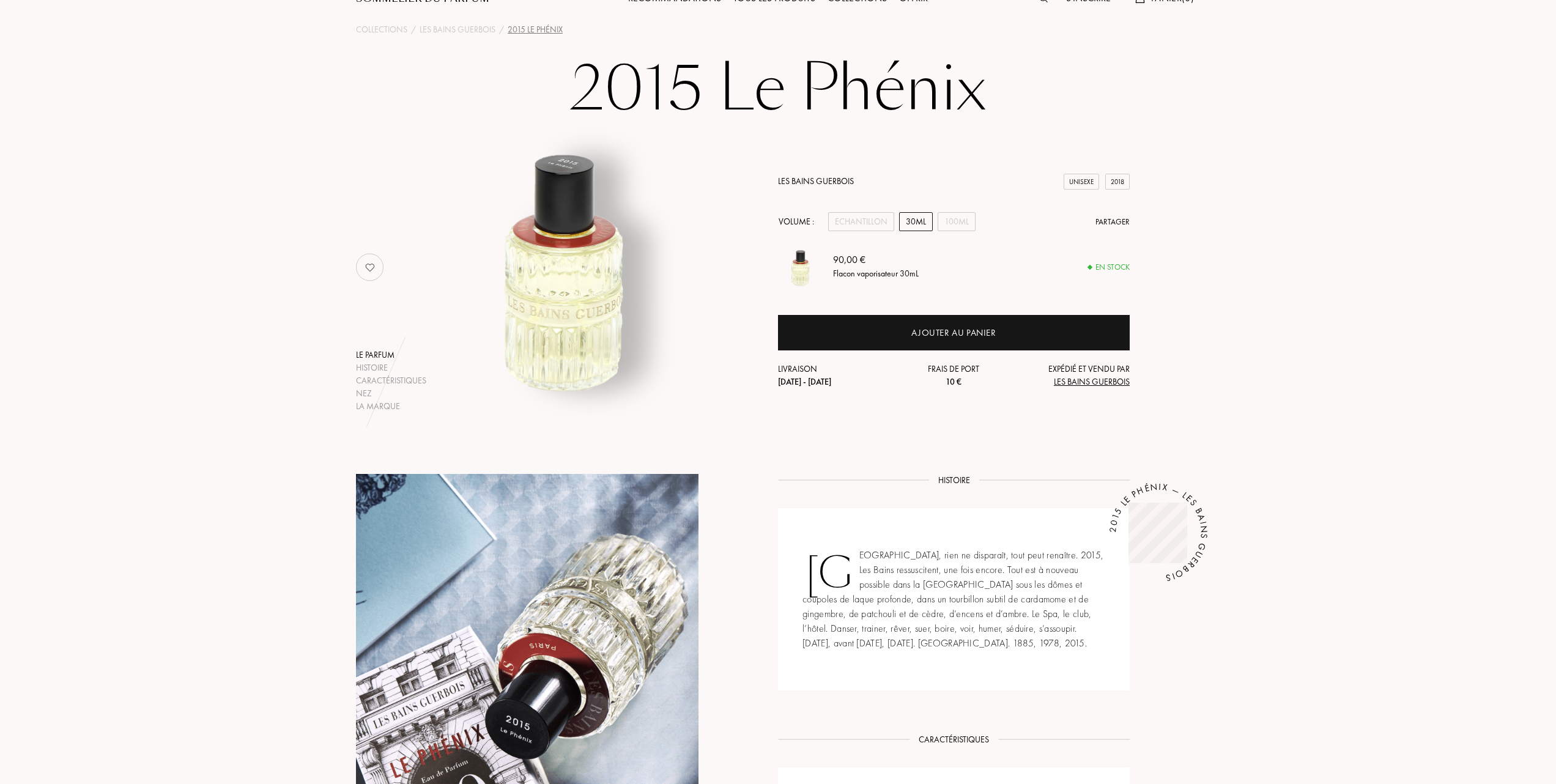
scroll to position [81, 0]
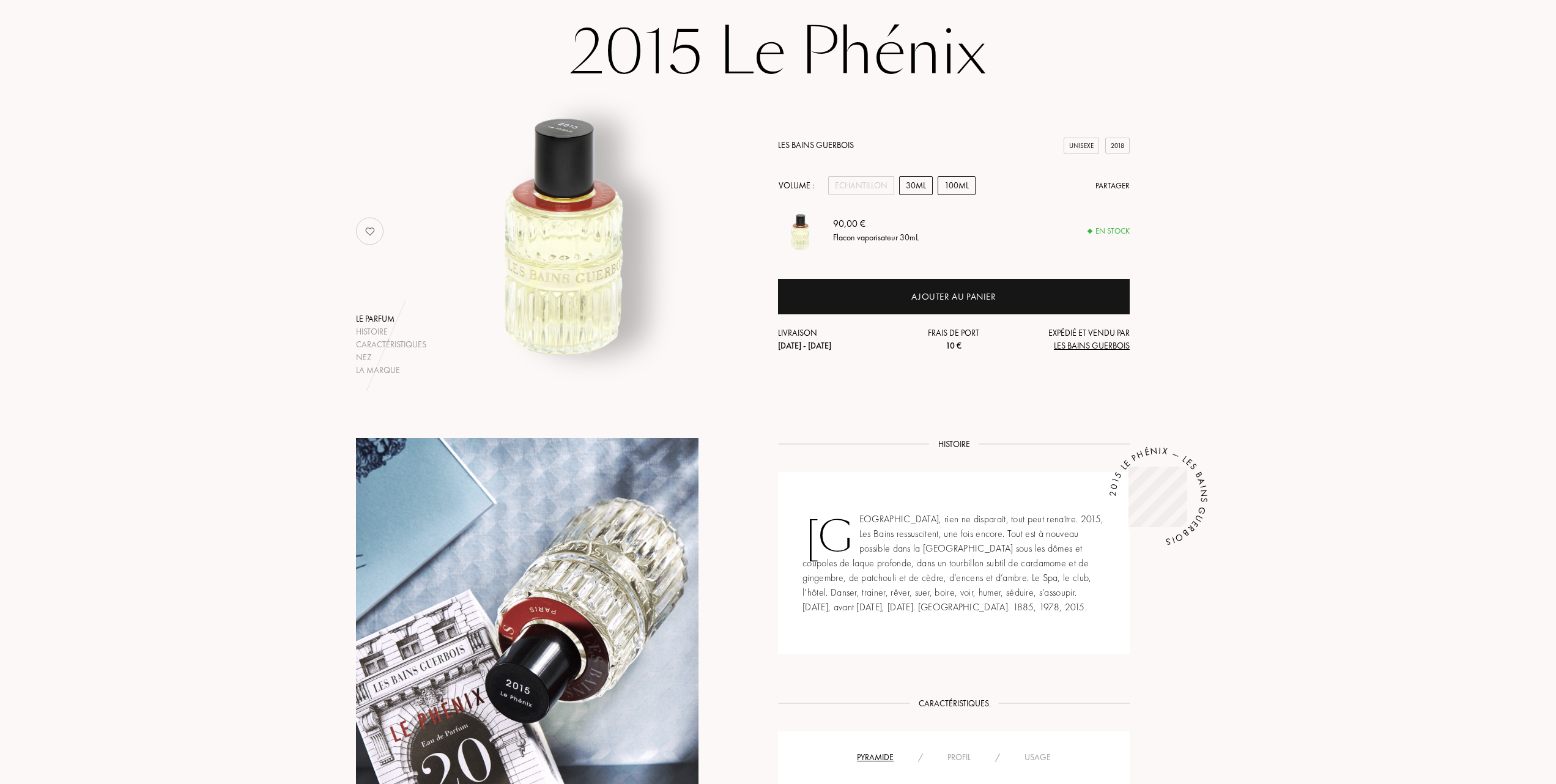
click at [954, 187] on div "100mL" at bounding box center [956, 186] width 38 height 19
click at [919, 187] on div "30mL" at bounding box center [916, 186] width 34 height 19
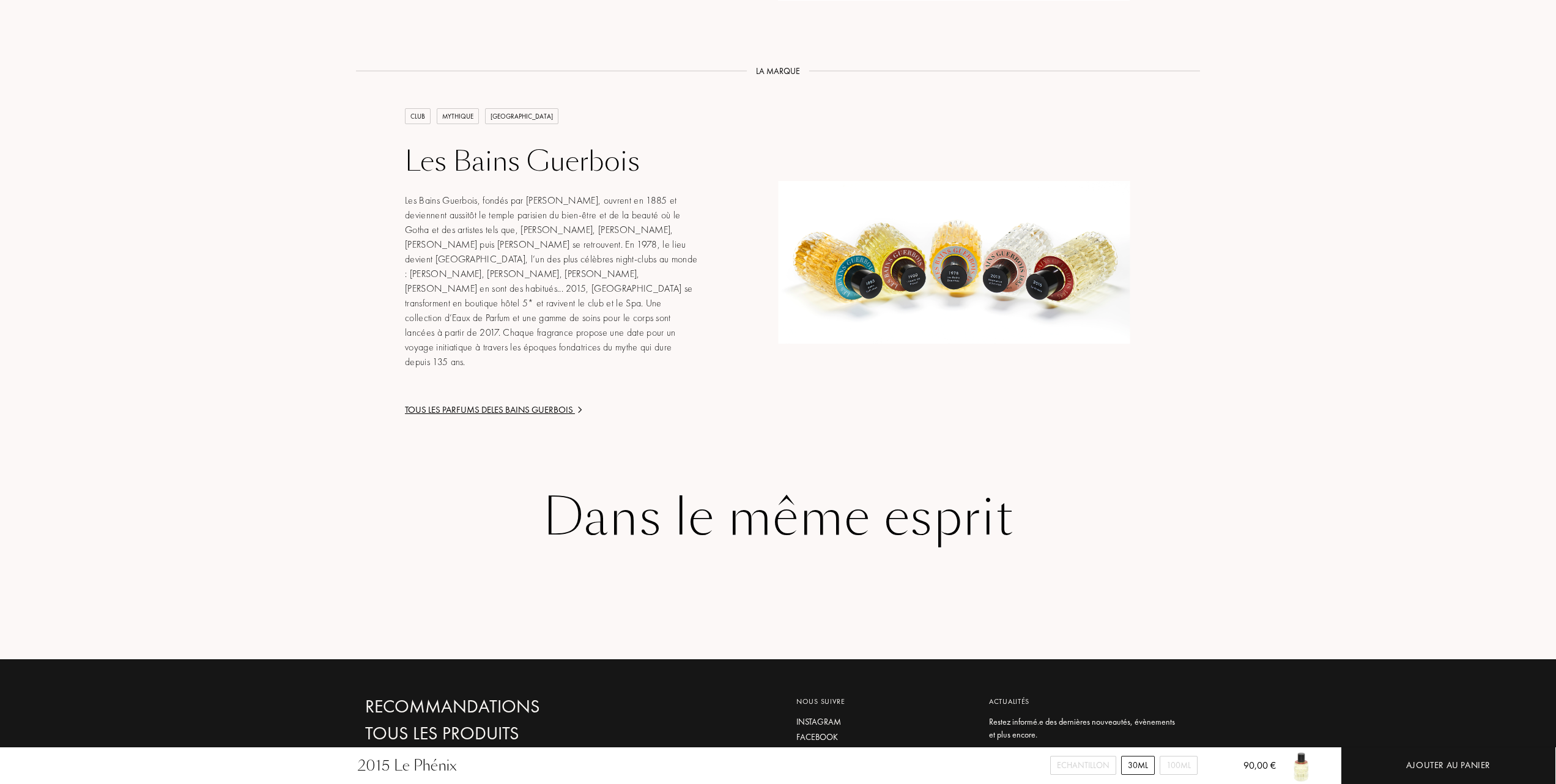
scroll to position [1467, 0]
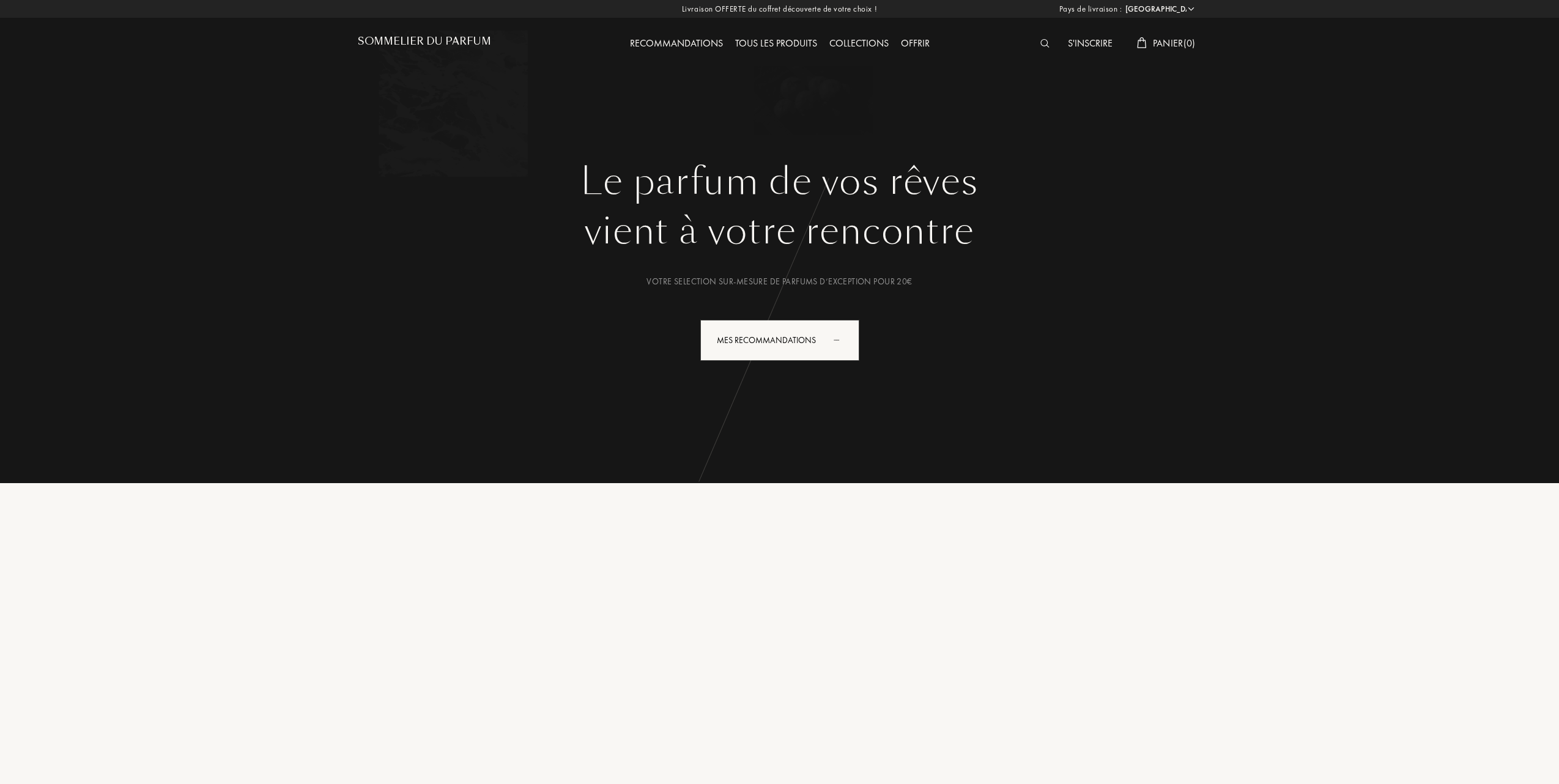
select select "FR"
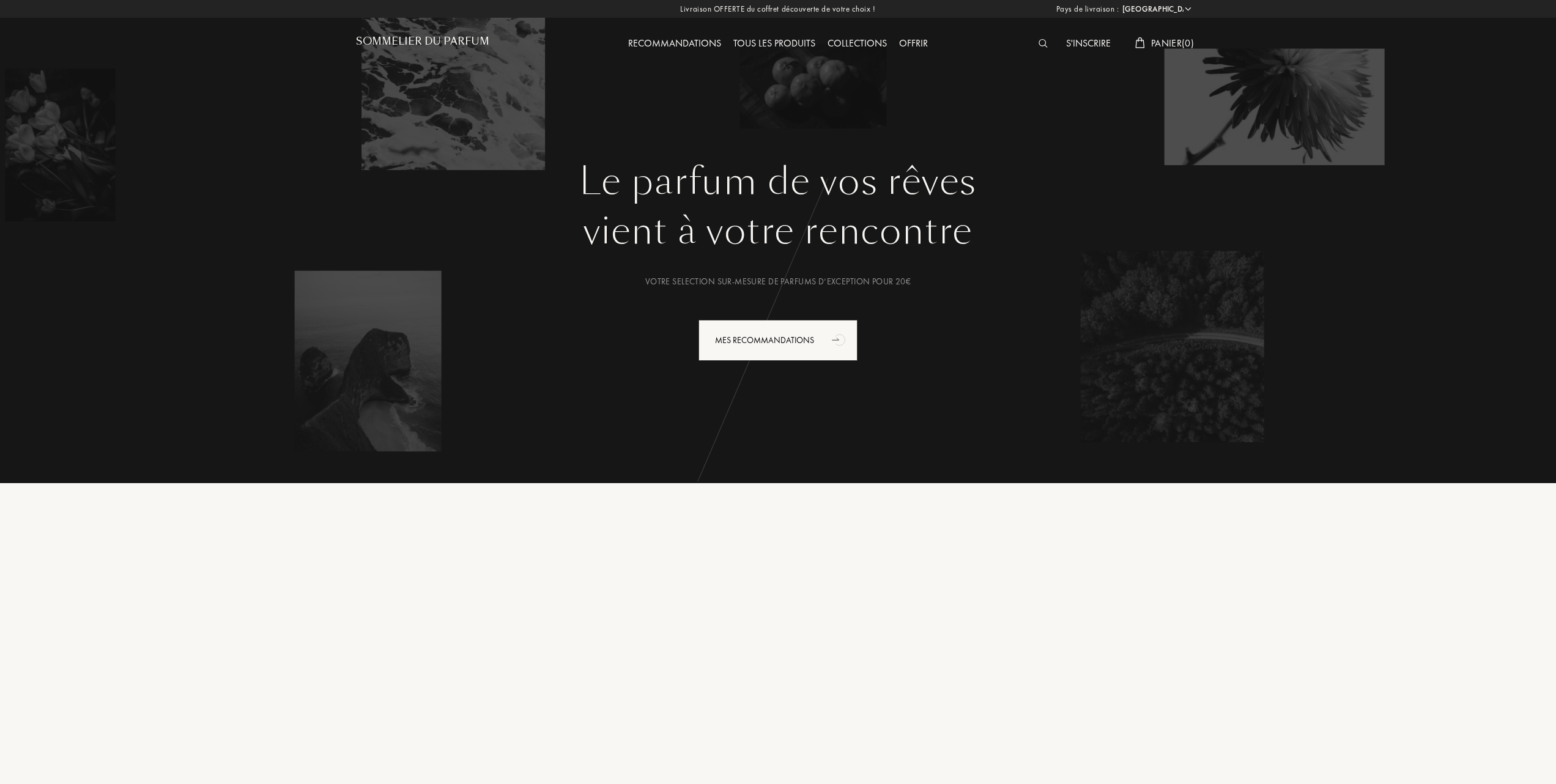
click at [791, 40] on div "Tous les produits" at bounding box center [774, 44] width 94 height 16
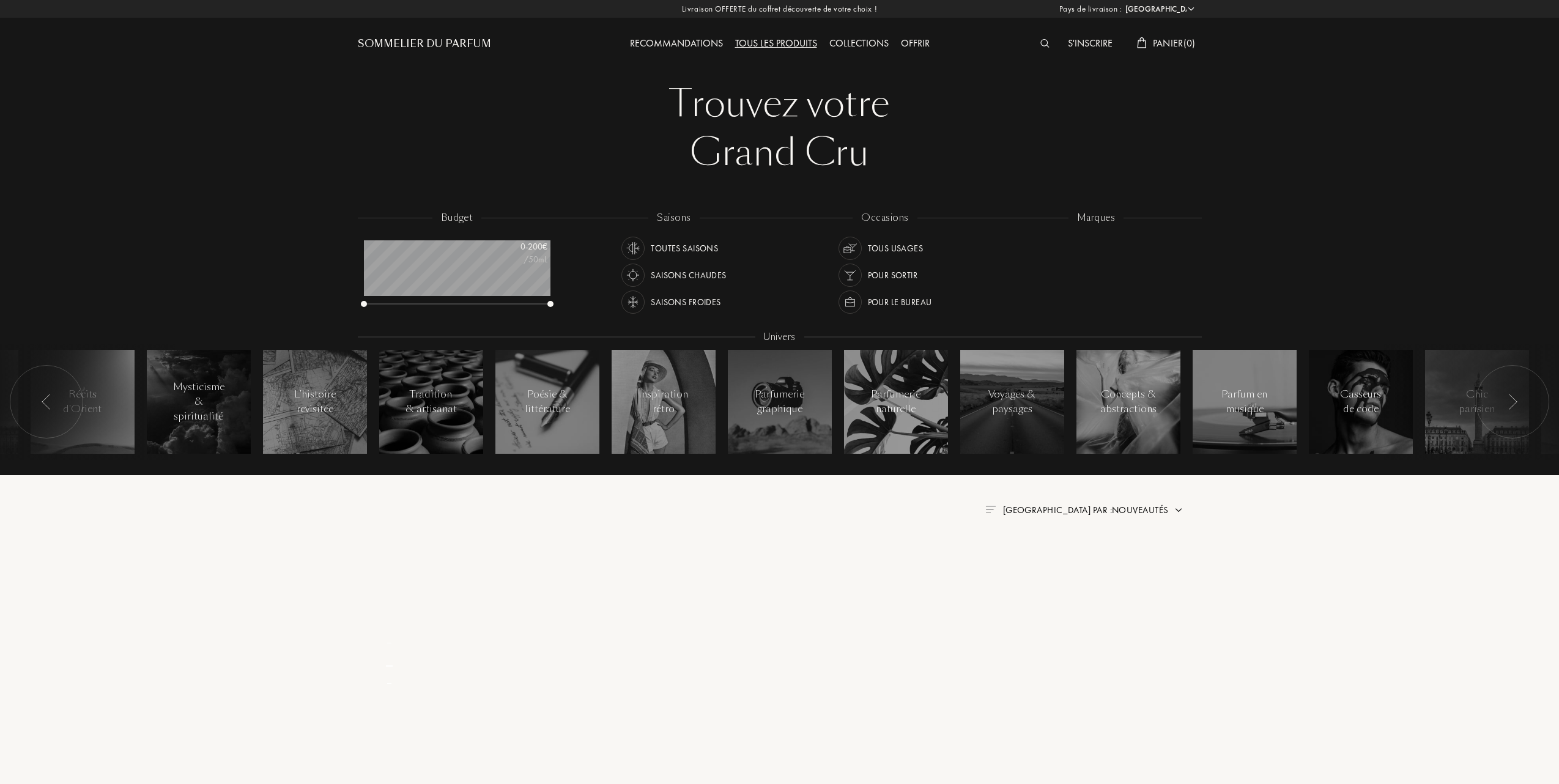
select select "FR"
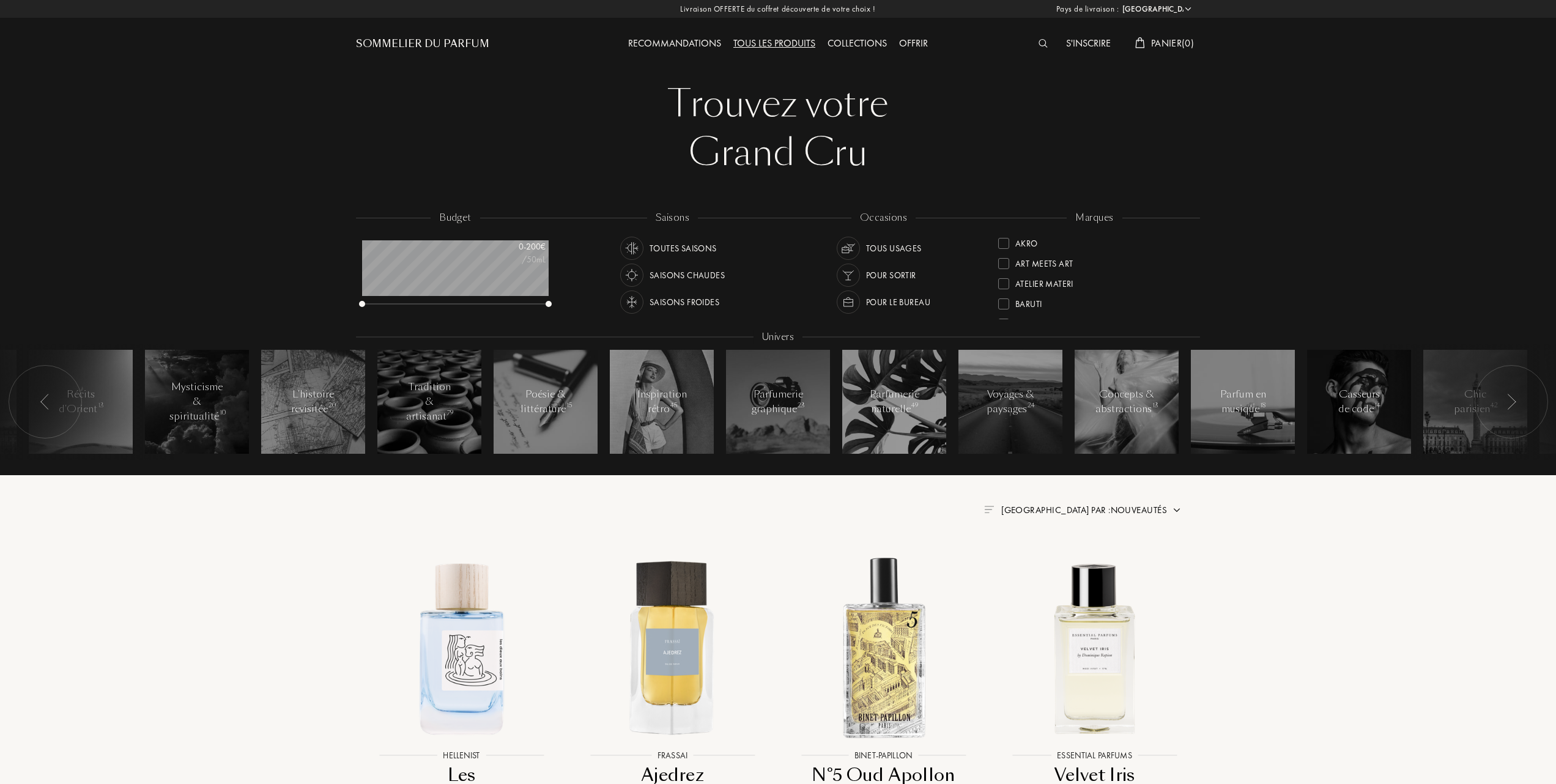
click at [1004, 260] on div at bounding box center [1003, 263] width 11 height 11
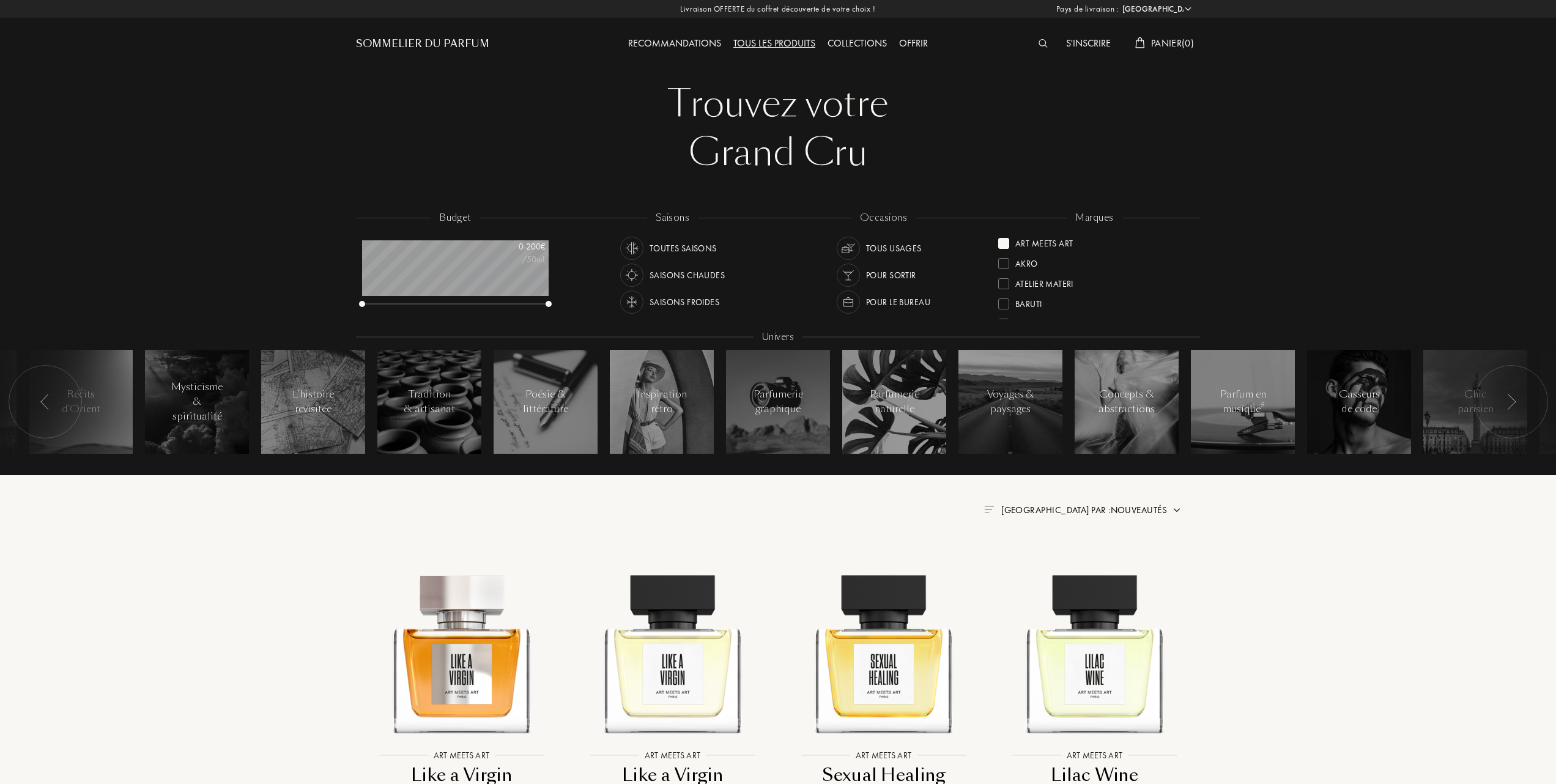
click at [1007, 239] on div at bounding box center [1003, 243] width 11 height 11
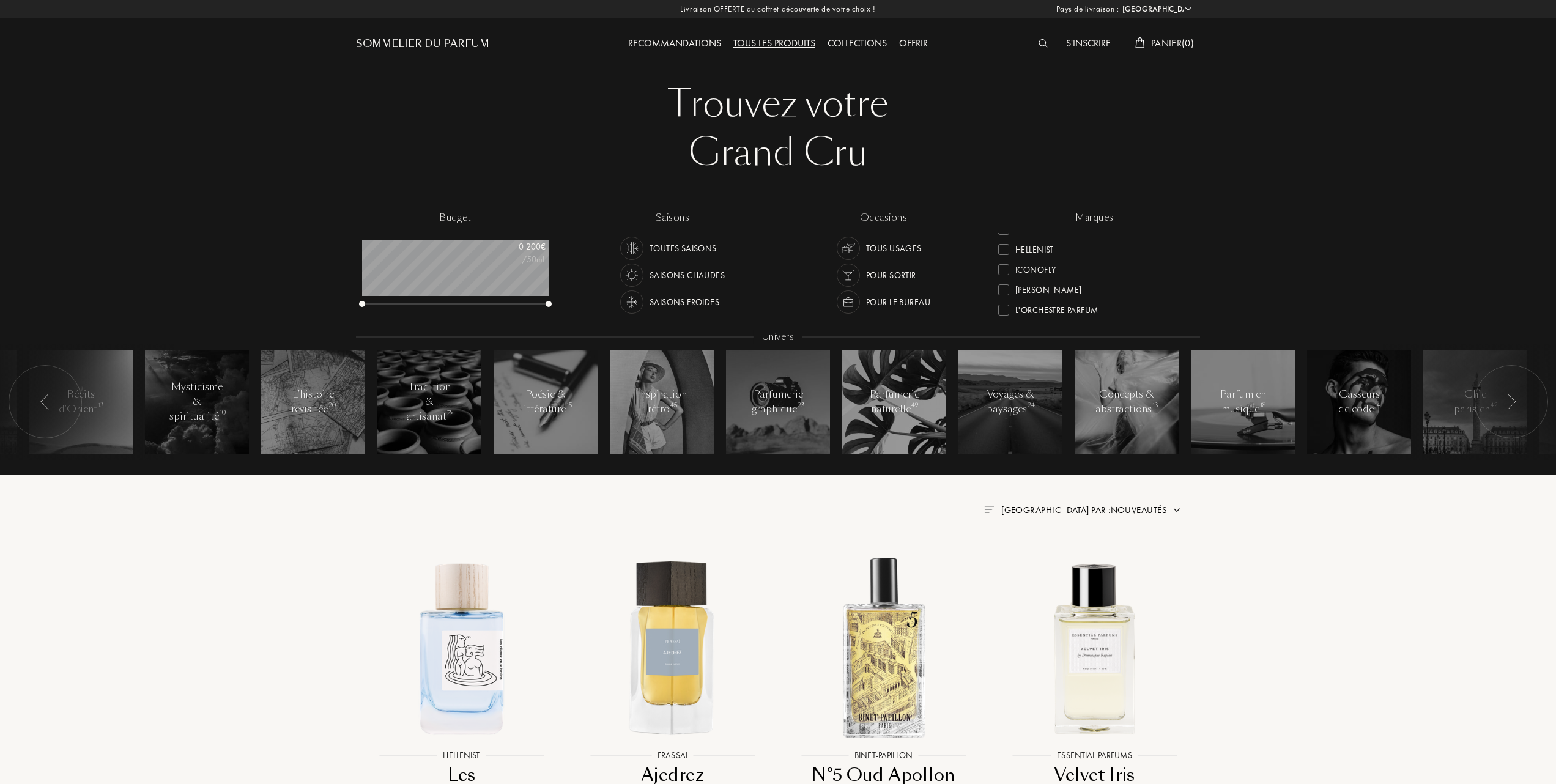
scroll to position [226, 0]
drag, startPoint x: 1188, startPoint y: 255, endPoint x: 1188, endPoint y: 291, distance: 36.0
click at [1188, 291] on div "Akro Art Meets Art Atelier Materi Baruti Binet-Papillon Cépages Parfums Élisire…" at bounding box center [1094, 276] width 192 height 86
click at [1189, 308] on div "Akro Art Meets Art Atelier Materi Baruti Binet-Papillon Cépages Parfums Élisire…" at bounding box center [1094, 276] width 192 height 86
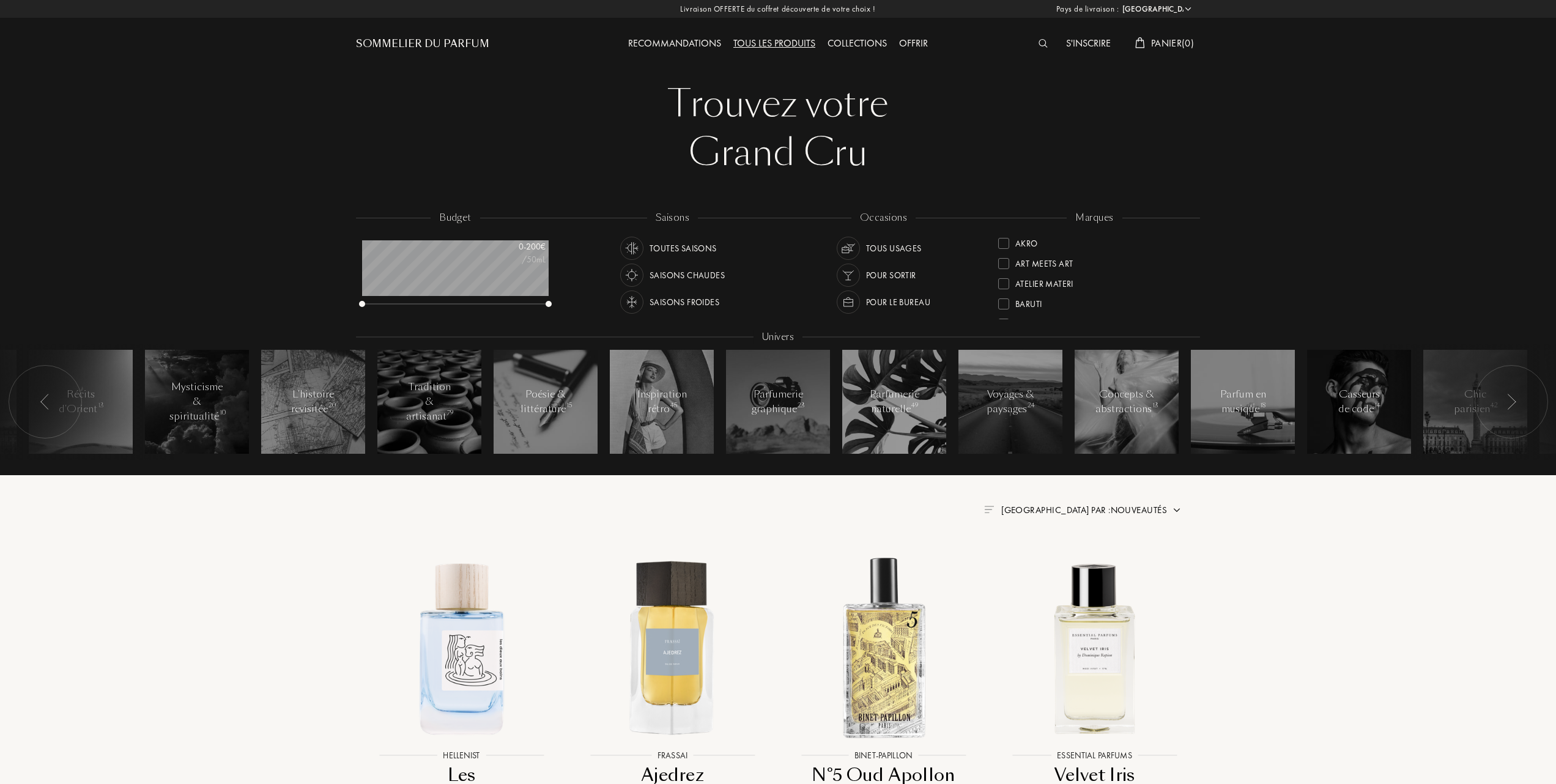
click at [1006, 239] on div at bounding box center [1003, 243] width 11 height 11
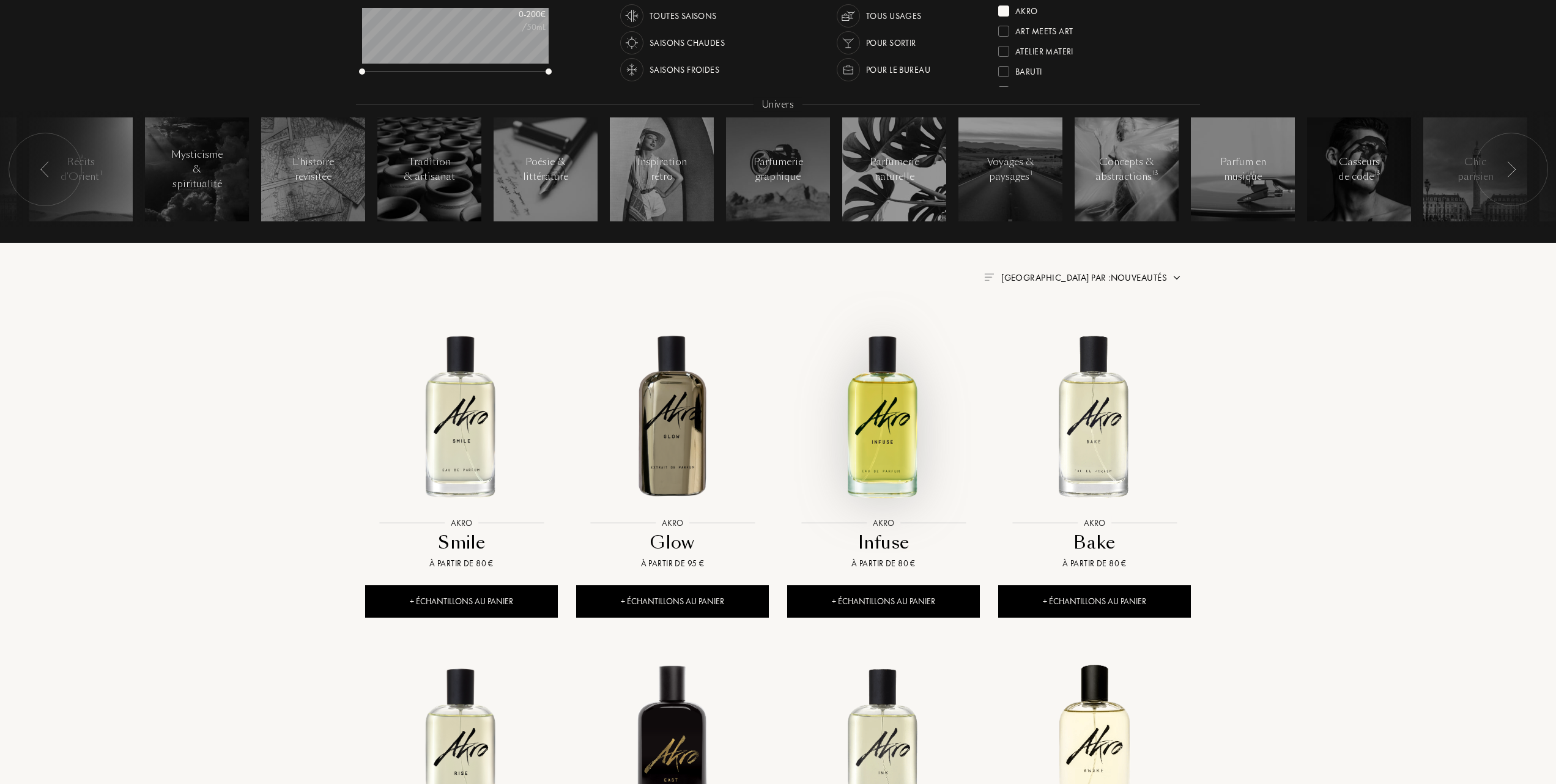
scroll to position [244, 0]
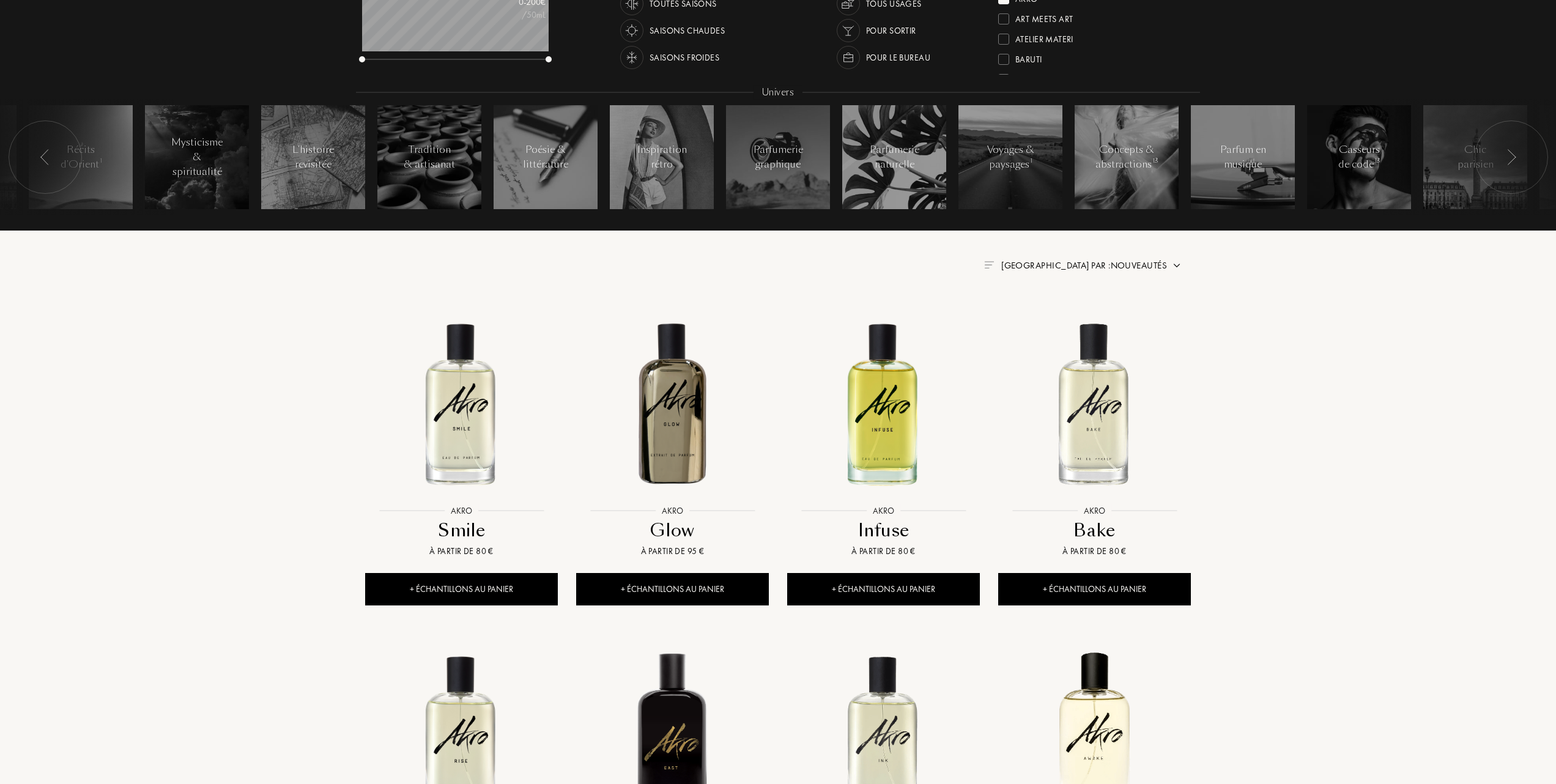
click at [465, 417] on img at bounding box center [461, 402] width 190 height 190
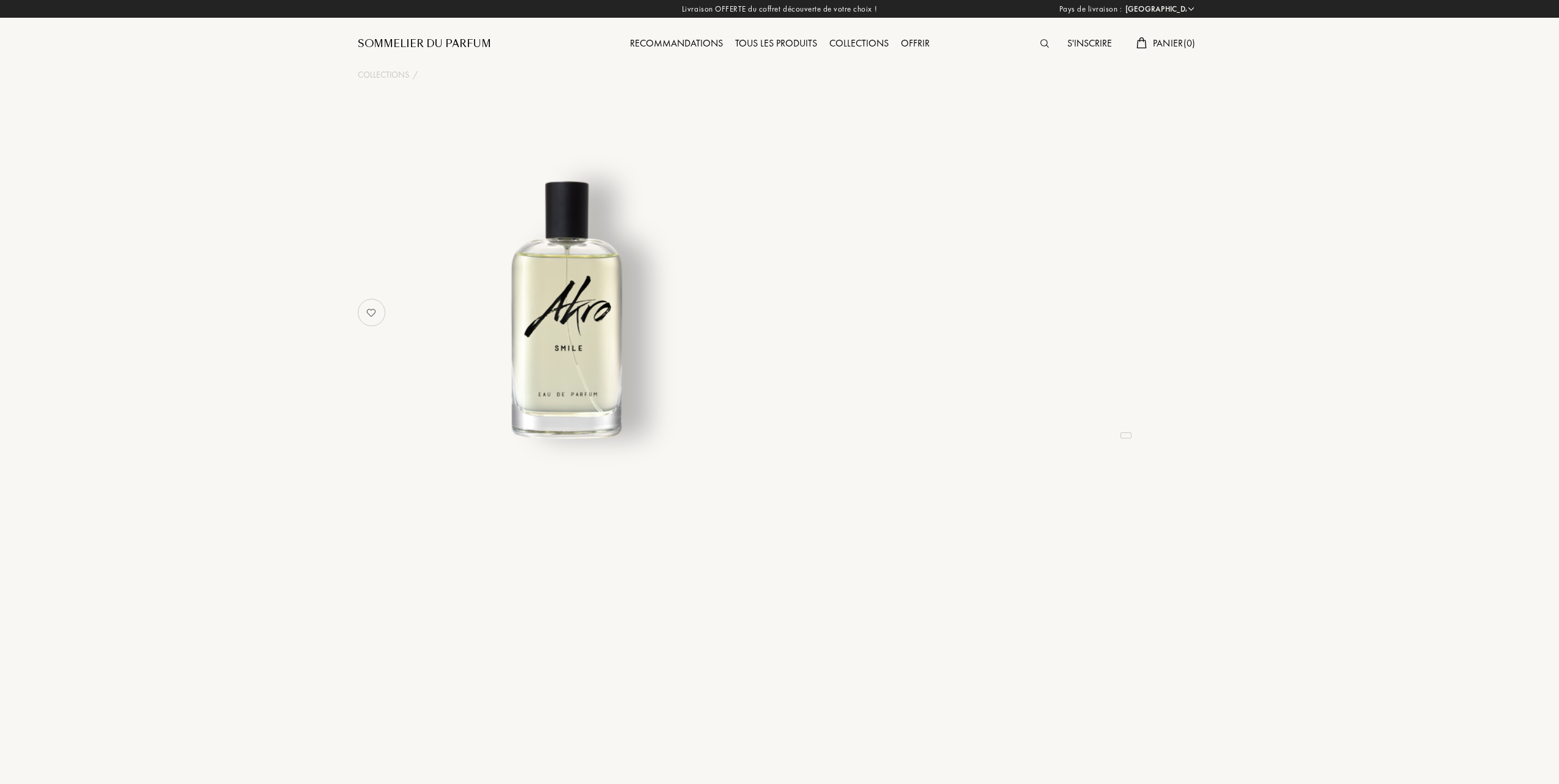
select select "FR"
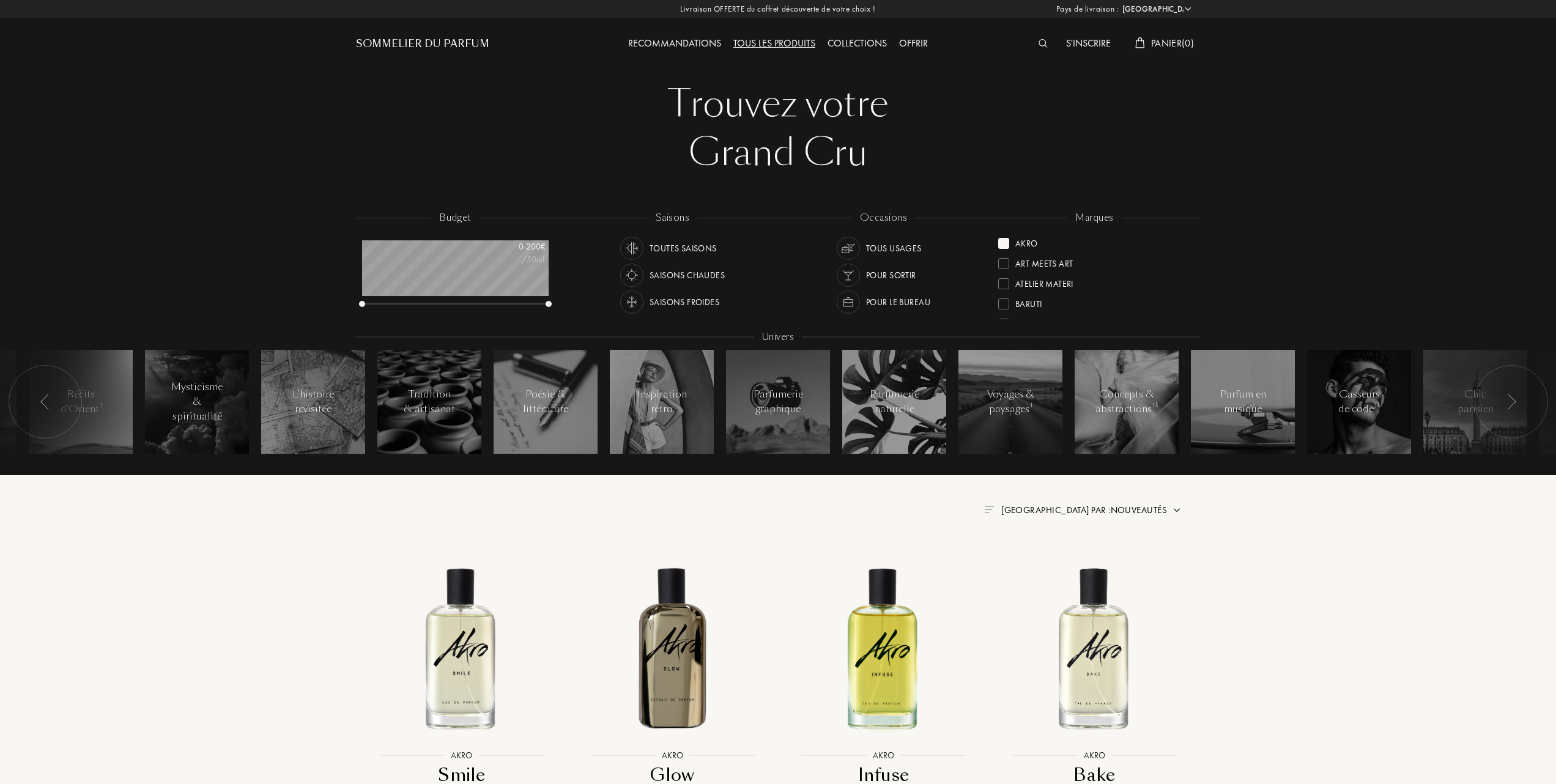
select select "FR"
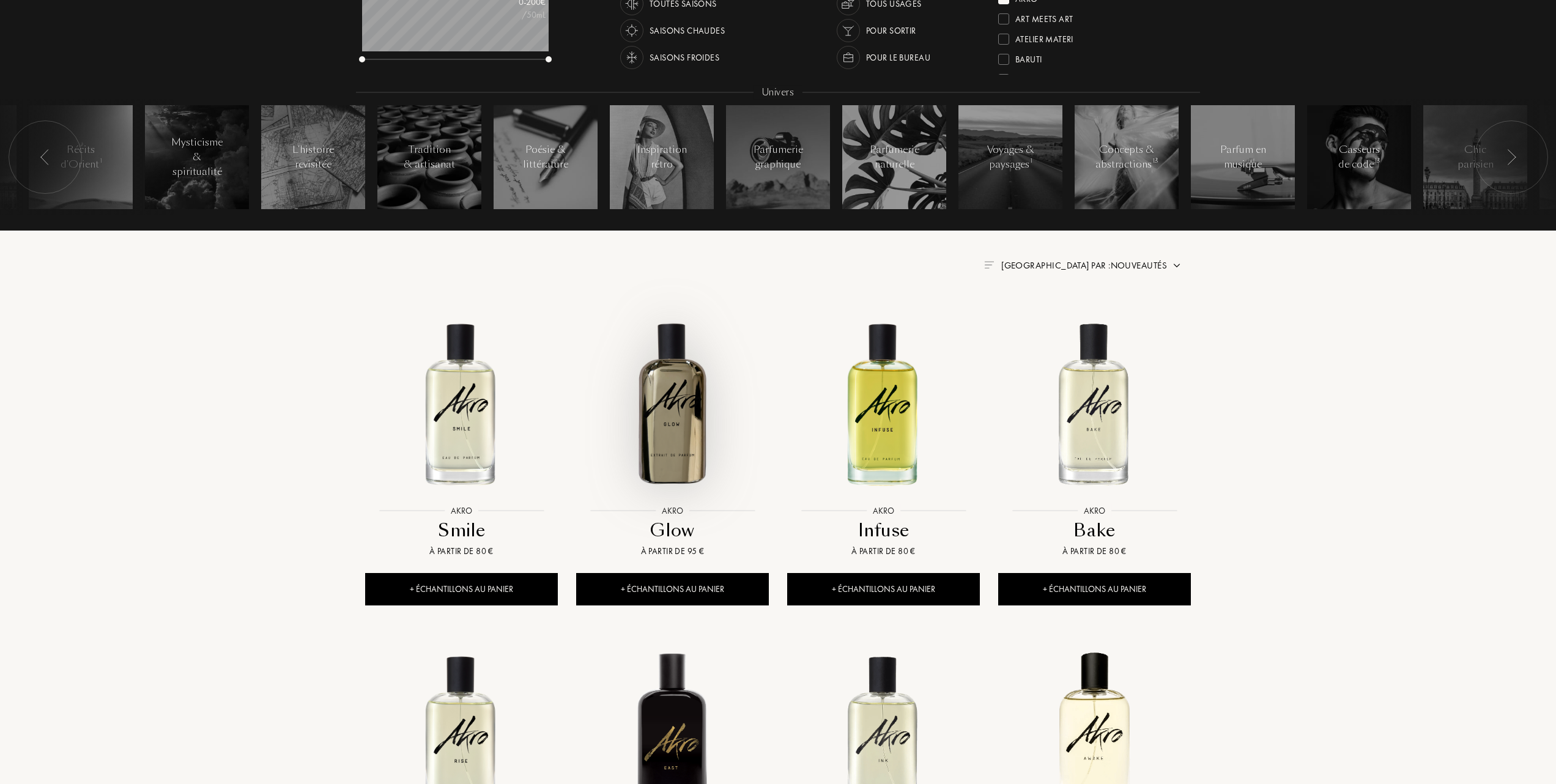
click at [668, 412] on img at bounding box center [672, 402] width 190 height 190
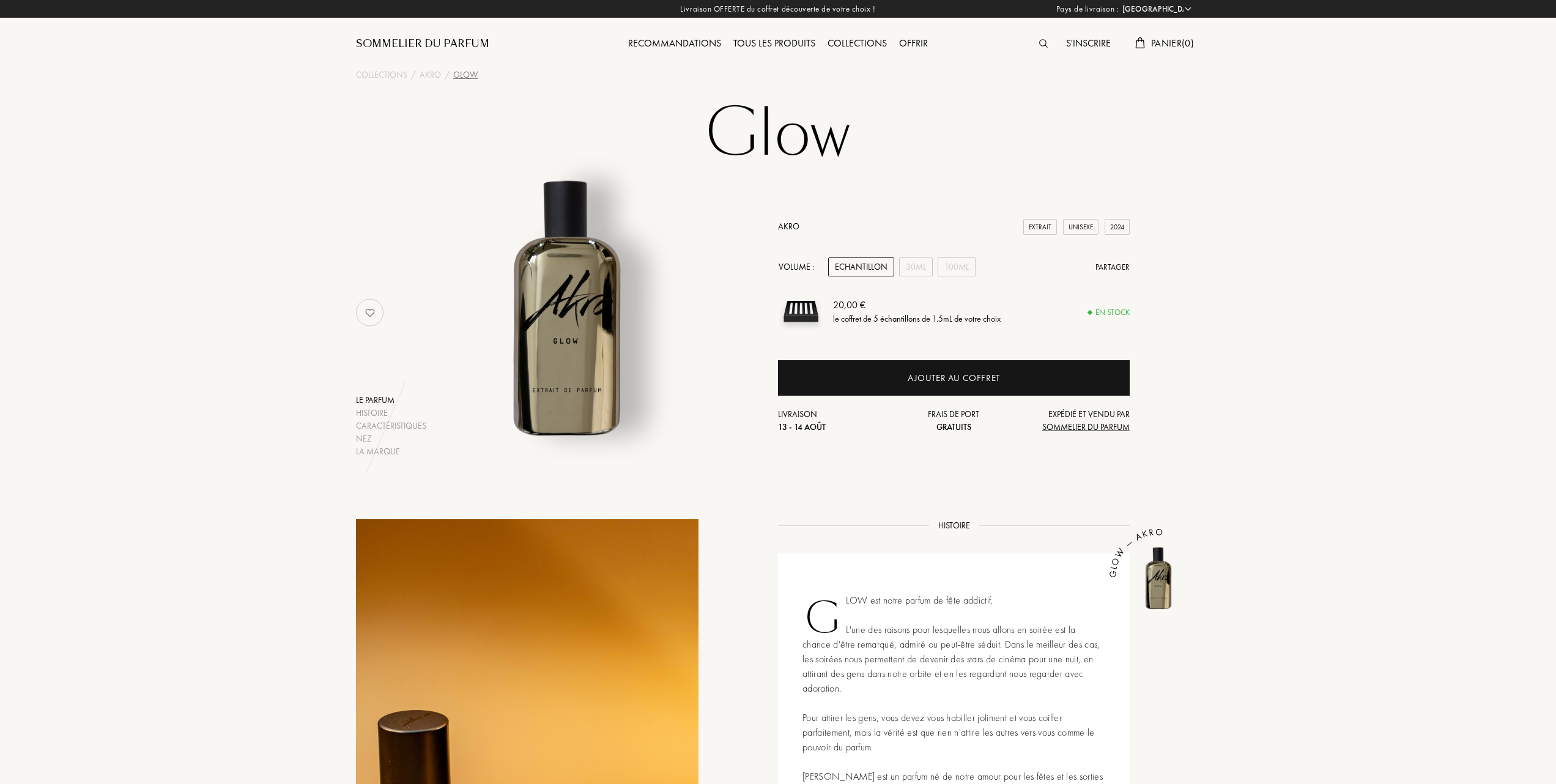
select select "FR"
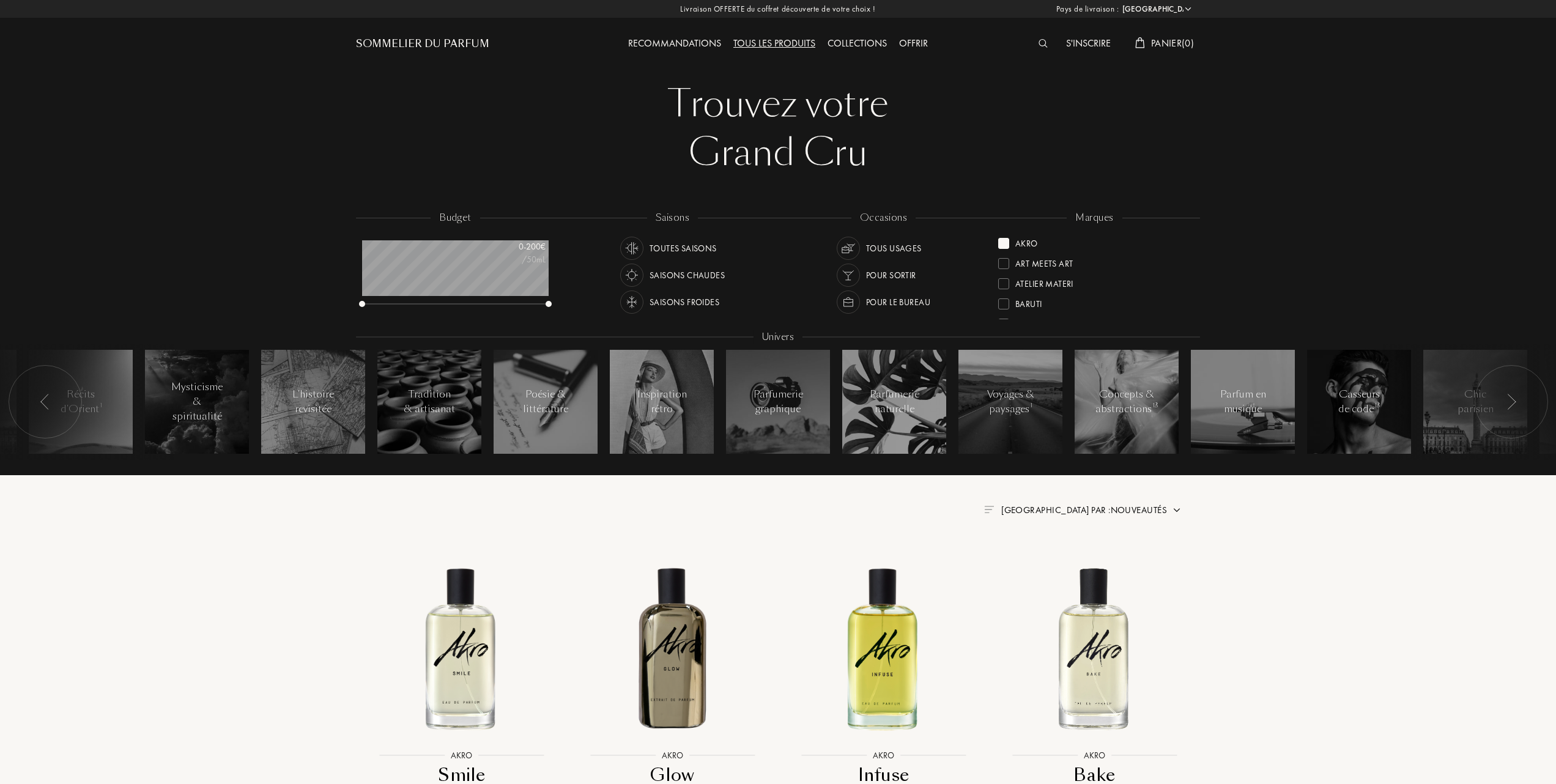
select select "FR"
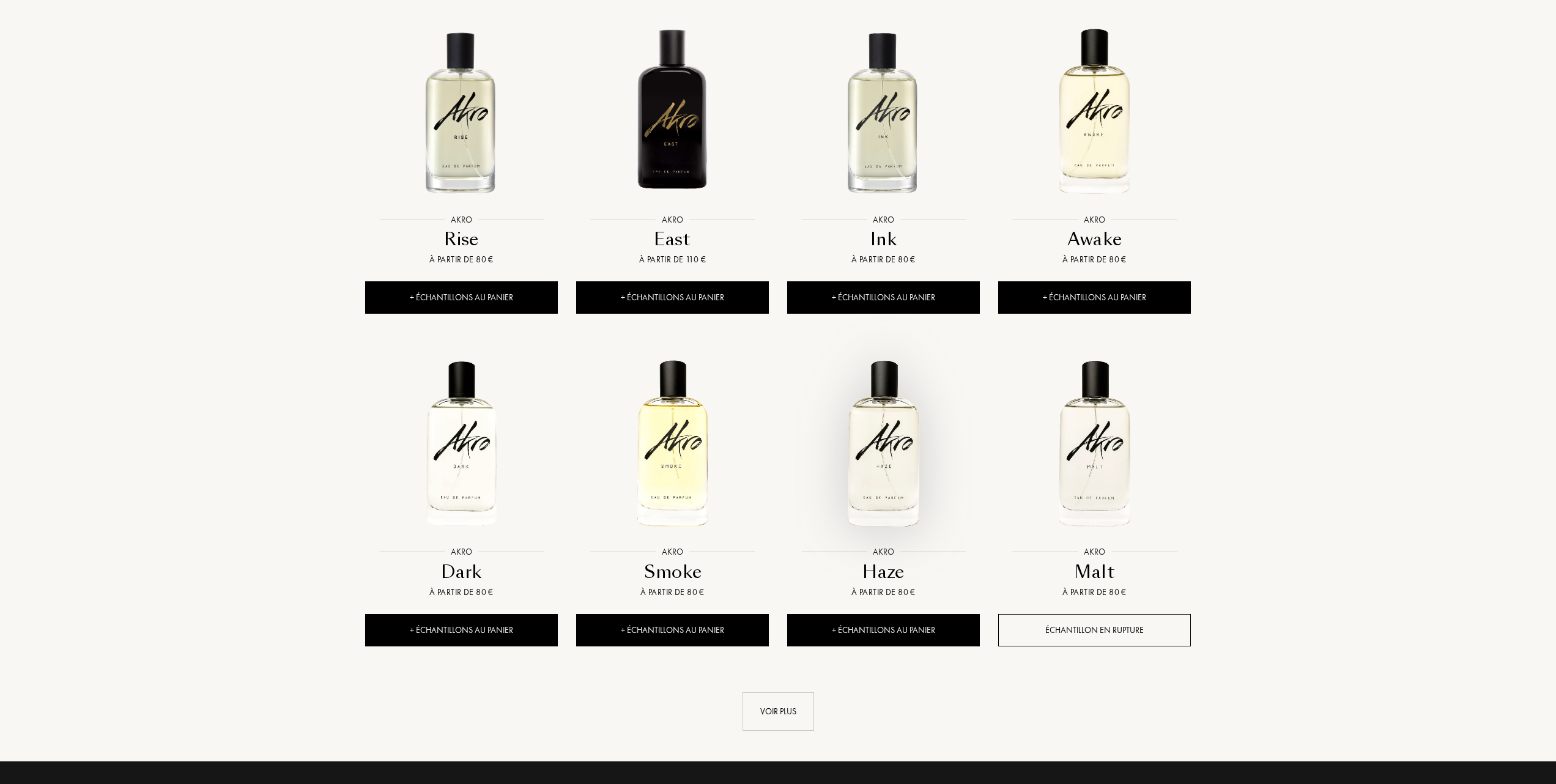
scroll to position [897, 0]
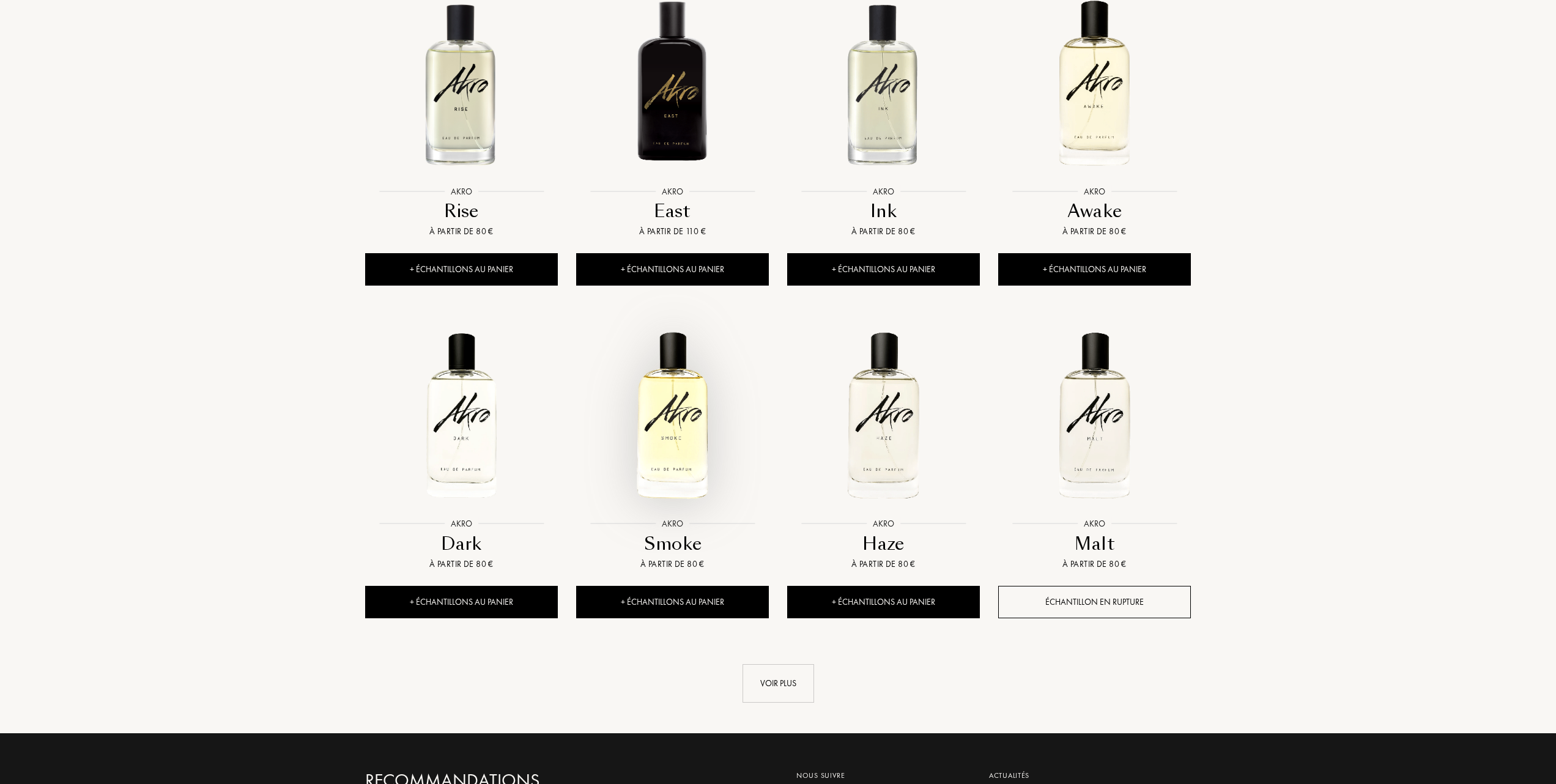
click at [679, 430] on img at bounding box center [672, 415] width 190 height 190
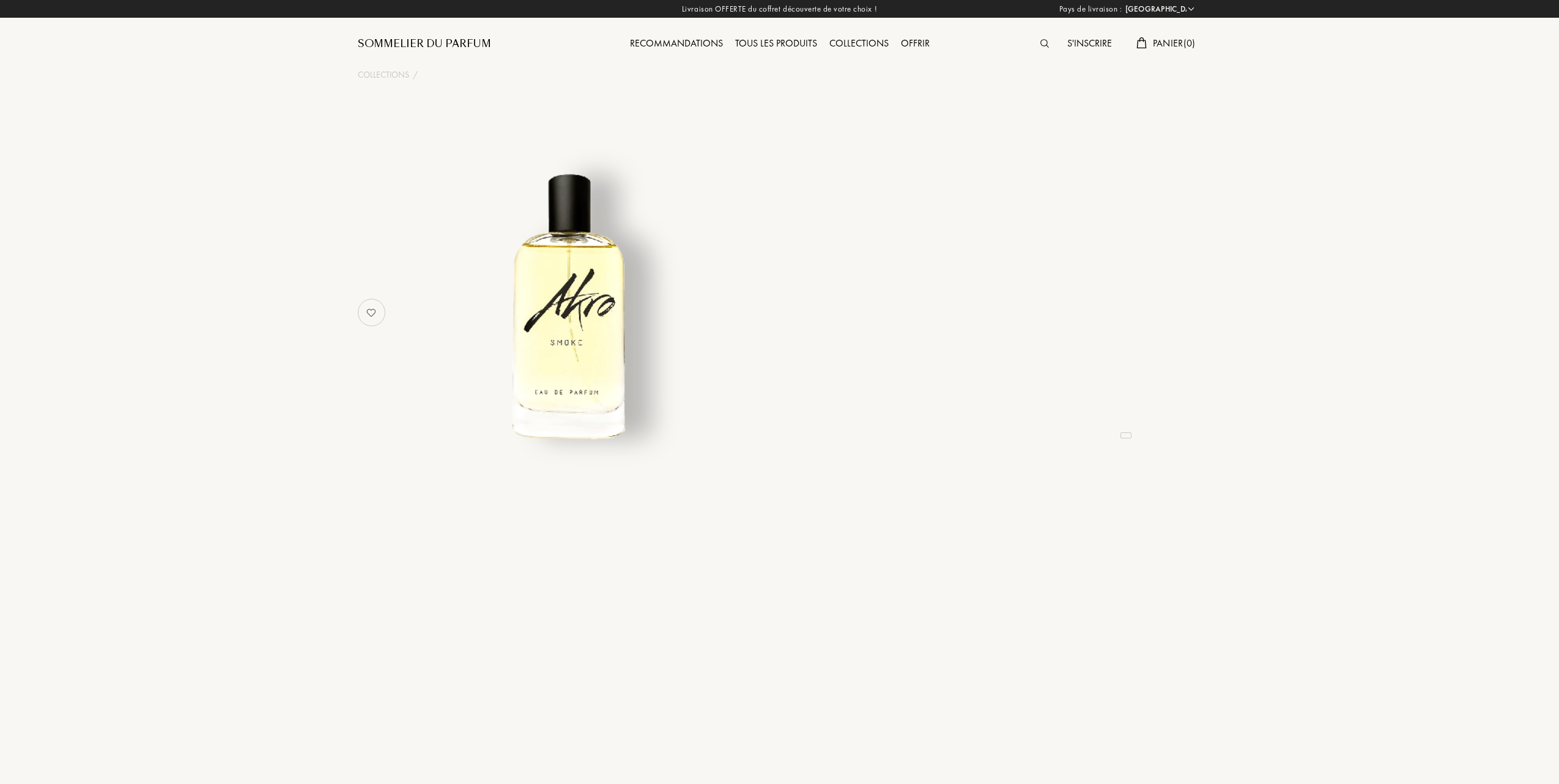
select select "FR"
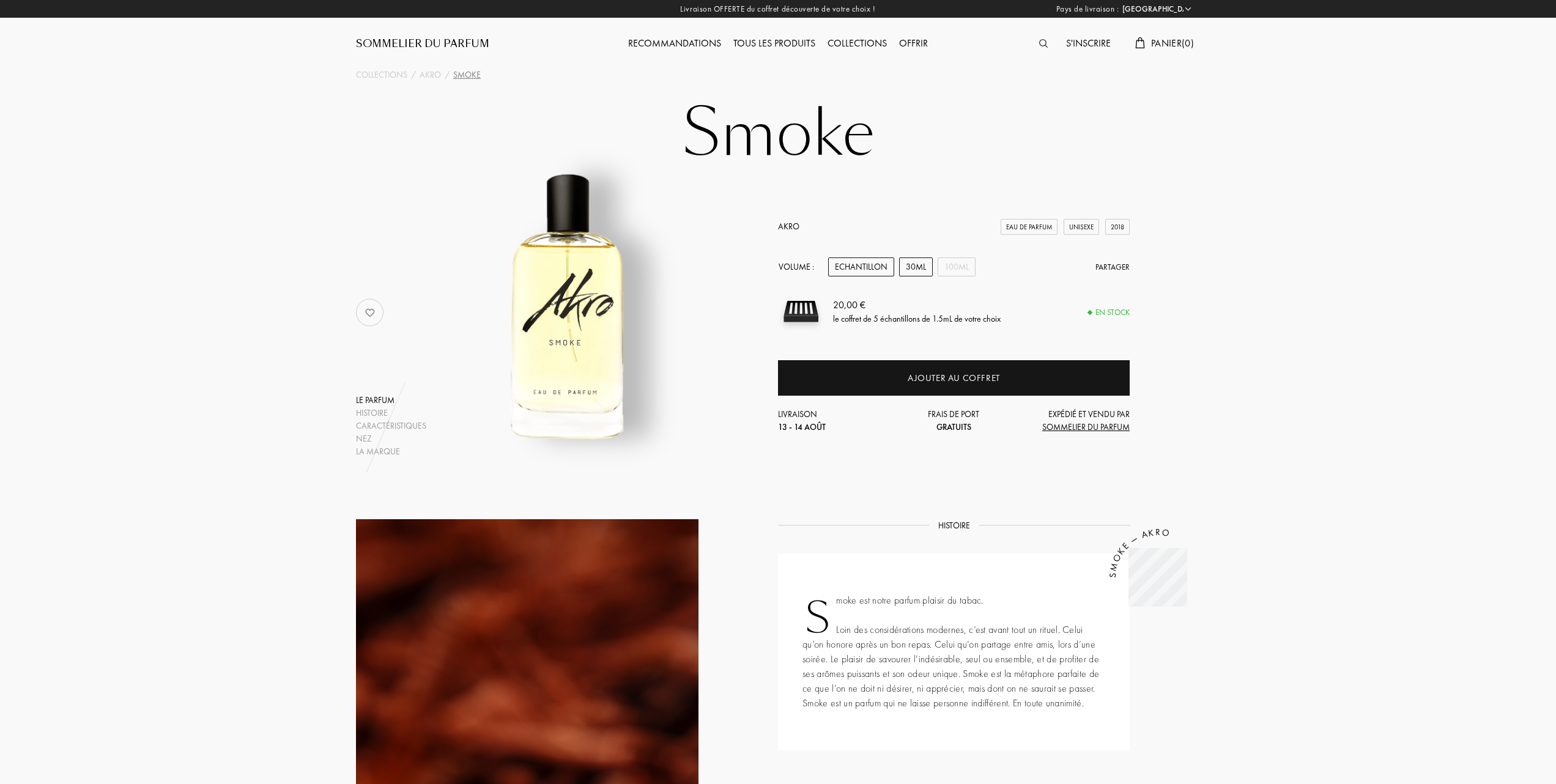
click at [911, 263] on div "30mL" at bounding box center [916, 267] width 34 height 19
